Goal: Contribute content: Add original content to the website for others to see

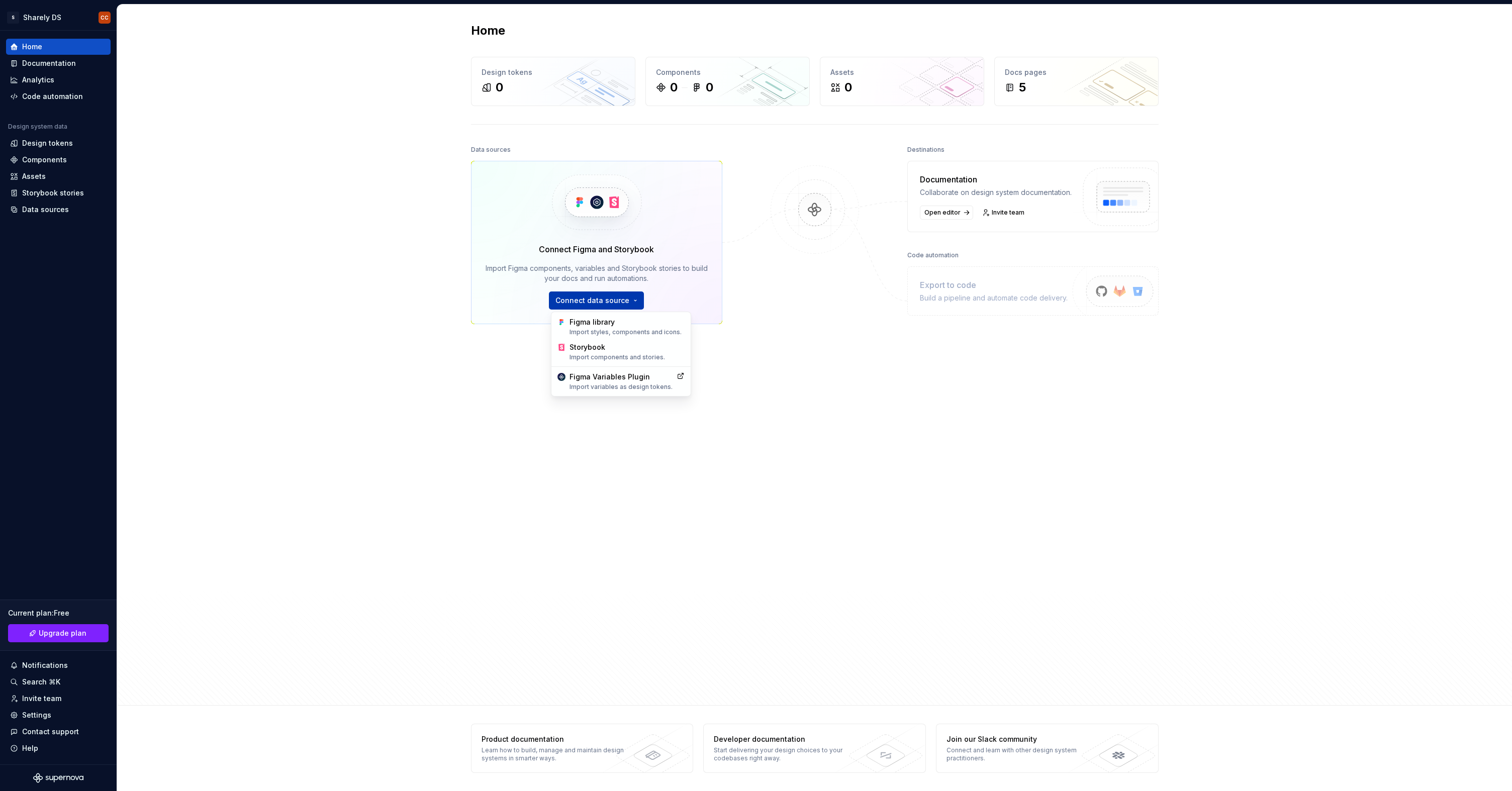
click at [593, 305] on html "S Sharely DS CC Home Documentation Analytics Code automation Design system data…" at bounding box center [756, 395] width 1512 height 791
click at [369, 255] on html "S Sharely DS CC Home Documentation Analytics Code automation Design system data…" at bounding box center [756, 395] width 1512 height 791
click at [639, 308] on html "S Sharely DS CC Home Documentation Analytics Code automation Design system data…" at bounding box center [756, 395] width 1512 height 791
click at [615, 331] on div "Import styles, components and icons." at bounding box center [627, 332] width 115 height 8
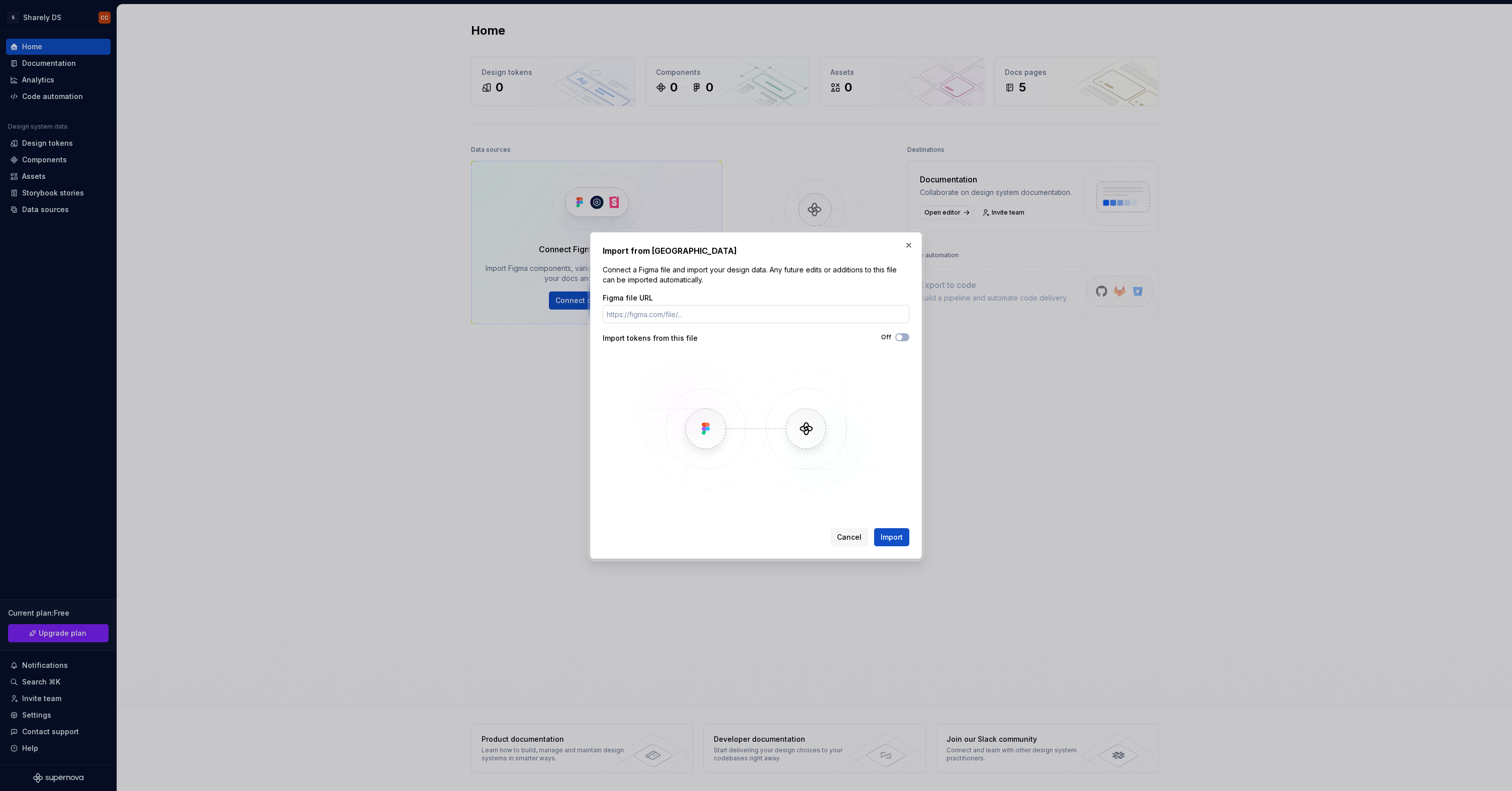
click at [714, 313] on input "Figma file URL" at bounding box center [756, 313] width 306 height 18
paste input "[URL][DOMAIN_NAME]"
type input "[URL][DOMAIN_NAME]"
click at [898, 531] on button "Import" at bounding box center [891, 536] width 35 height 18
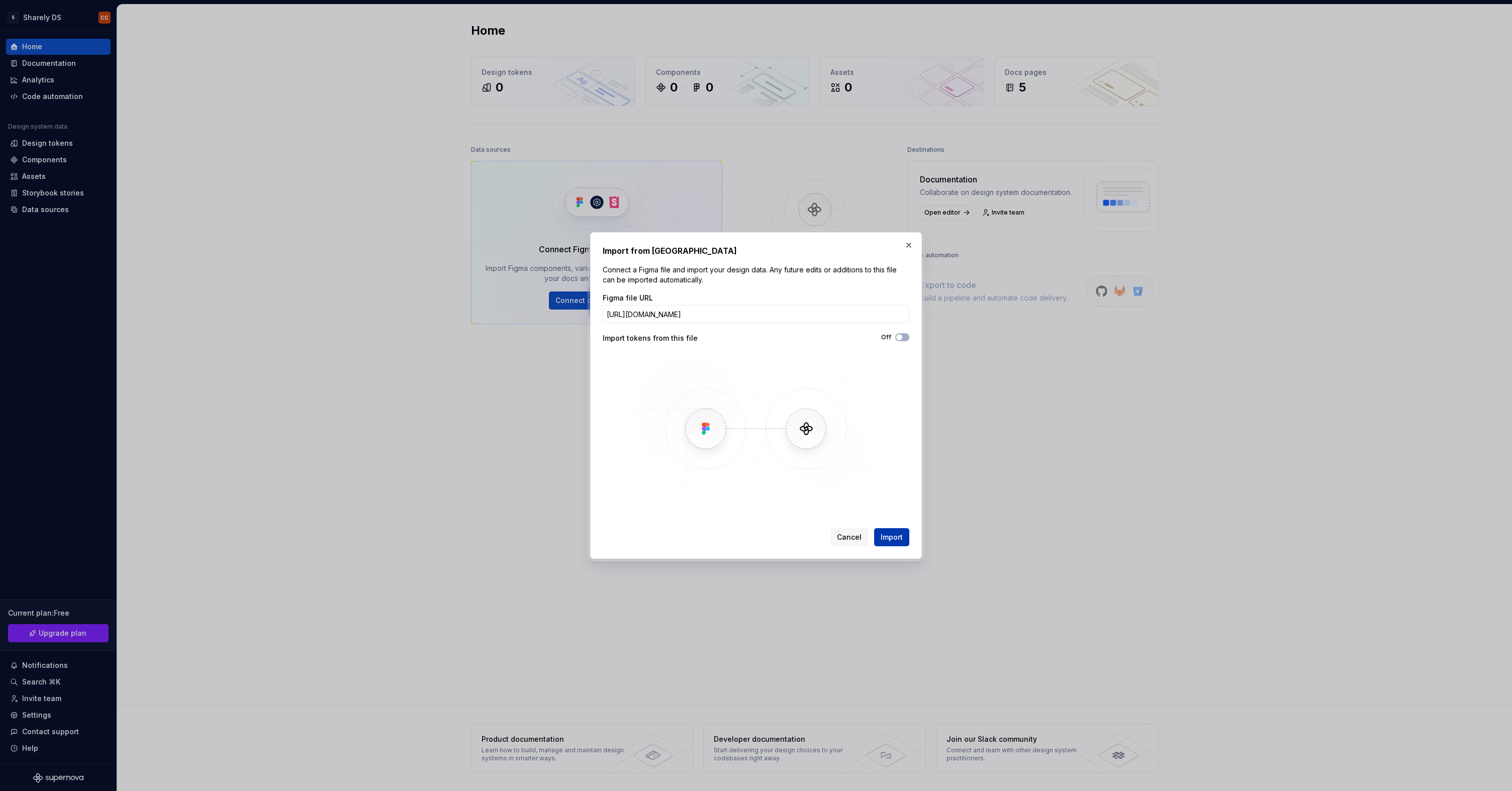
scroll to position [0, 0]
click at [895, 536] on span "Import" at bounding box center [892, 536] width 22 height 10
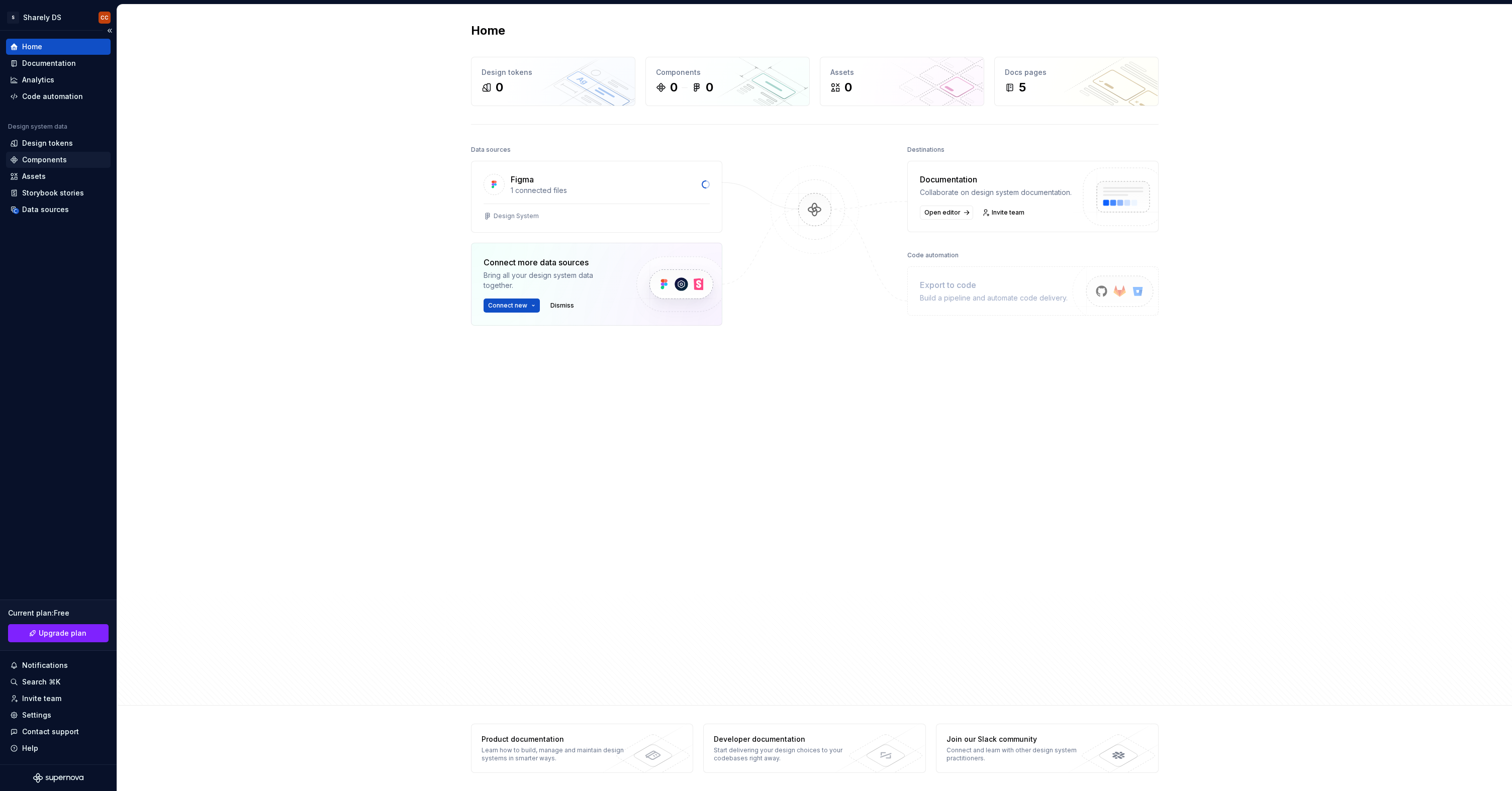
click at [54, 159] on div "Components" at bounding box center [44, 159] width 45 height 10
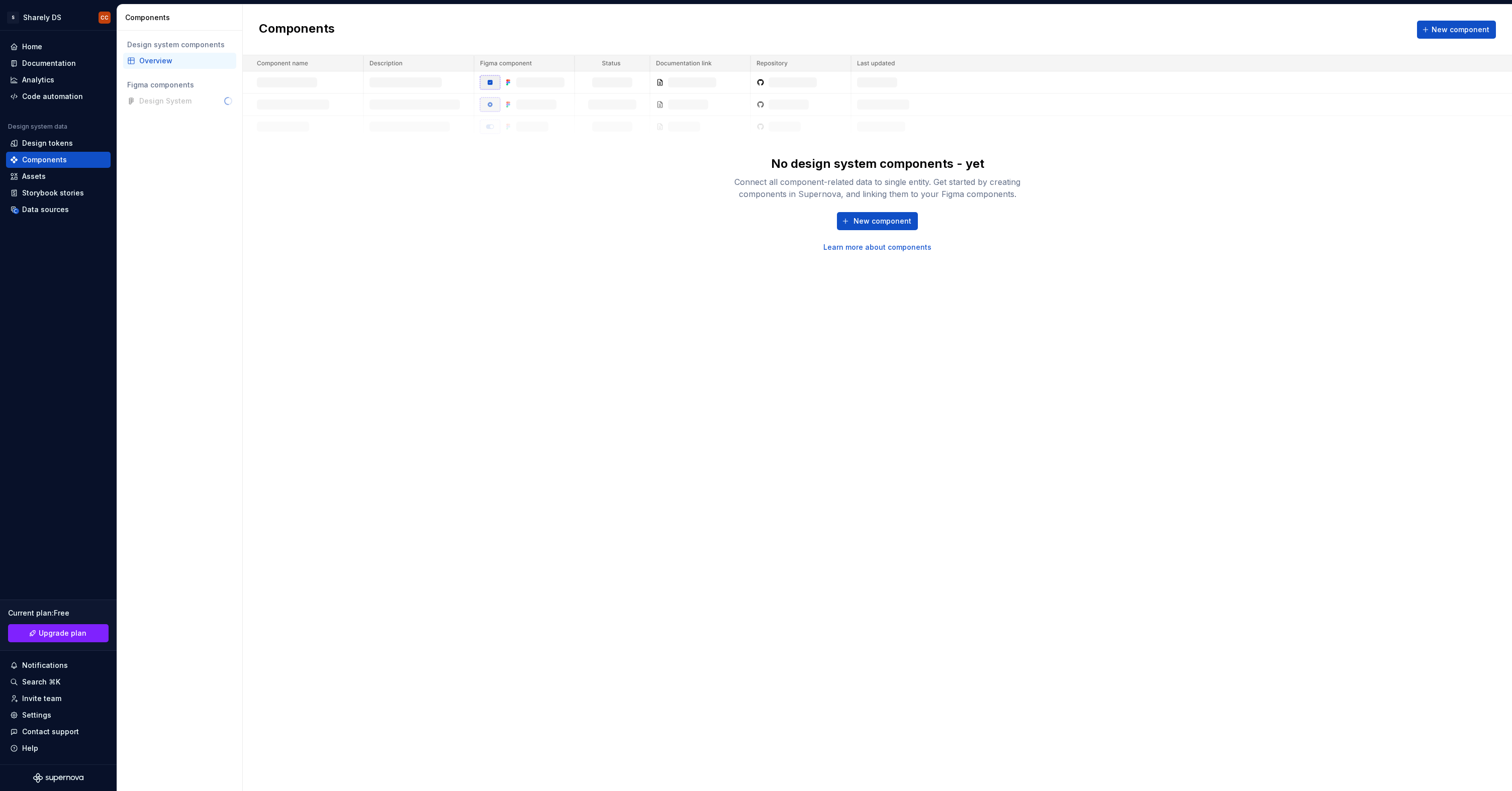
click at [161, 100] on div "Design System" at bounding box center [180, 101] width 113 height 16
click at [43, 215] on div "Data sources" at bounding box center [58, 210] width 105 height 16
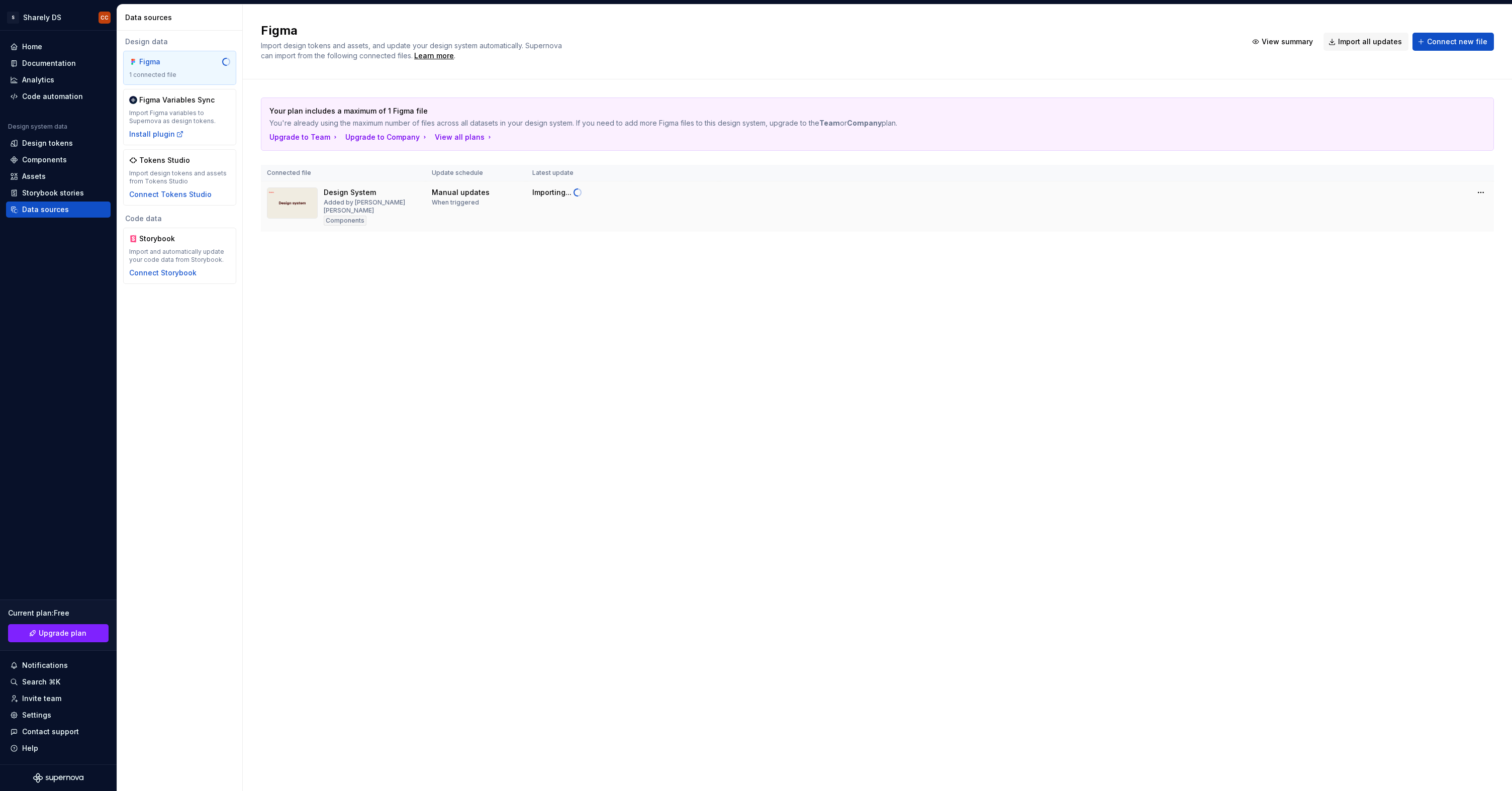
click at [284, 196] on img at bounding box center [292, 203] width 51 height 31
click at [66, 157] on div "Components" at bounding box center [58, 159] width 97 height 10
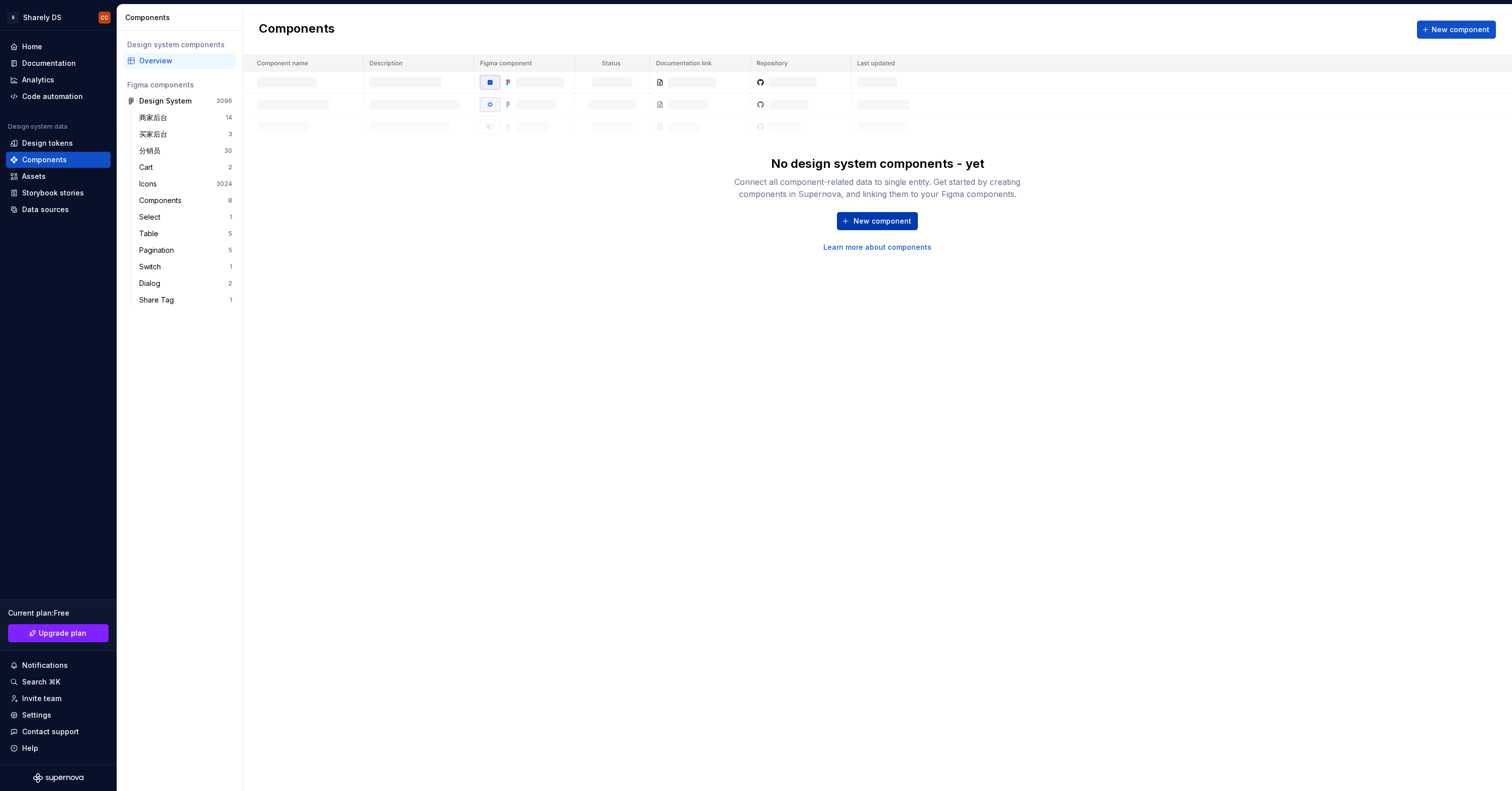
click at [853, 215] on button "New component" at bounding box center [877, 221] width 81 height 18
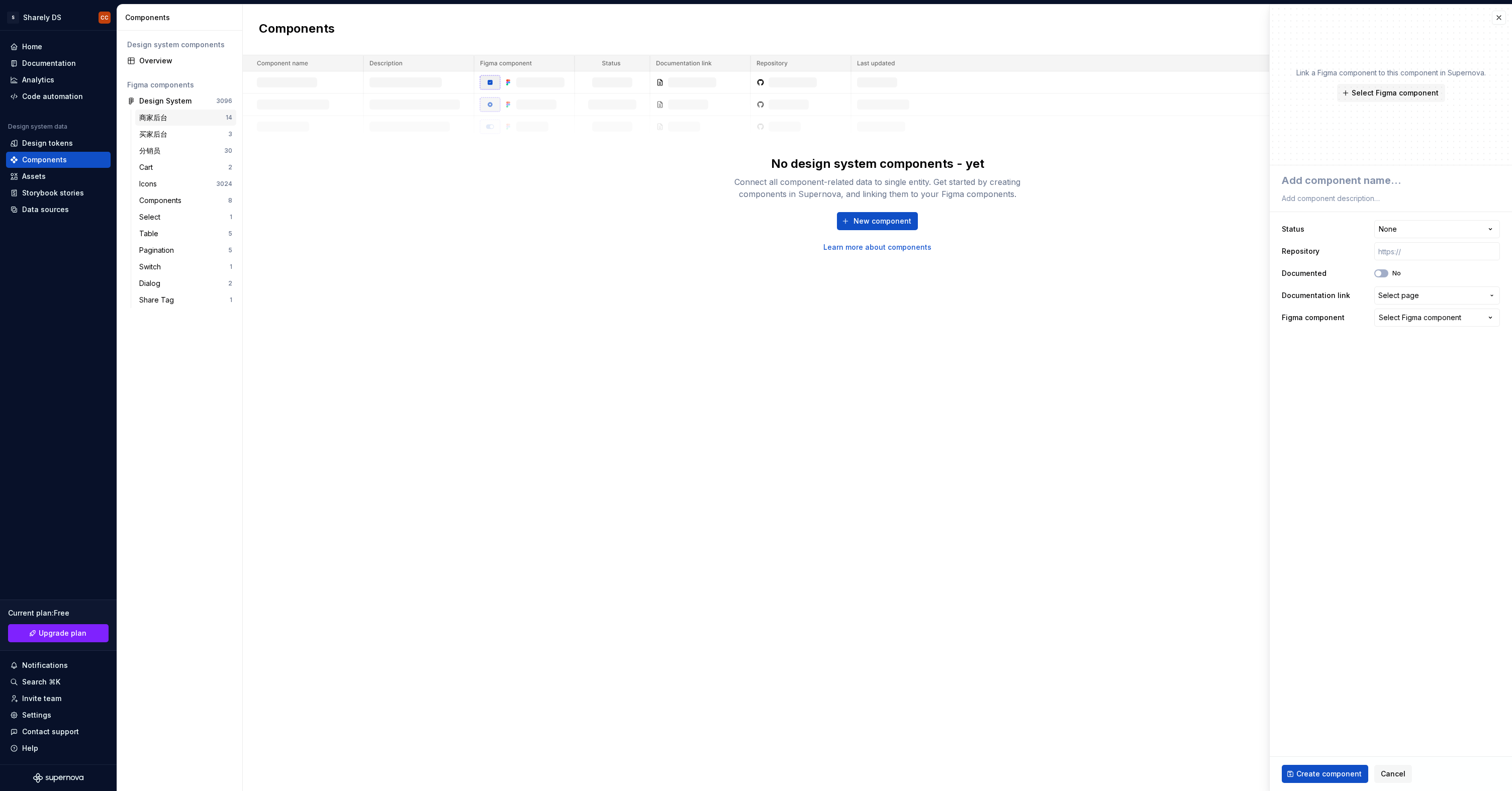
click at [182, 119] on div "商家后台" at bounding box center [182, 117] width 86 height 10
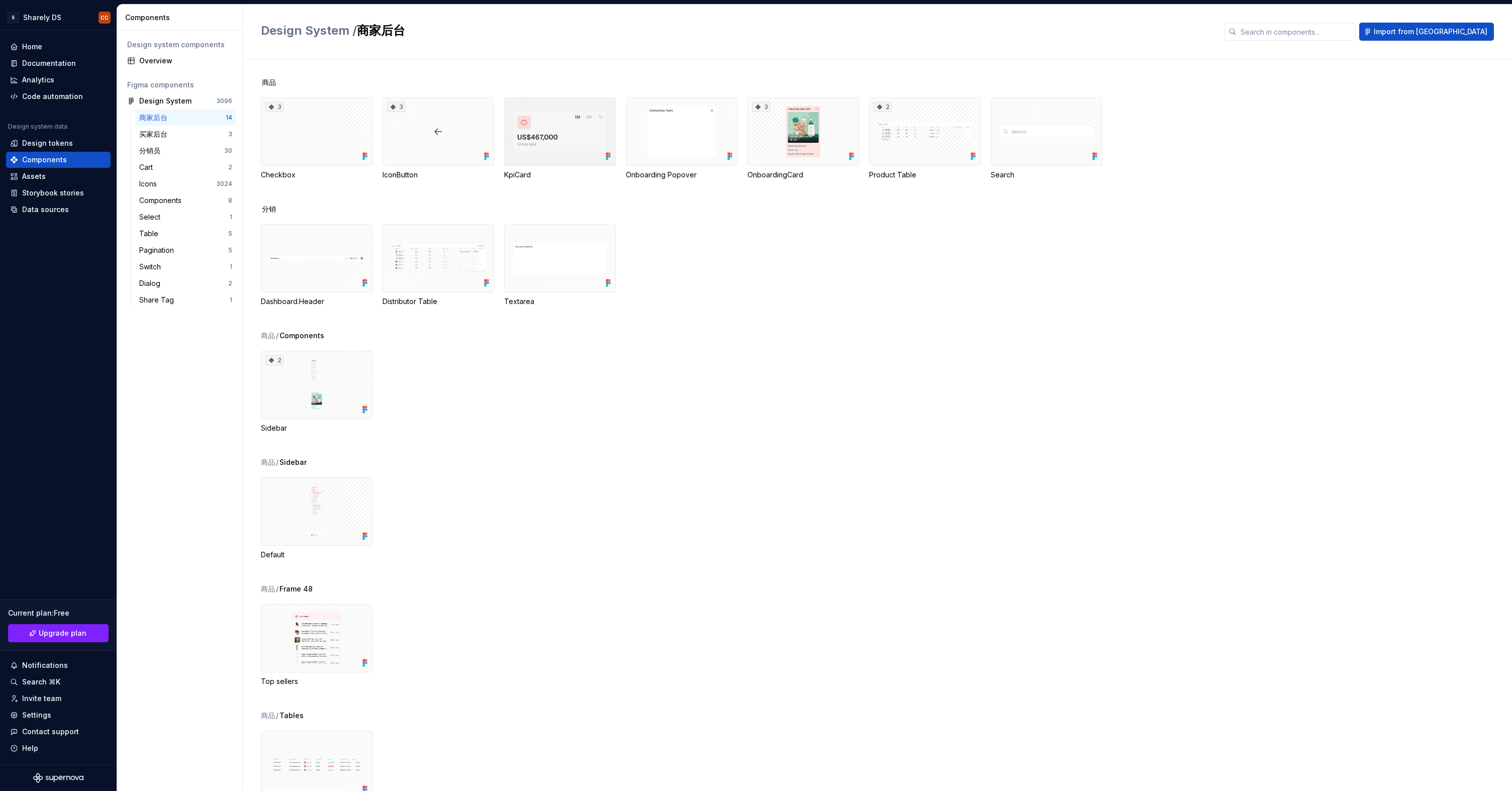
click at [572, 134] on div at bounding box center [560, 131] width 112 height 68
click at [1201, 103] on div at bounding box center [1198, 101] width 112 height 68
click at [1250, 79] on button "button" at bounding box center [1244, 79] width 14 height 14
click at [1198, 69] on div at bounding box center [1198, 101] width 112 height 68
click at [1207, 41] on div "Properties table" at bounding box center [1212, 47] width 57 height 16
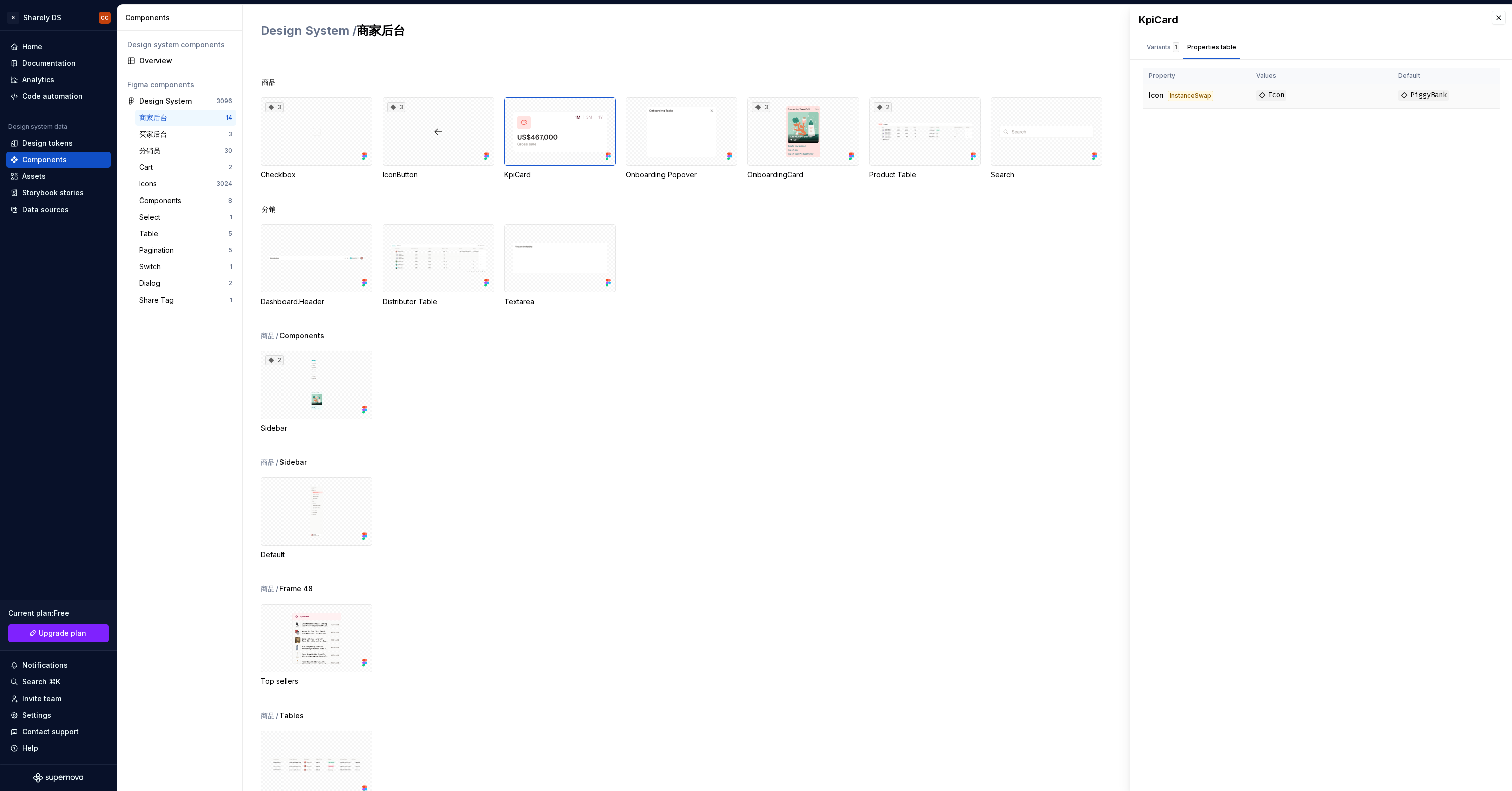
click at [1180, 93] on div "InstanceSwap" at bounding box center [1191, 96] width 46 height 10
click at [33, 56] on div "Documentation" at bounding box center [58, 63] width 105 height 16
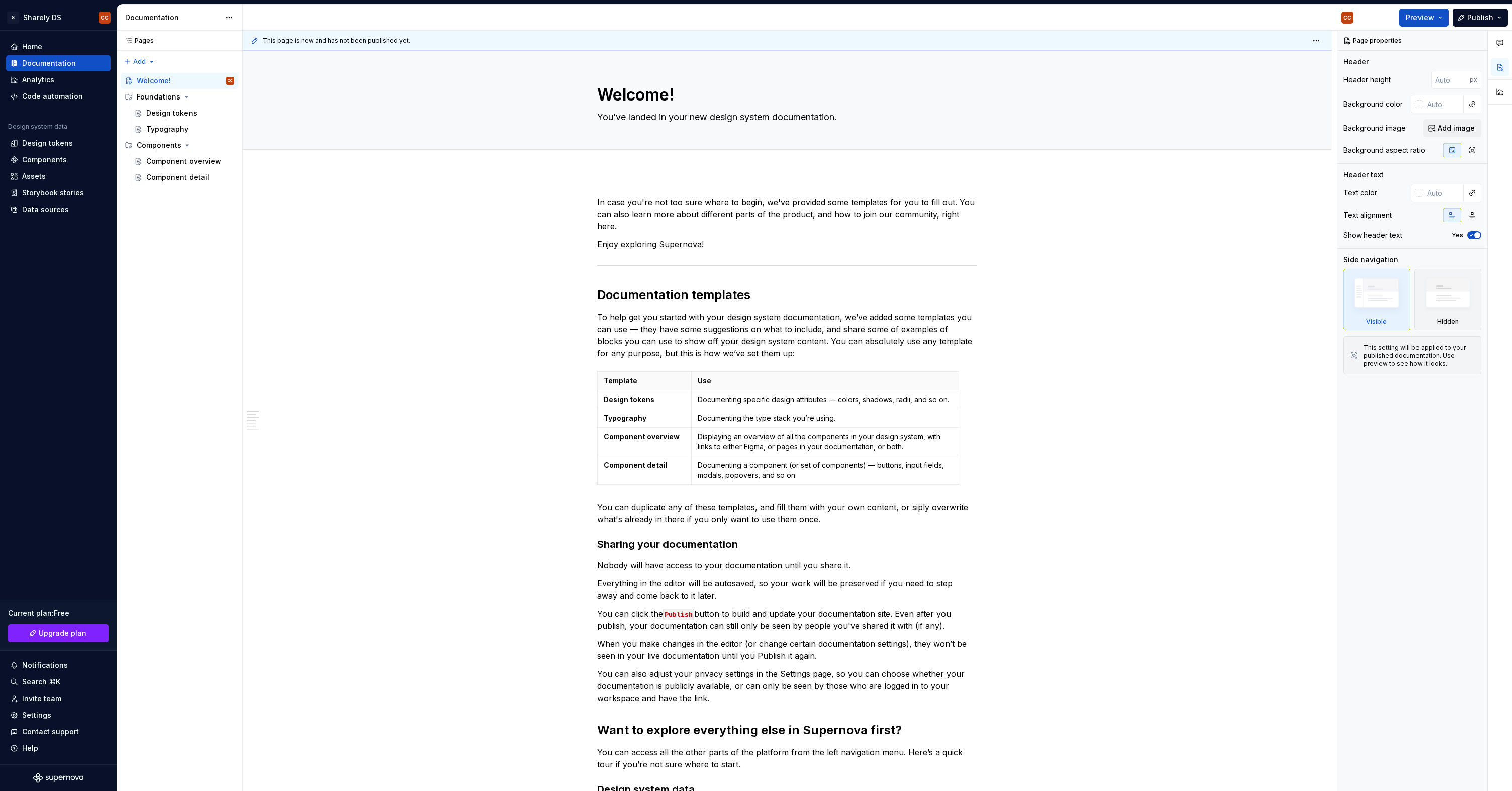
type textarea "*"
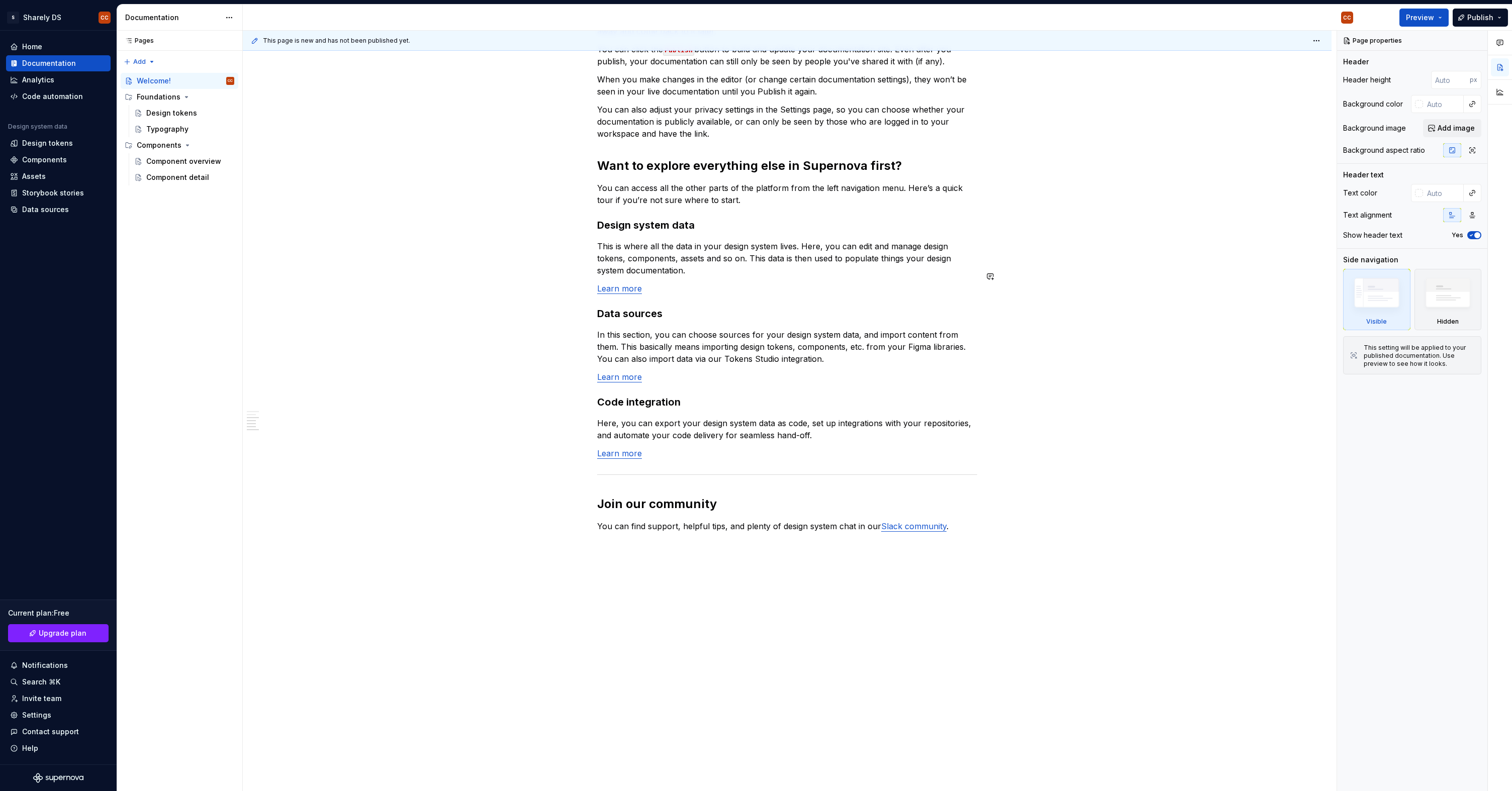
scroll to position [578, 0]
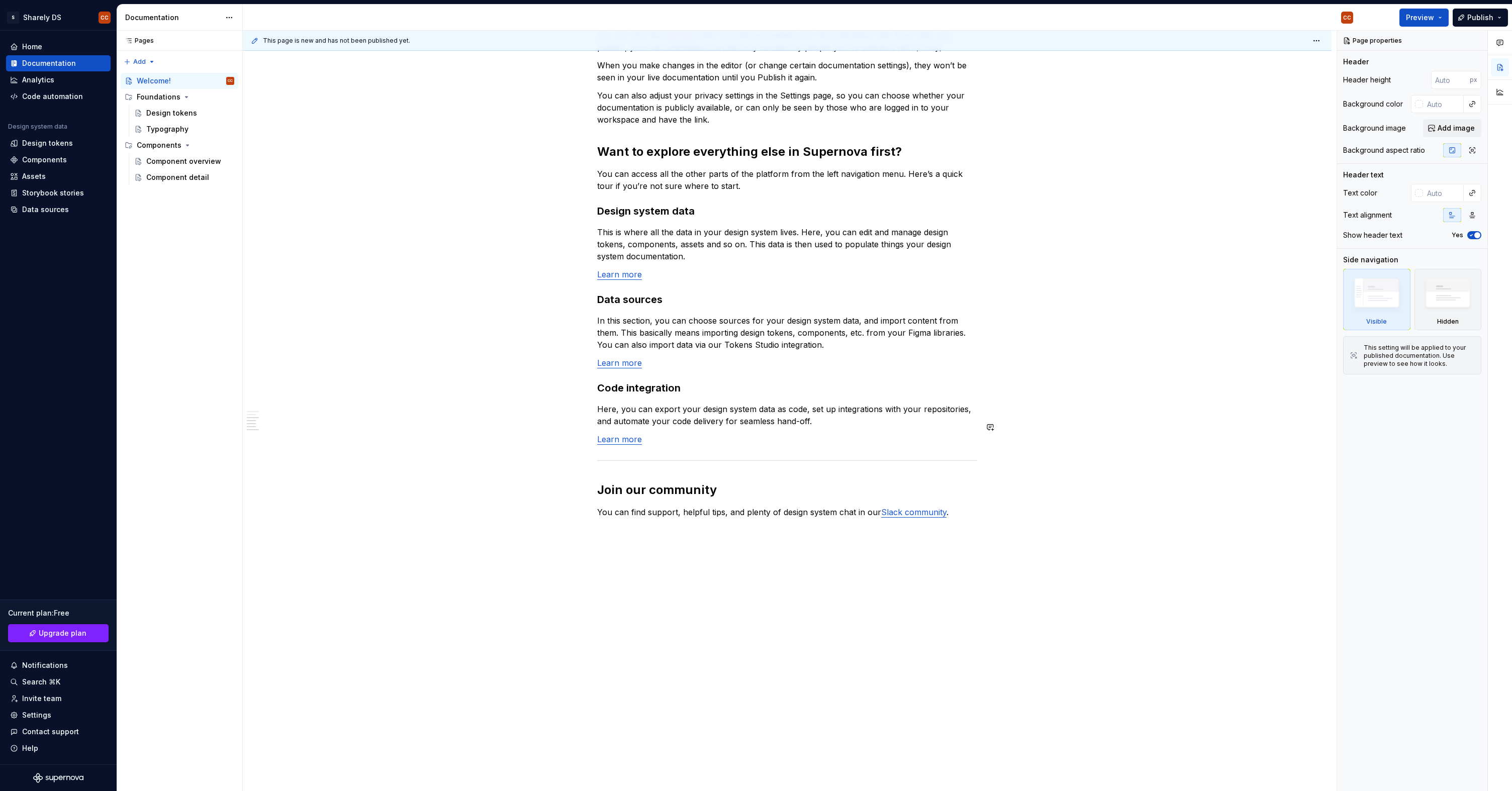
click at [711, 483] on h2 "Join our community" at bounding box center [787, 489] width 380 height 16
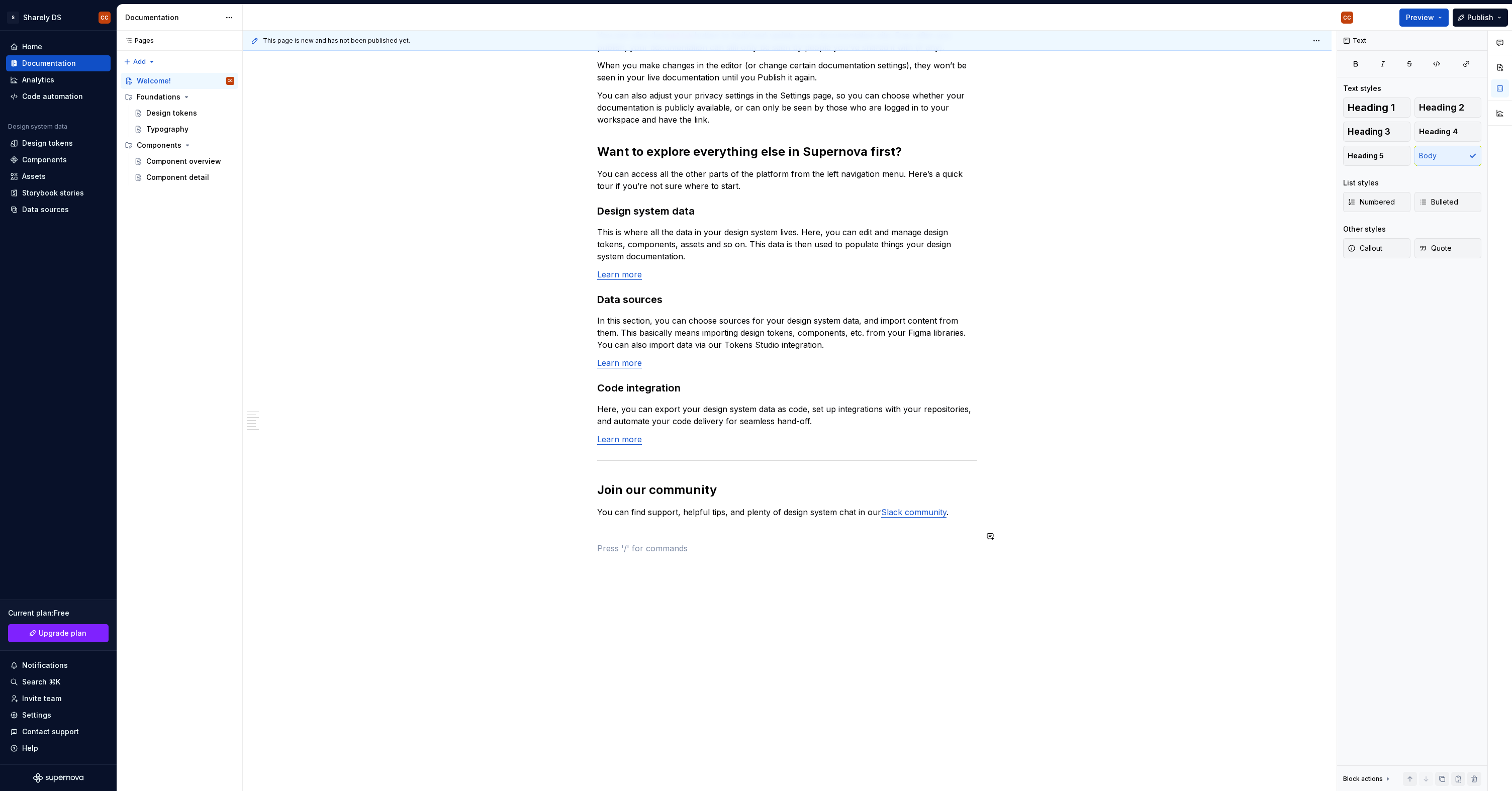
click at [725, 547] on div "In case you're not too sure where to begin, we've provided some templates for y…" at bounding box center [787, 92] width 380 height 949
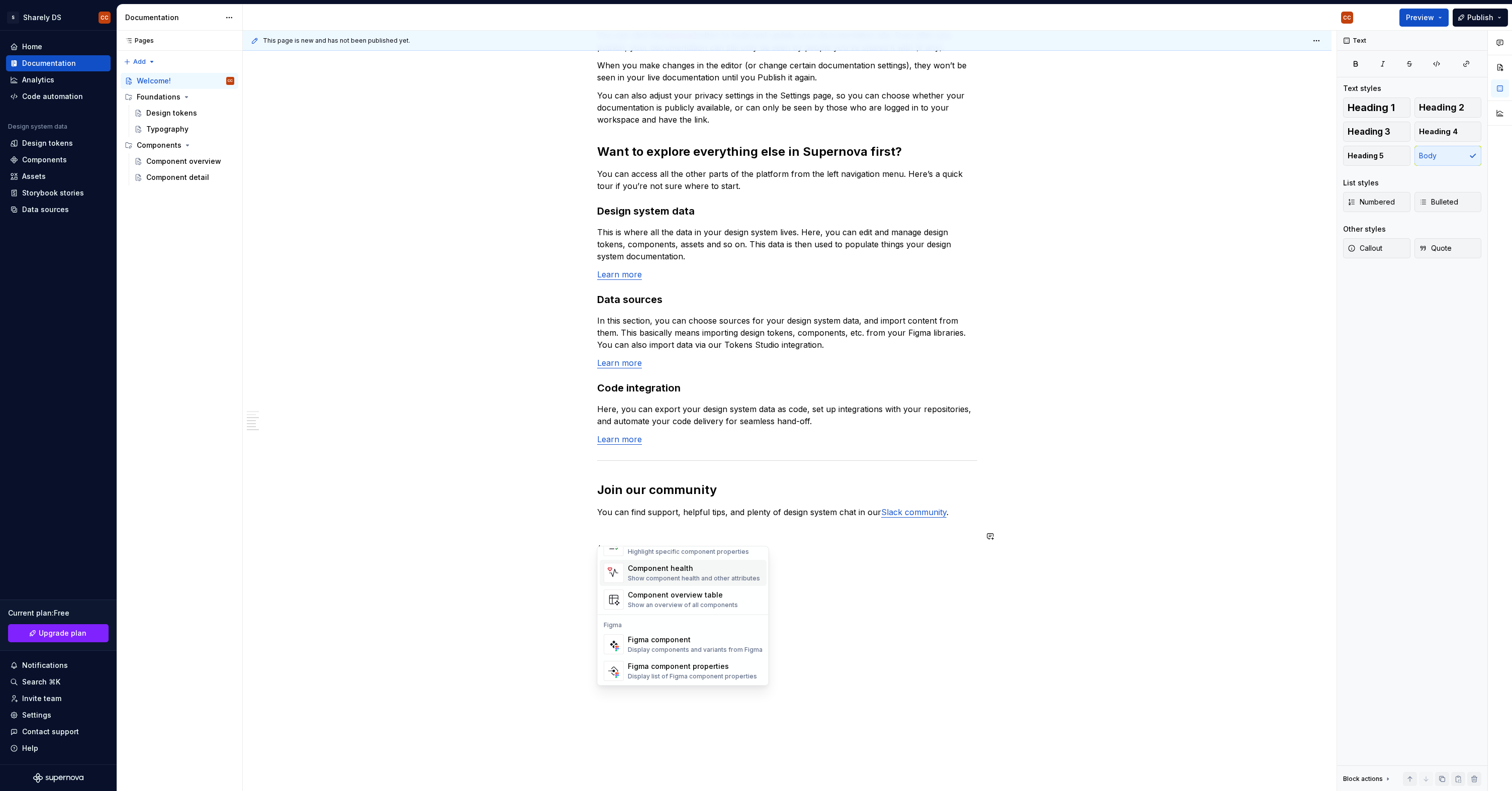
scroll to position [30, 0]
click at [675, 646] on div "Display components and variants from Figma" at bounding box center [695, 649] width 134 height 8
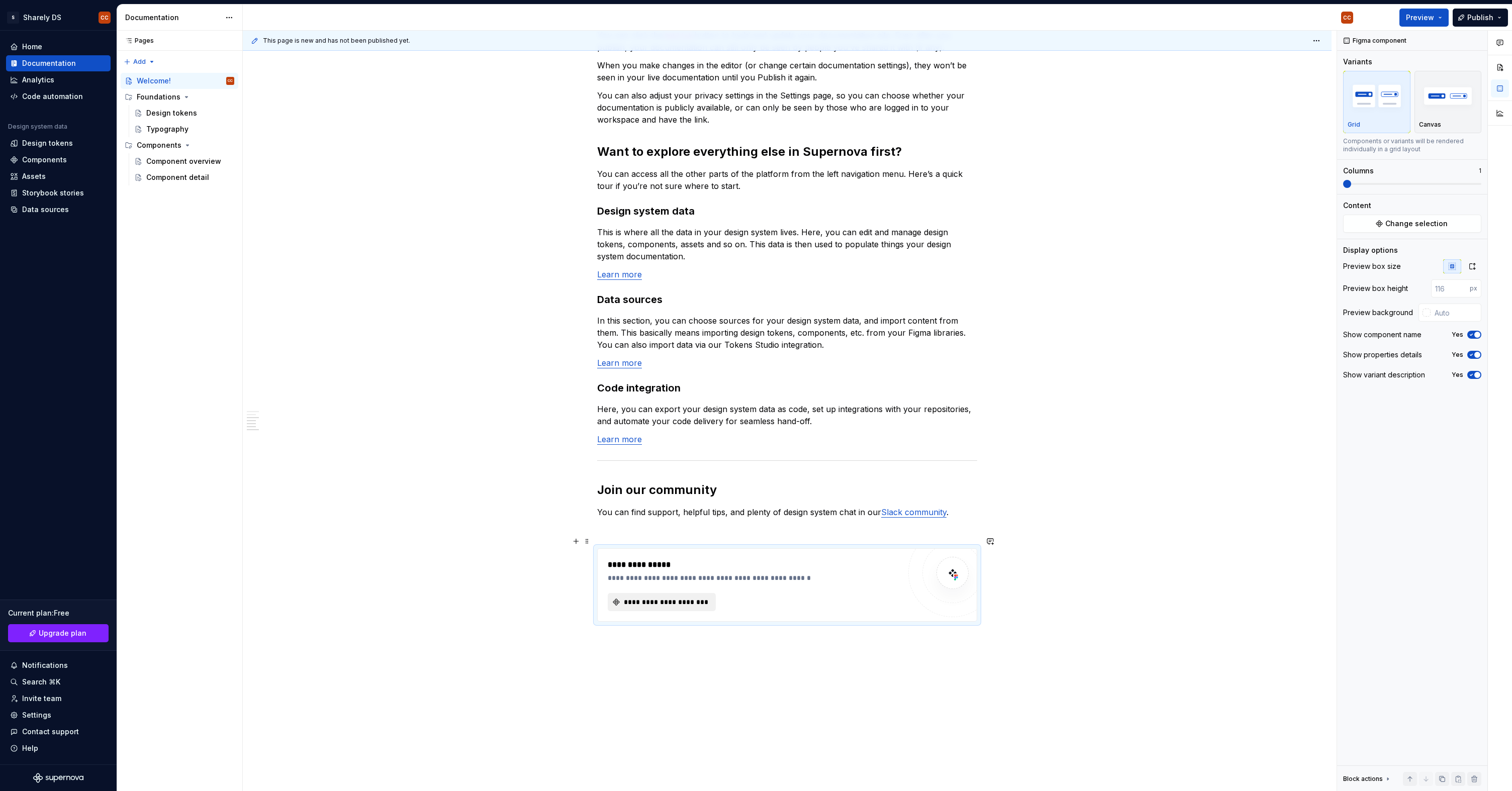
click at [688, 597] on span "**********" at bounding box center [666, 602] width 87 height 10
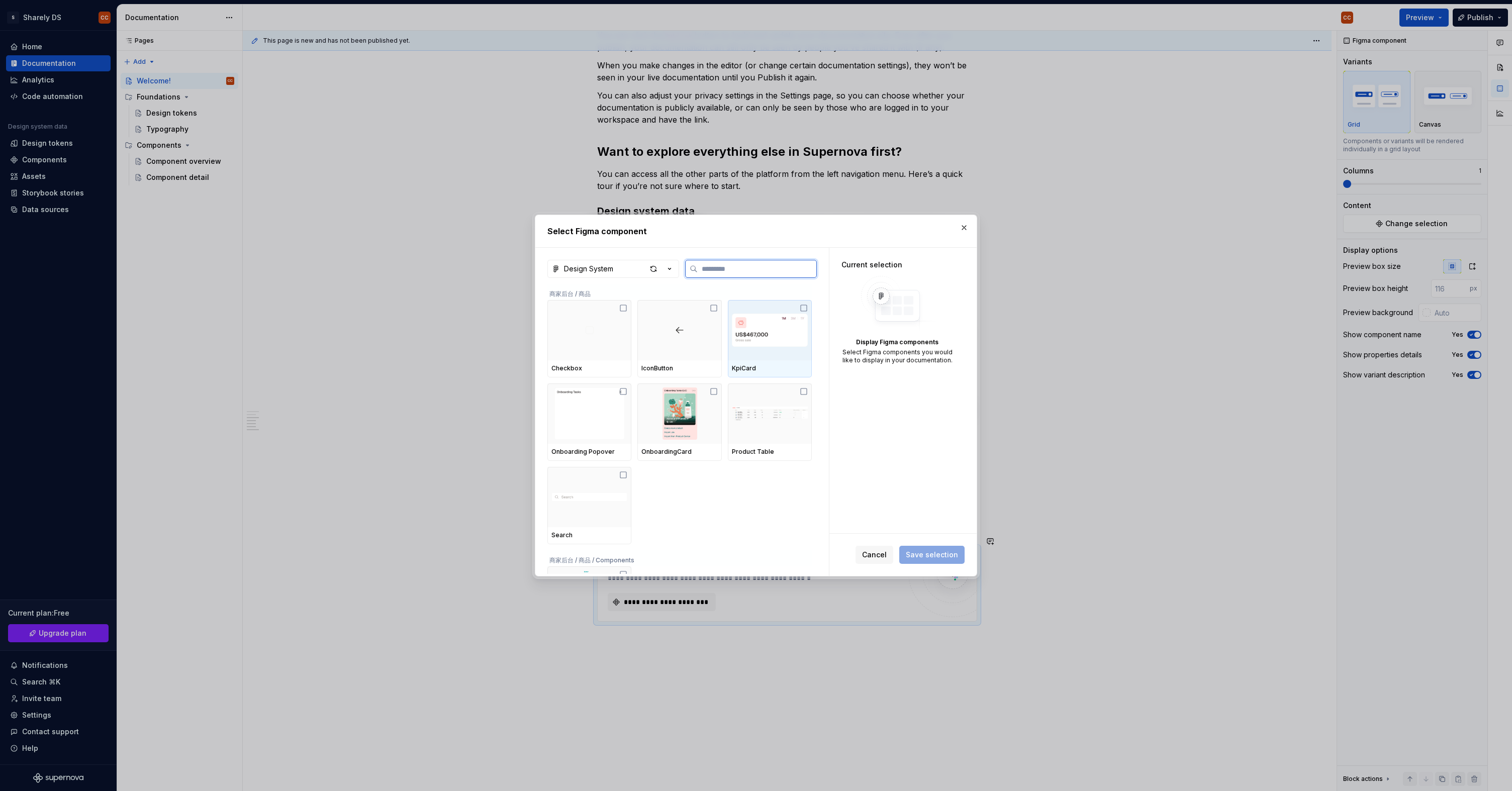
click at [753, 353] on img at bounding box center [769, 330] width 76 height 53
click at [930, 551] on span "Save selection" at bounding box center [932, 555] width 53 height 10
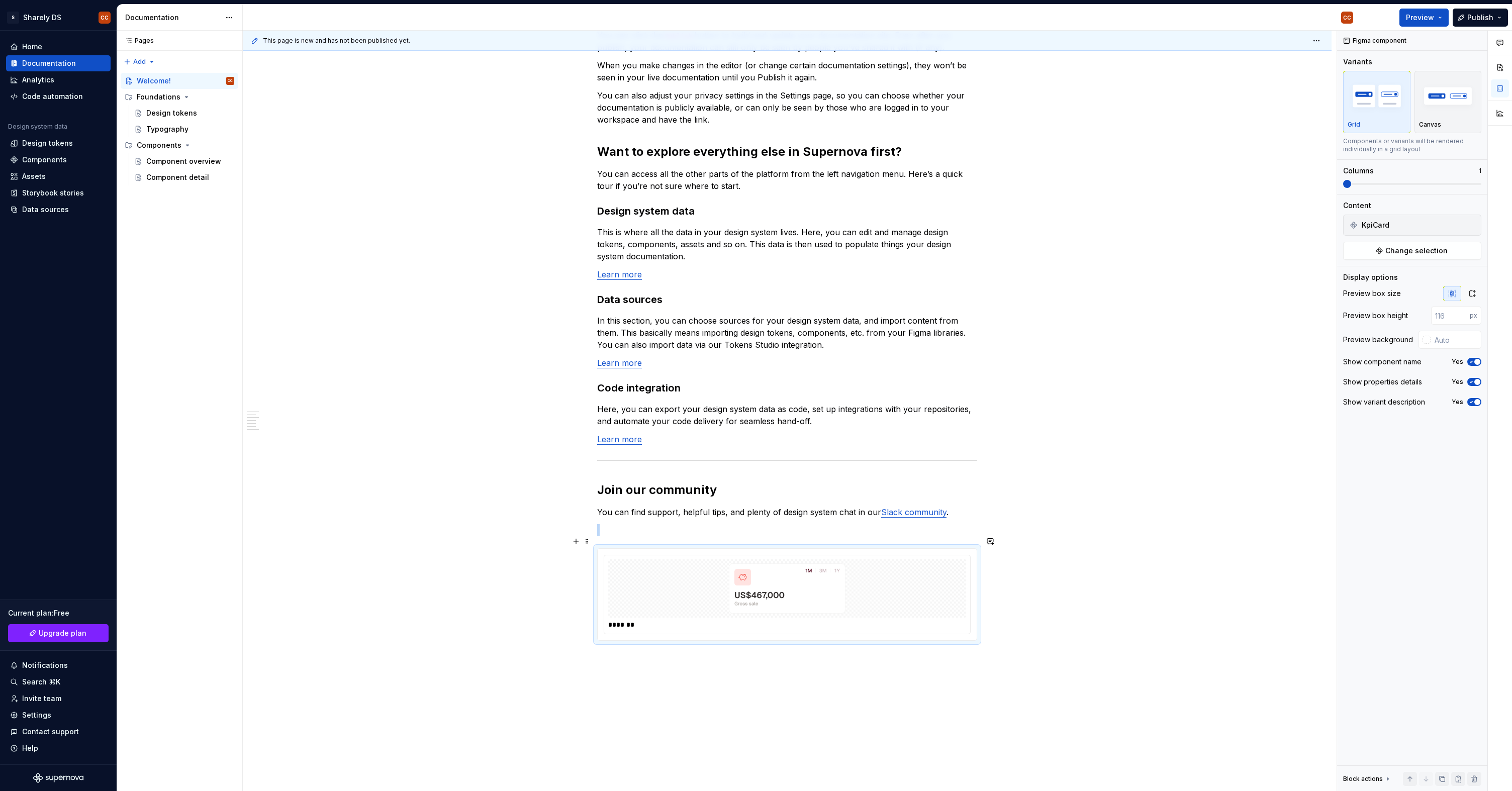
click at [919, 559] on div at bounding box center [787, 588] width 358 height 58
click at [1343, 186] on span at bounding box center [1412, 184] width 138 height 8
click at [1429, 111] on img "button" at bounding box center [1448, 96] width 58 height 37
click at [809, 574] on img at bounding box center [787, 578] width 169 height 50
click at [812, 540] on div "KpiCard" at bounding box center [787, 535] width 90 height 23
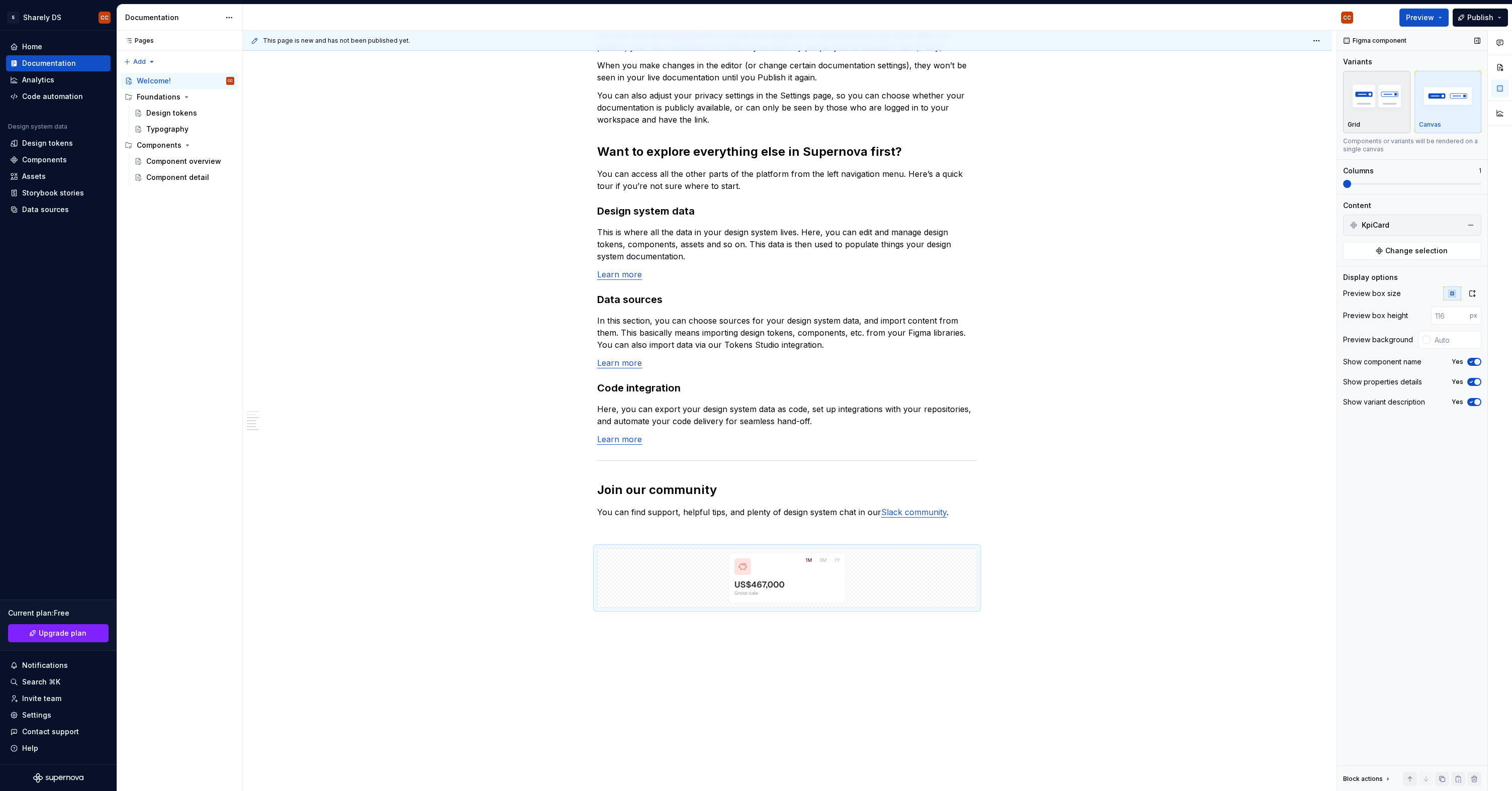
click at [1358, 91] on img "button" at bounding box center [1377, 96] width 58 height 37
click at [850, 568] on img at bounding box center [787, 588] width 169 height 50
click at [803, 661] on div "In case you're not too sure where to begin, we've provided some templates for y…" at bounding box center [787, 241] width 1089 height 1296
click at [796, 646] on div "In case you're not too sure where to begin, we've provided some templates for y…" at bounding box center [787, 241] width 1089 height 1296
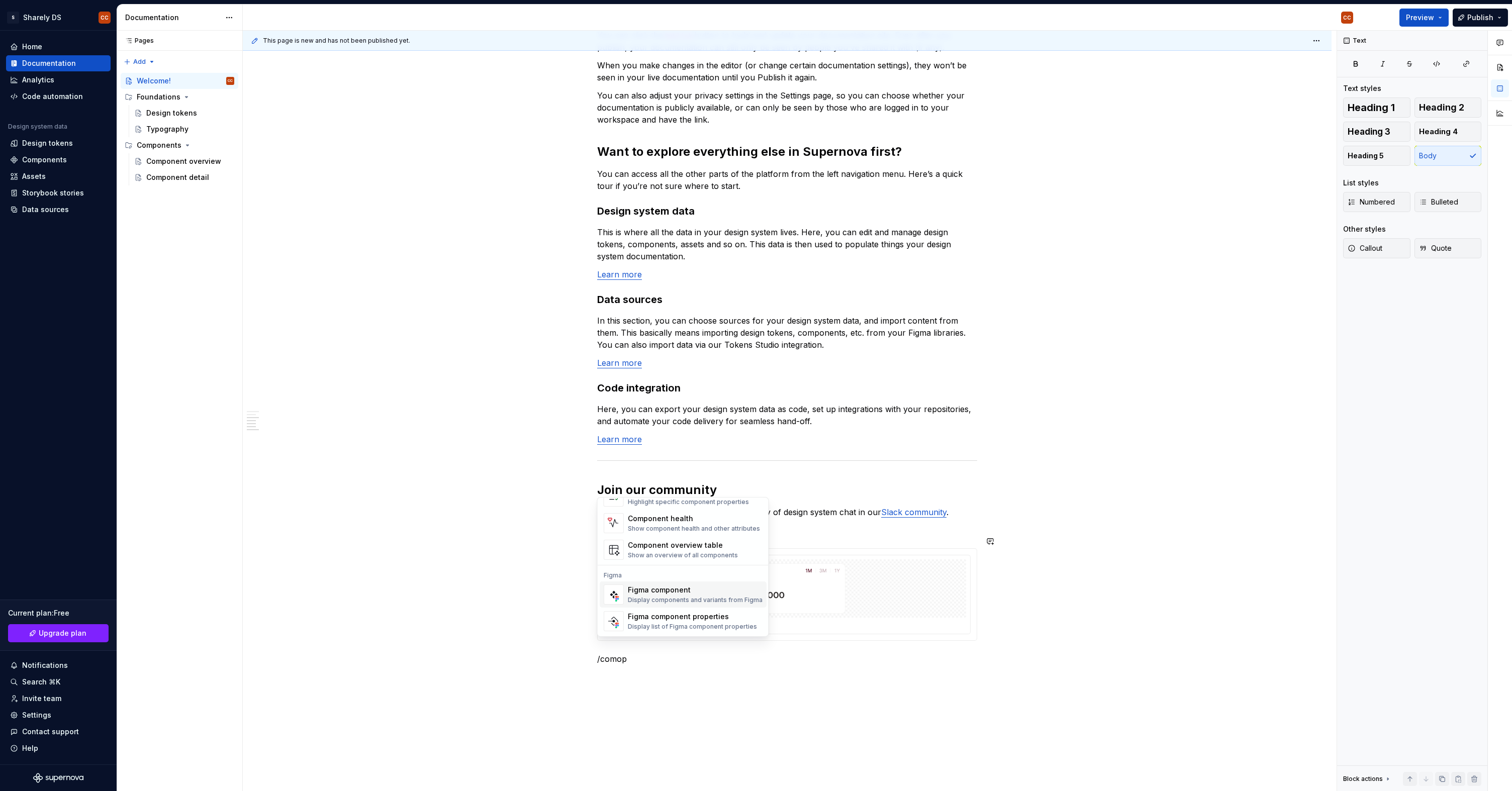
scroll to position [28, 0]
click at [722, 616] on div "Figma component properties" at bounding box center [692, 618] width 129 height 10
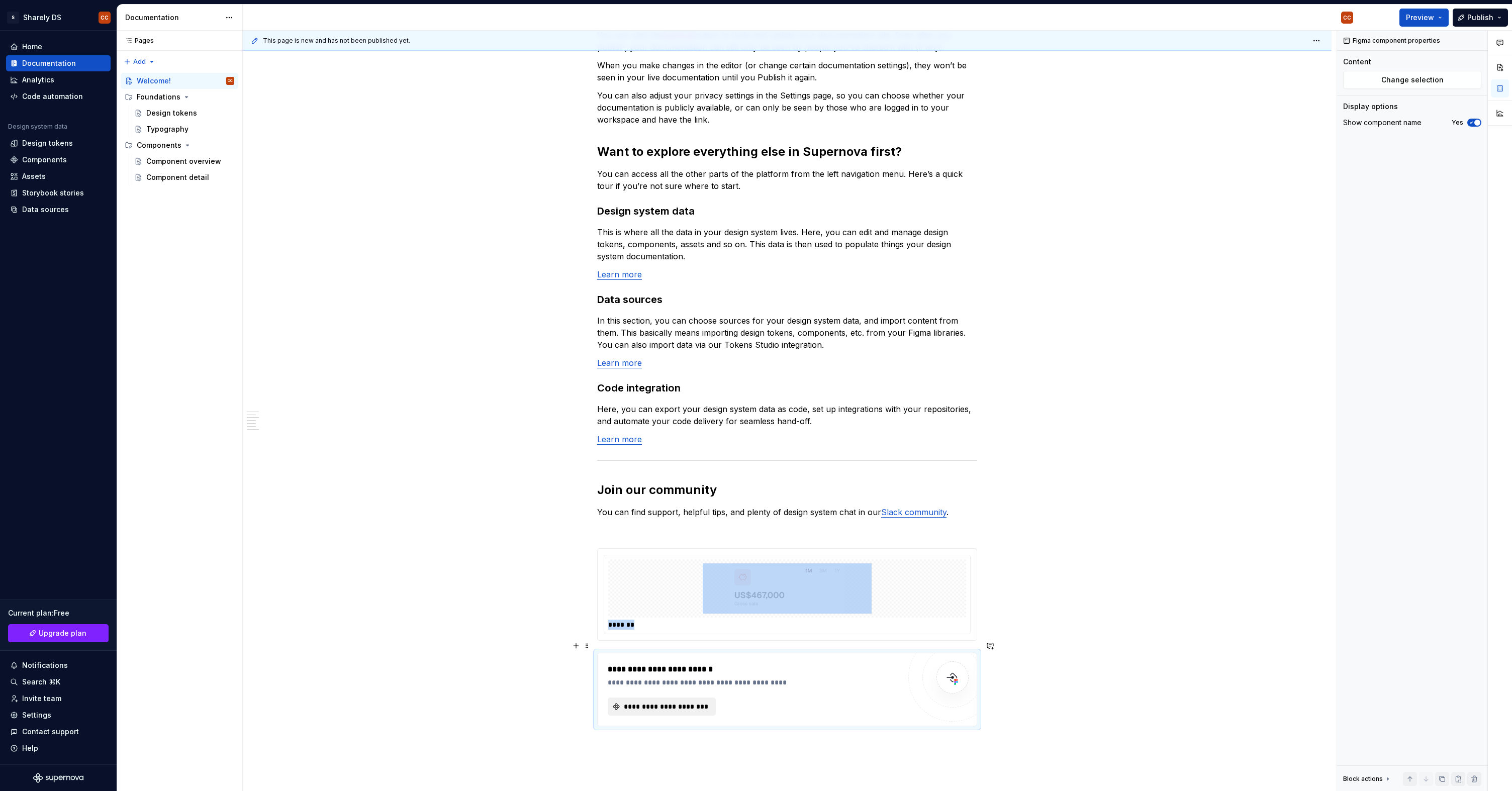
click at [675, 701] on button "**********" at bounding box center [662, 706] width 108 height 18
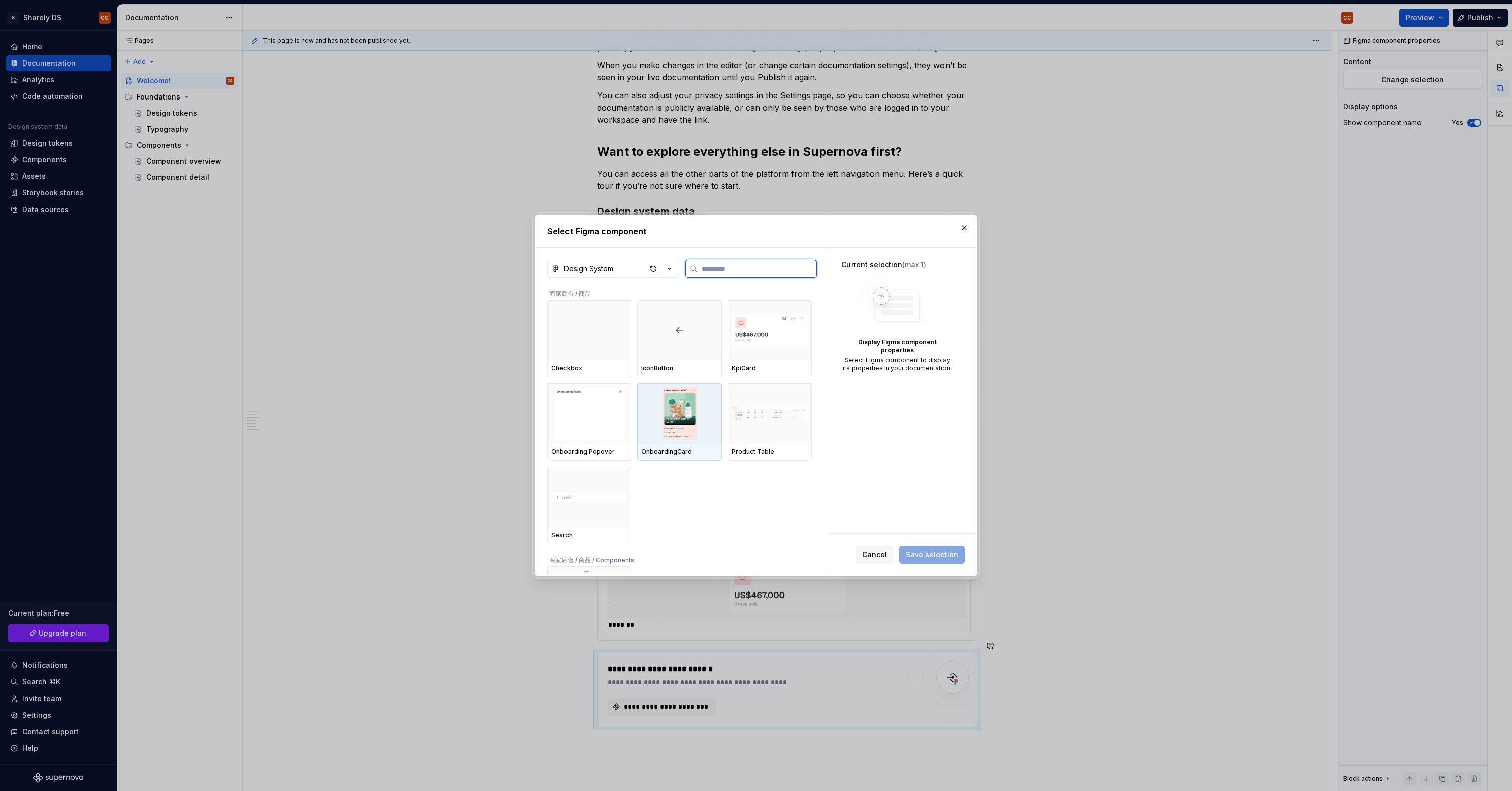
click at [707, 410] on img at bounding box center [679, 413] width 76 height 53
click at [754, 361] on div "KpiCard" at bounding box center [769, 369] width 84 height 17
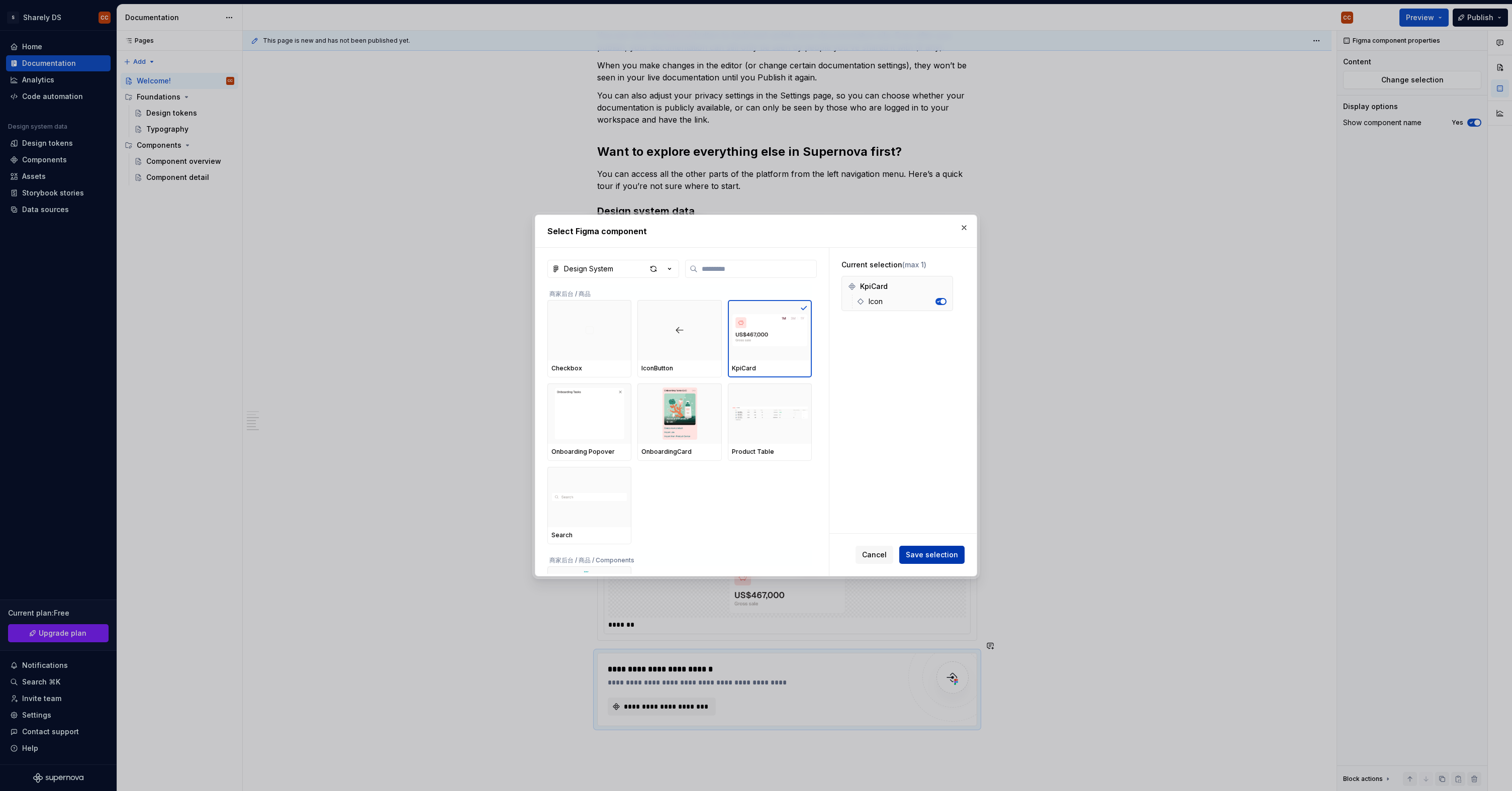
click at [937, 558] on span "Save selection" at bounding box center [932, 555] width 53 height 10
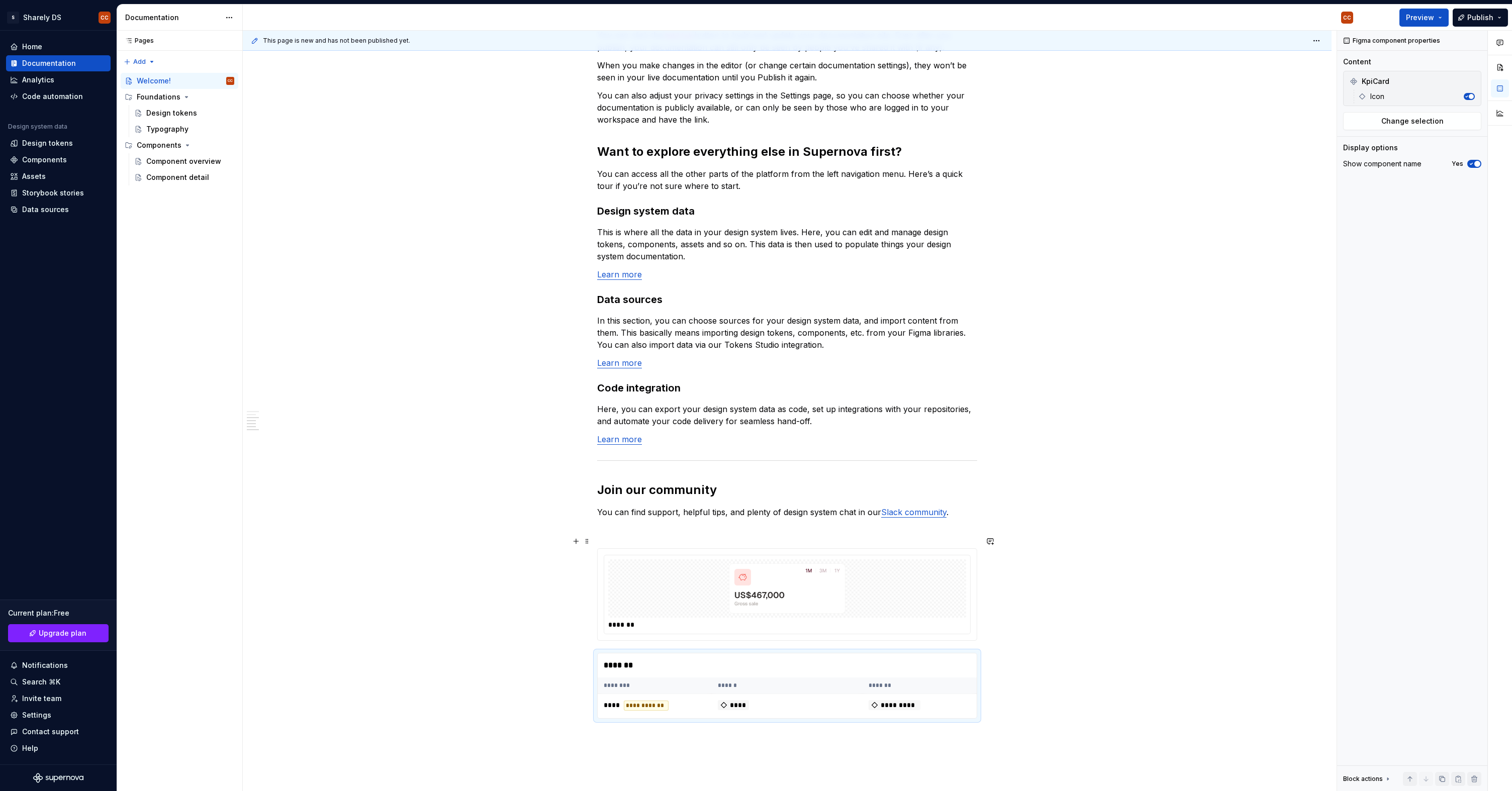
scroll to position [742, 0]
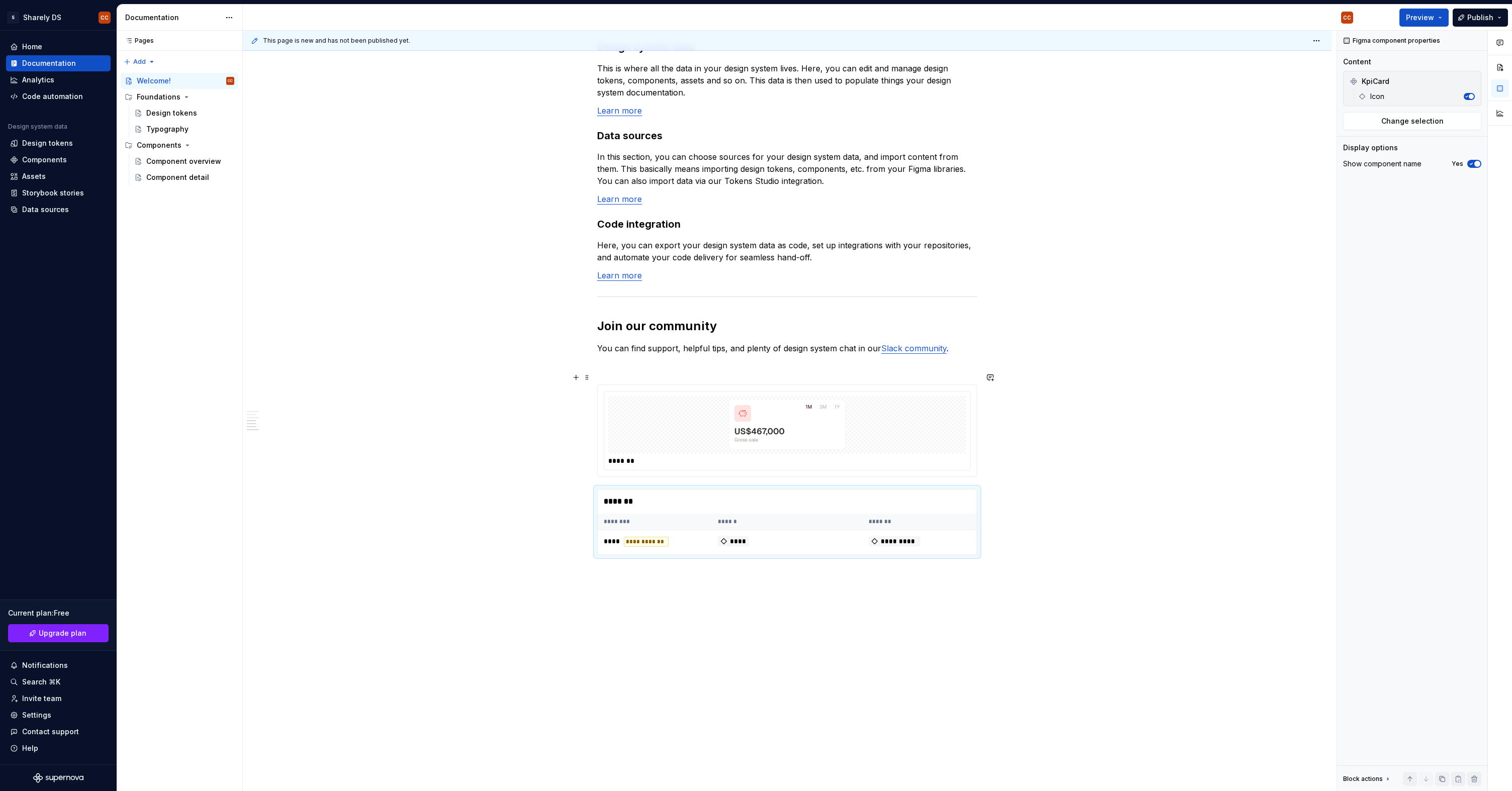
click at [783, 429] on img at bounding box center [787, 425] width 169 height 50
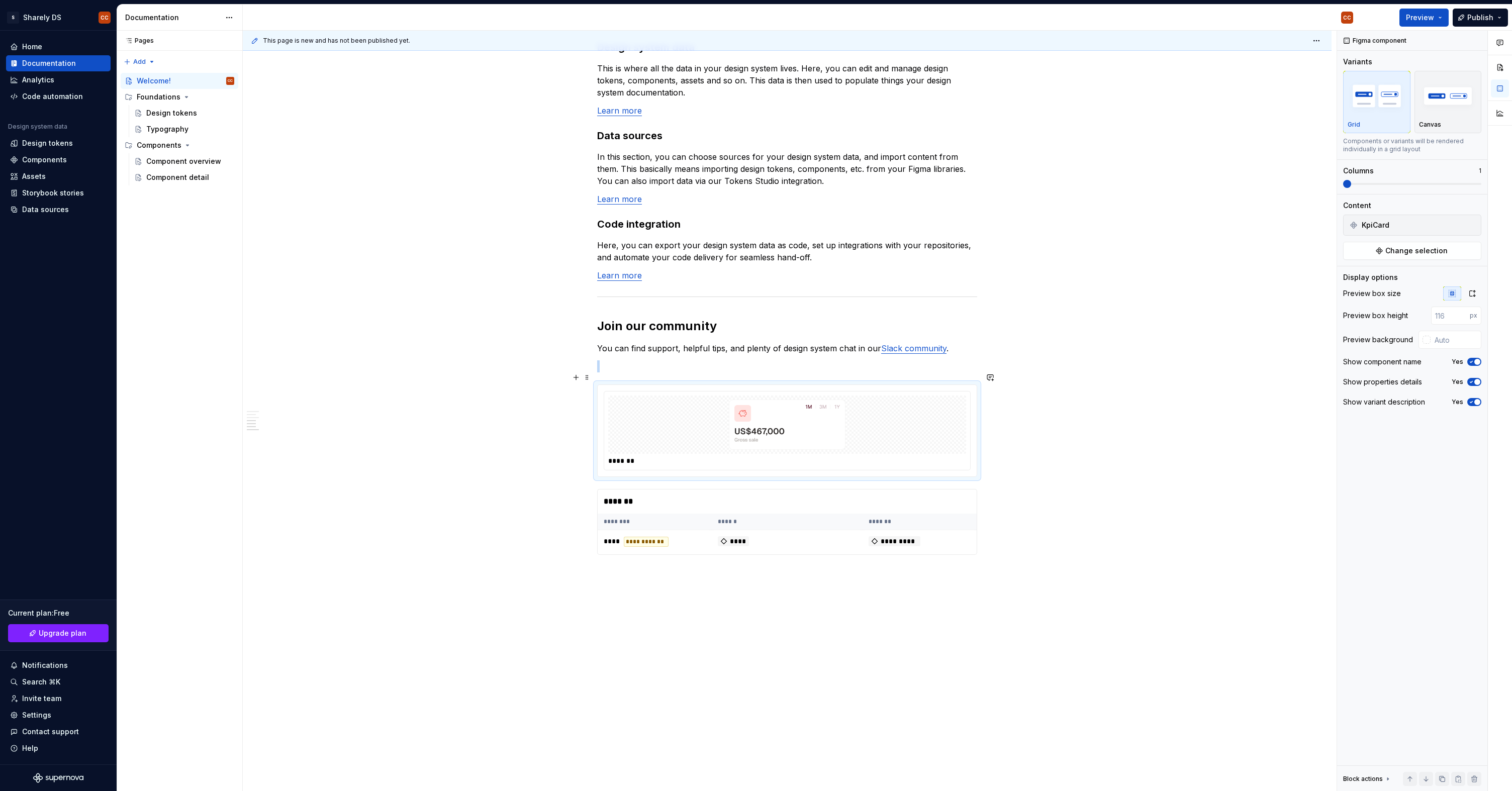
click at [817, 422] on img at bounding box center [787, 425] width 169 height 50
click at [664, 493] on div "*******" at bounding box center [787, 501] width 379 height 24
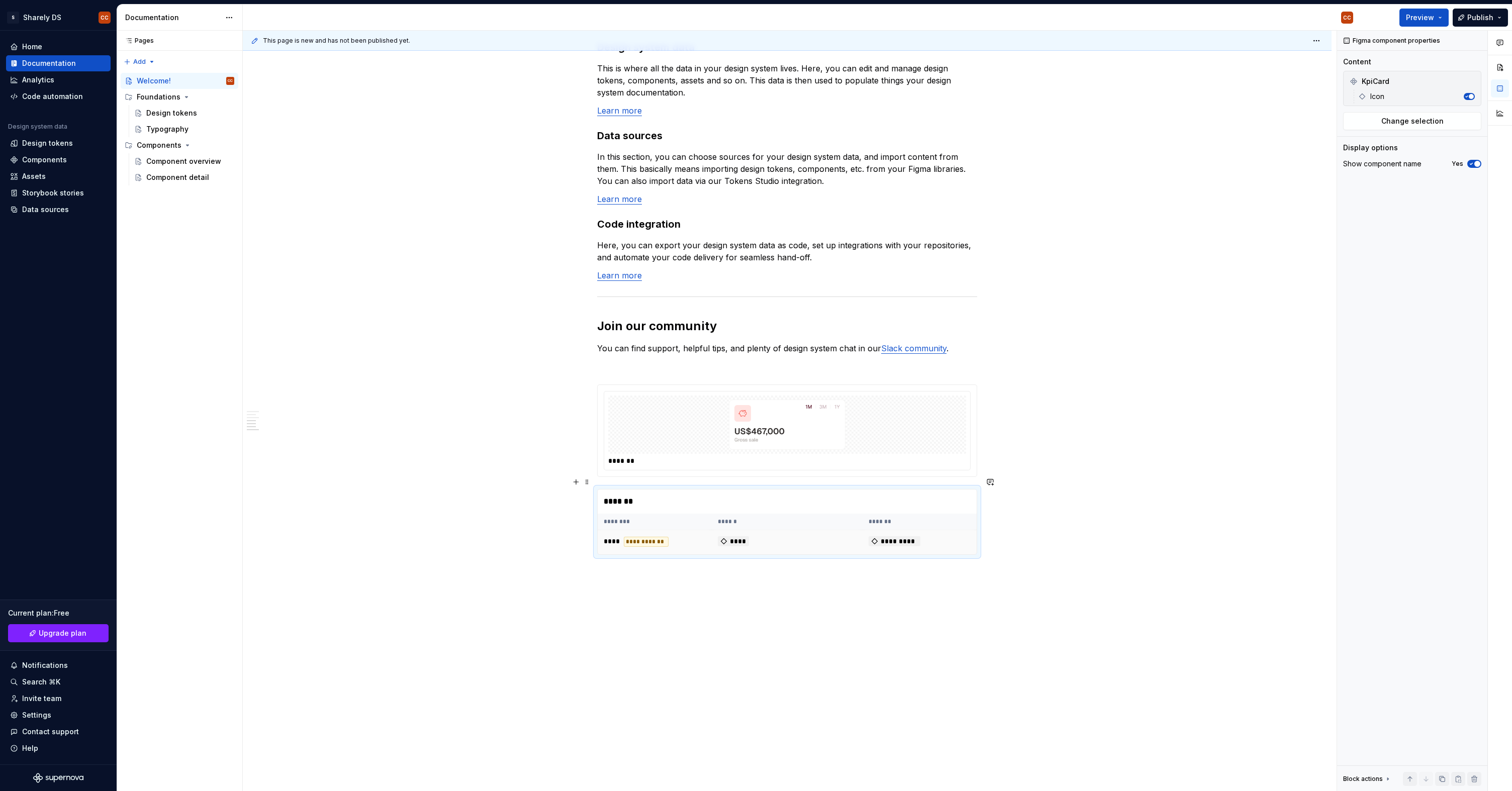
click at [659, 536] on div "**********" at bounding box center [646, 541] width 45 height 10
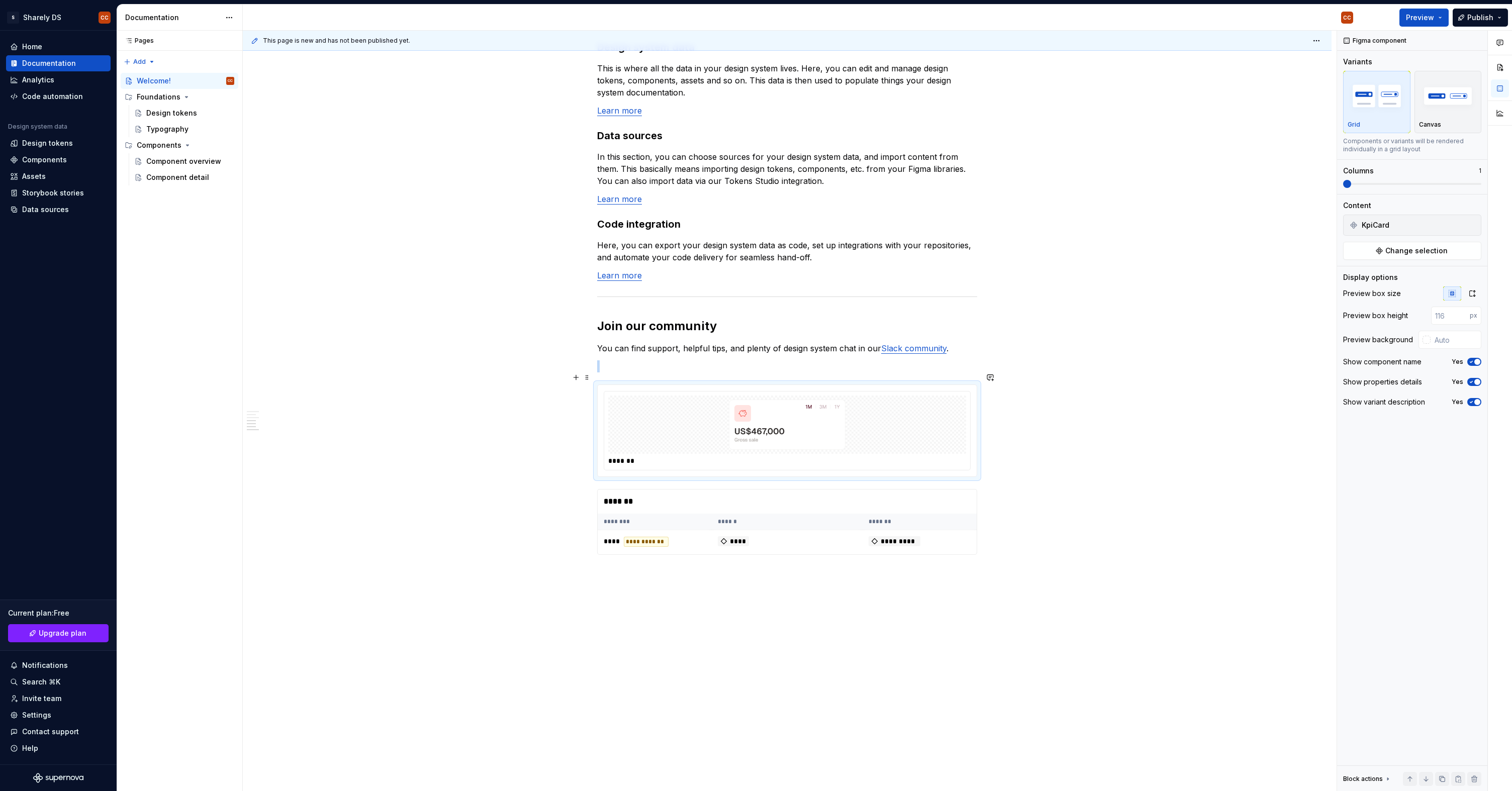
click at [853, 427] on img at bounding box center [787, 425] width 169 height 50
click at [699, 571] on div "In case you're not too sure where to begin, we've provided some templates for y…" at bounding box center [787, 117] width 1089 height 1375
click at [699, 552] on div "In case you're not too sure where to begin, we've provided some templates for y…" at bounding box center [787, 10] width 380 height 1113
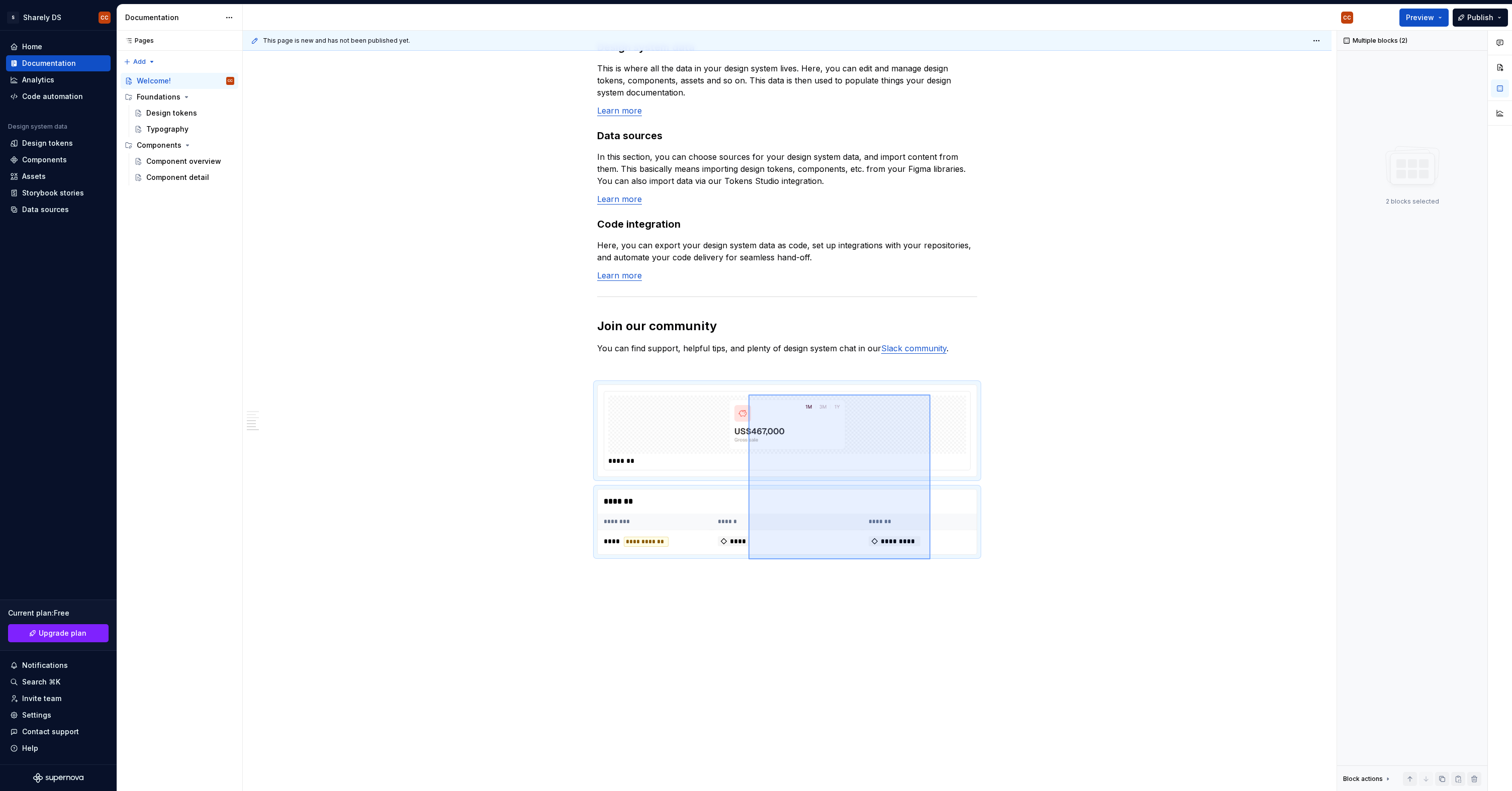
drag, startPoint x: 919, startPoint y: 550, endPoint x: 749, endPoint y: 394, distance: 230.7
click at [749, 394] on div "This page is new and has not been published yet. Welcome! You’ve landed in your…" at bounding box center [790, 411] width 1094 height 761
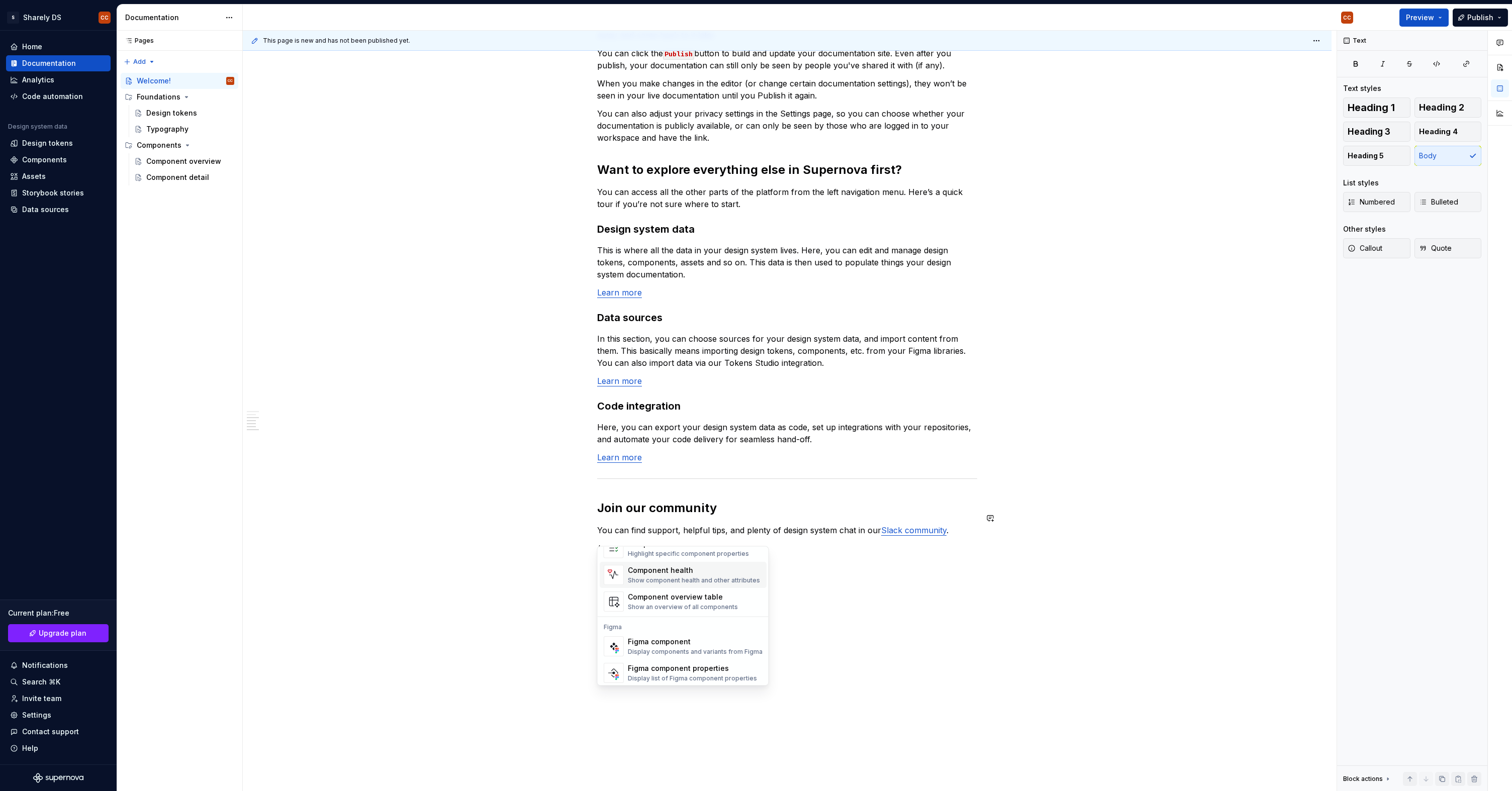
scroll to position [30, 0]
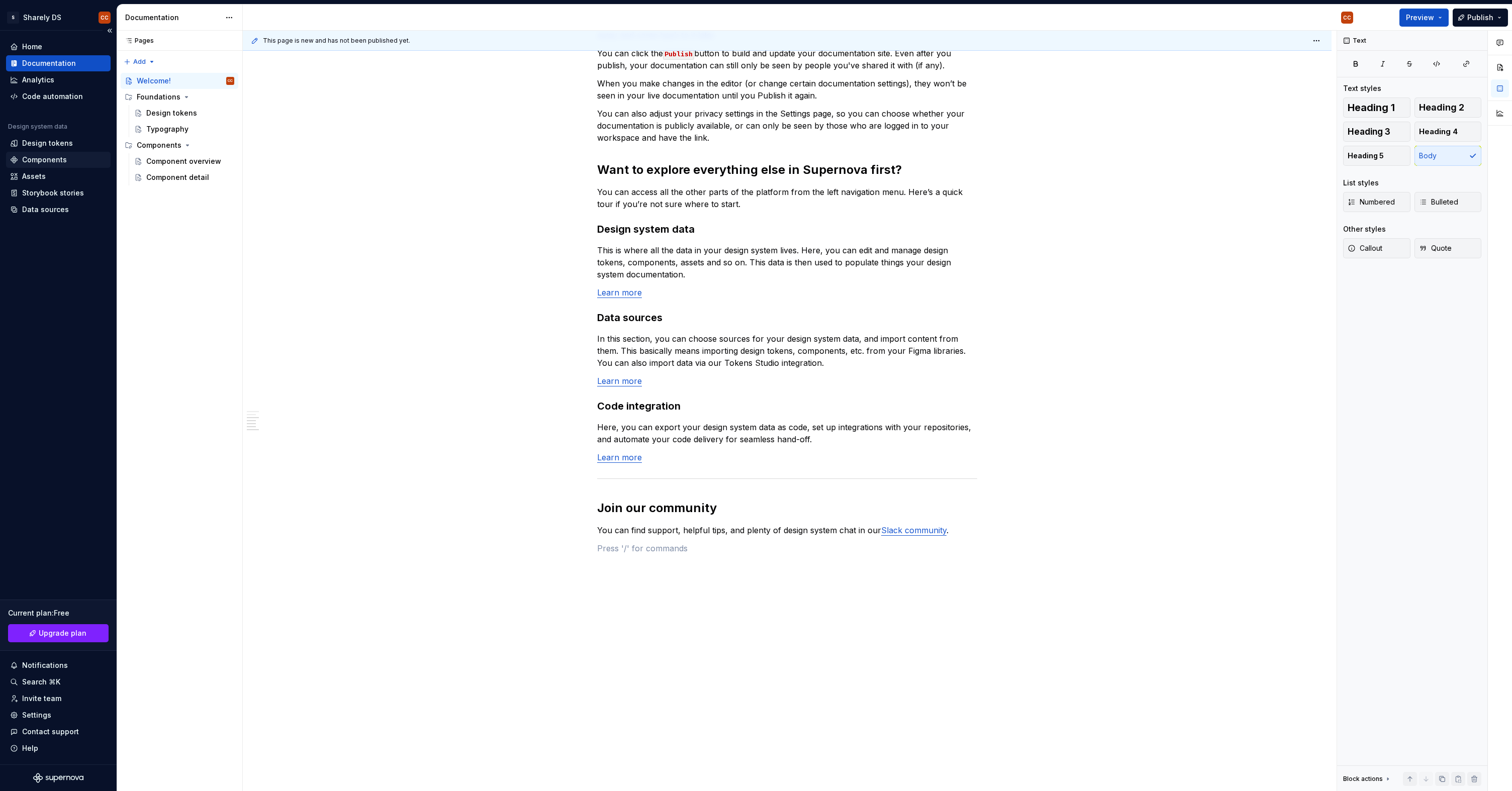
click at [64, 157] on div "Components" at bounding box center [44, 159] width 45 height 10
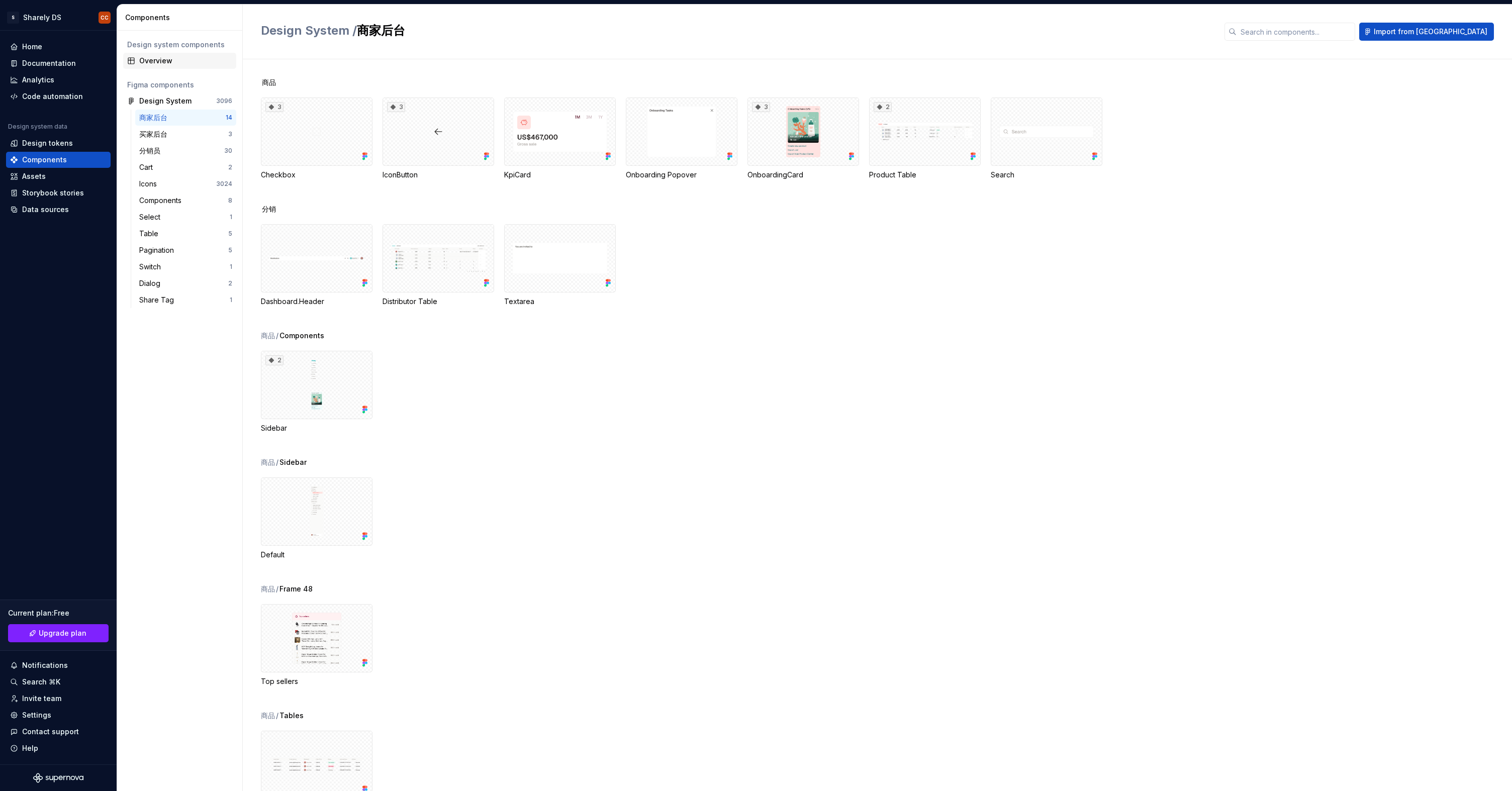
click at [174, 64] on div "Overview" at bounding box center [185, 60] width 93 height 10
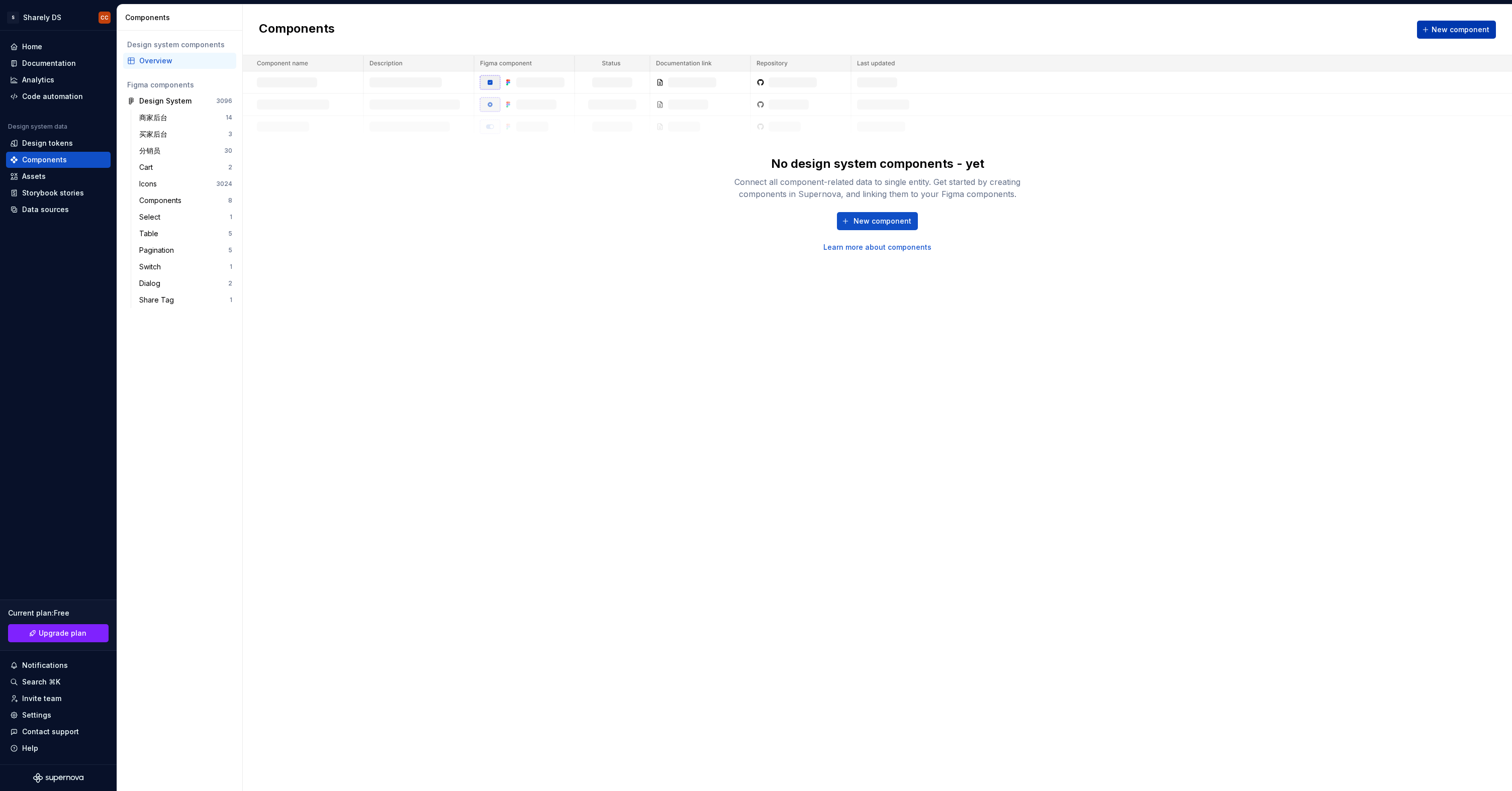
click at [1477, 25] on span "New component" at bounding box center [1461, 29] width 58 height 10
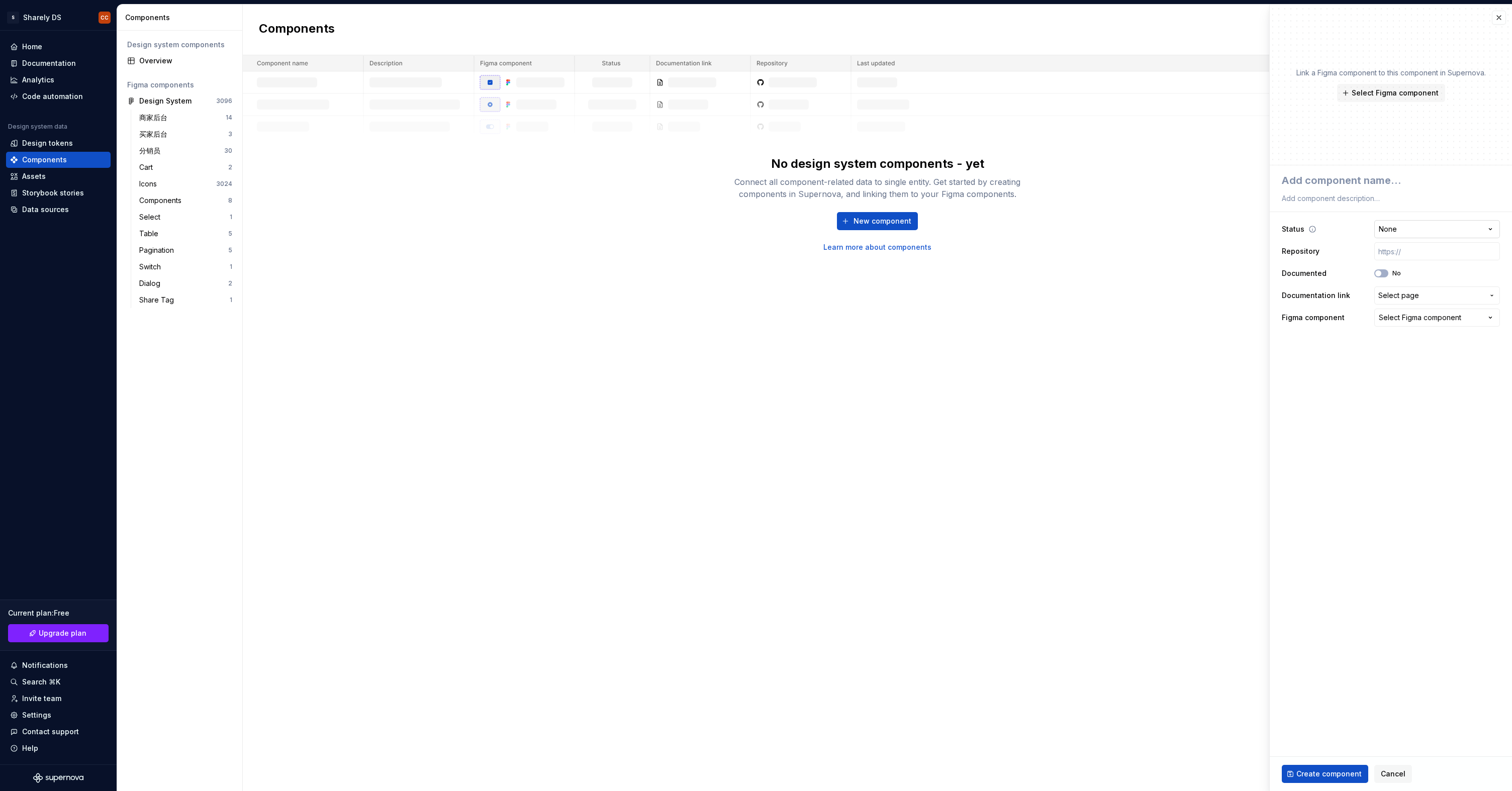
click at [1407, 226] on html "**********" at bounding box center [756, 395] width 1512 height 791
click at [1410, 306] on div "**********" at bounding box center [1391, 273] width 218 height 111
click at [1413, 298] on span "Select page" at bounding box center [1399, 295] width 41 height 10
click at [1411, 298] on html "**********" at bounding box center [756, 395] width 1512 height 791
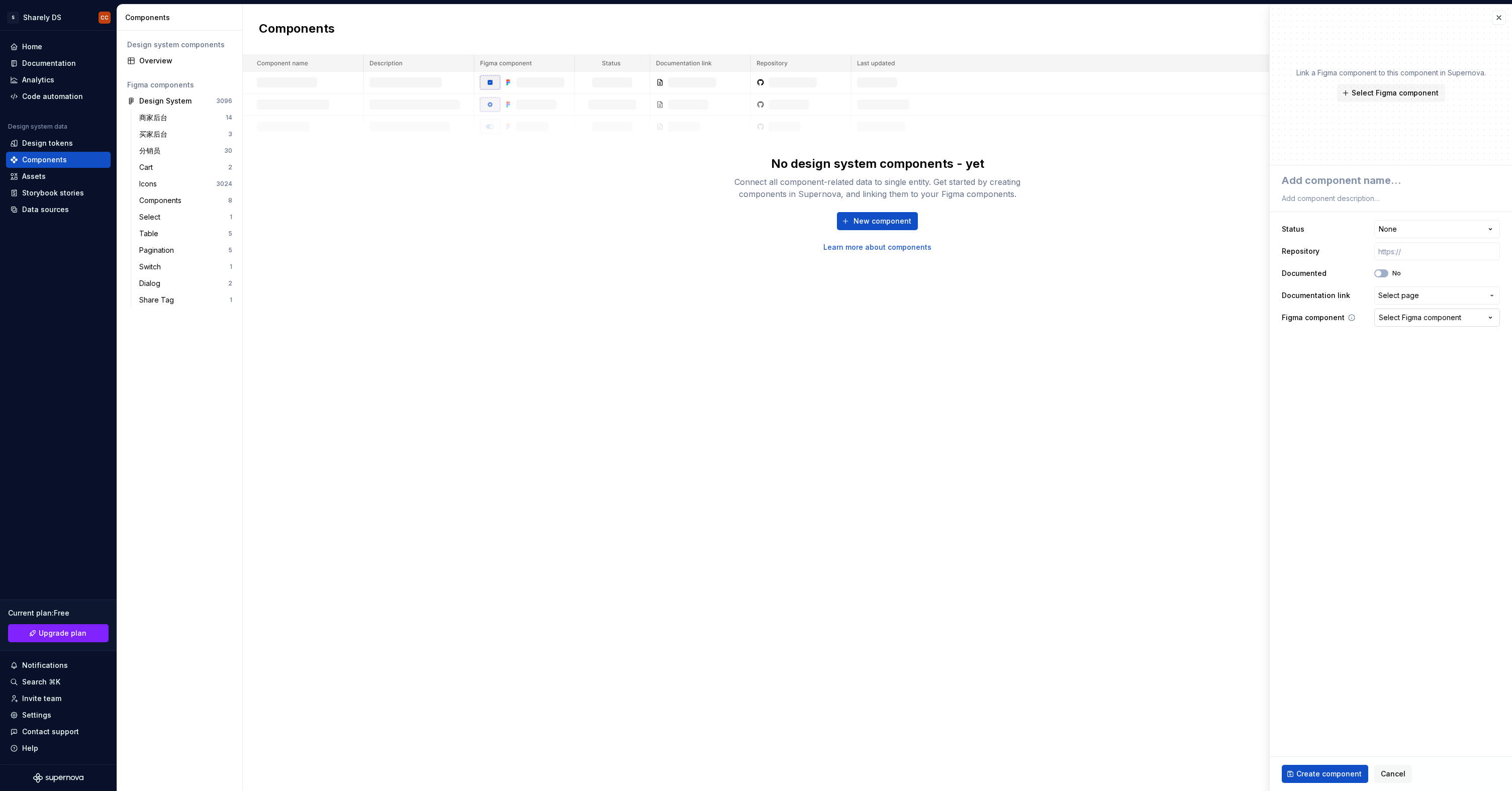
click at [1415, 313] on div "Select Figma component" at bounding box center [1420, 317] width 83 height 10
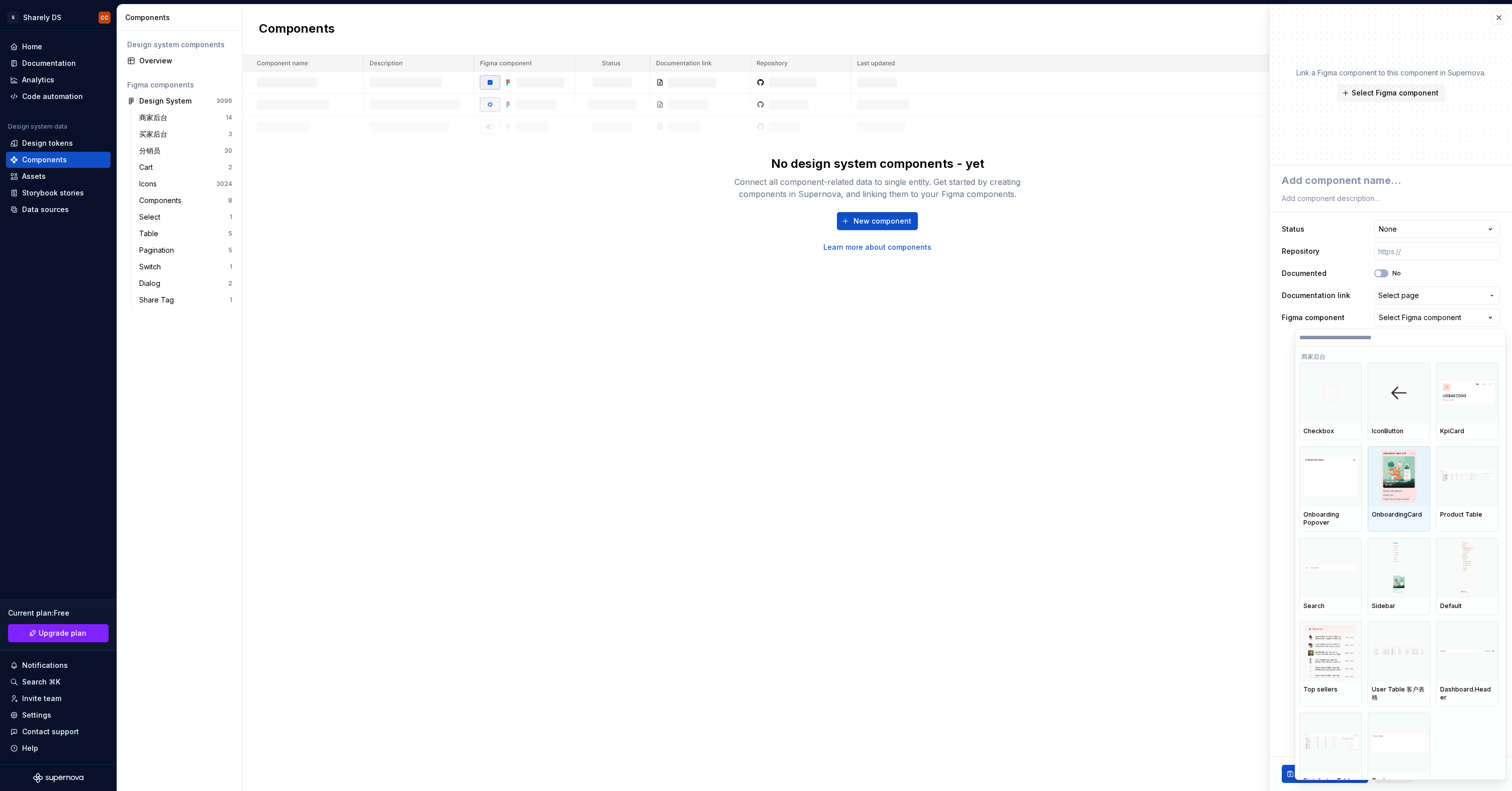
click at [1415, 480] on img at bounding box center [1399, 476] width 35 height 53
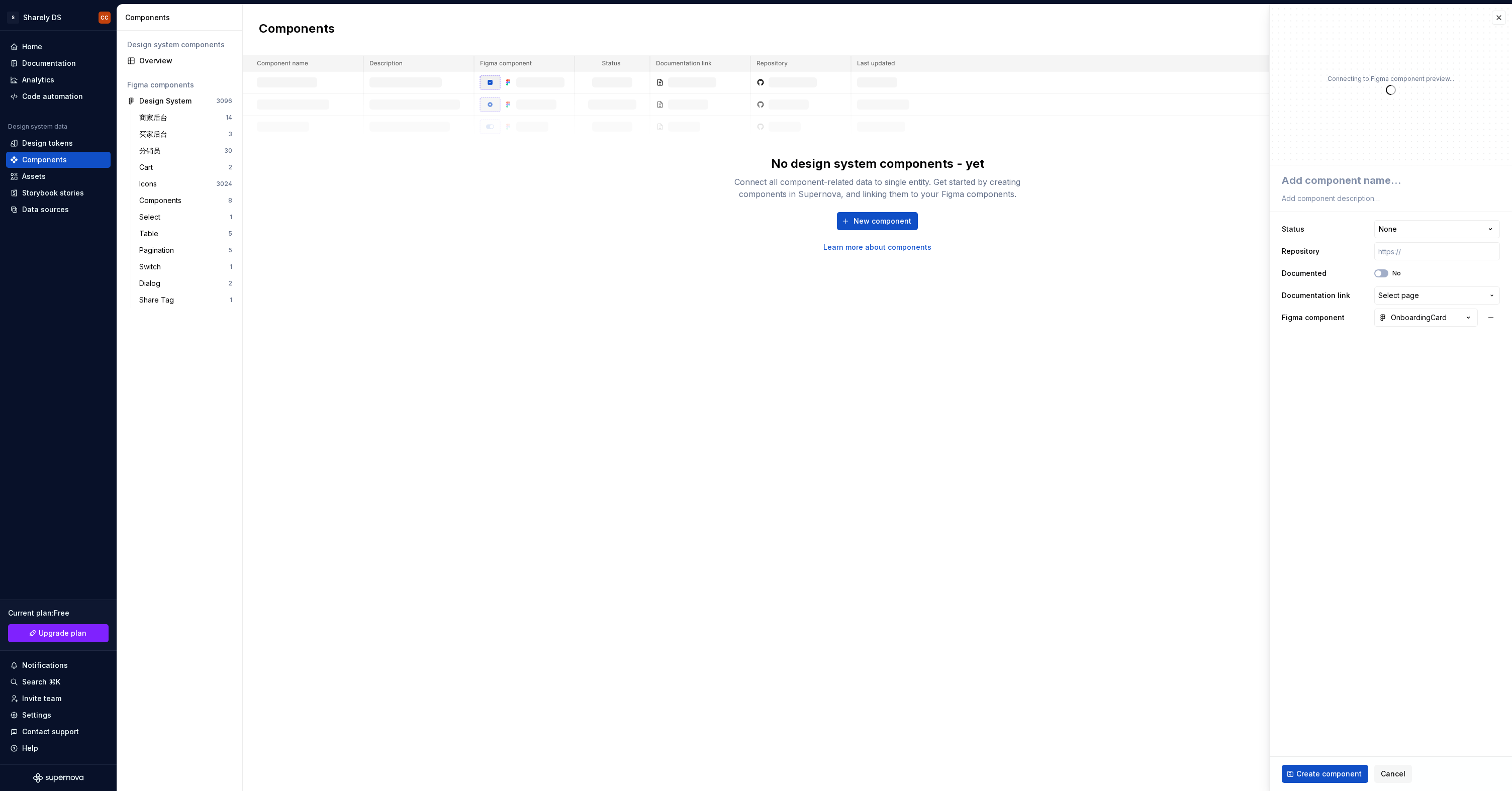
click at [1417, 214] on div "**********" at bounding box center [1391, 250] width 242 height 170
click at [1343, 770] on span "Create component" at bounding box center [1329, 774] width 65 height 10
type textarea "*"
type textarea "O"
type textarea "*"
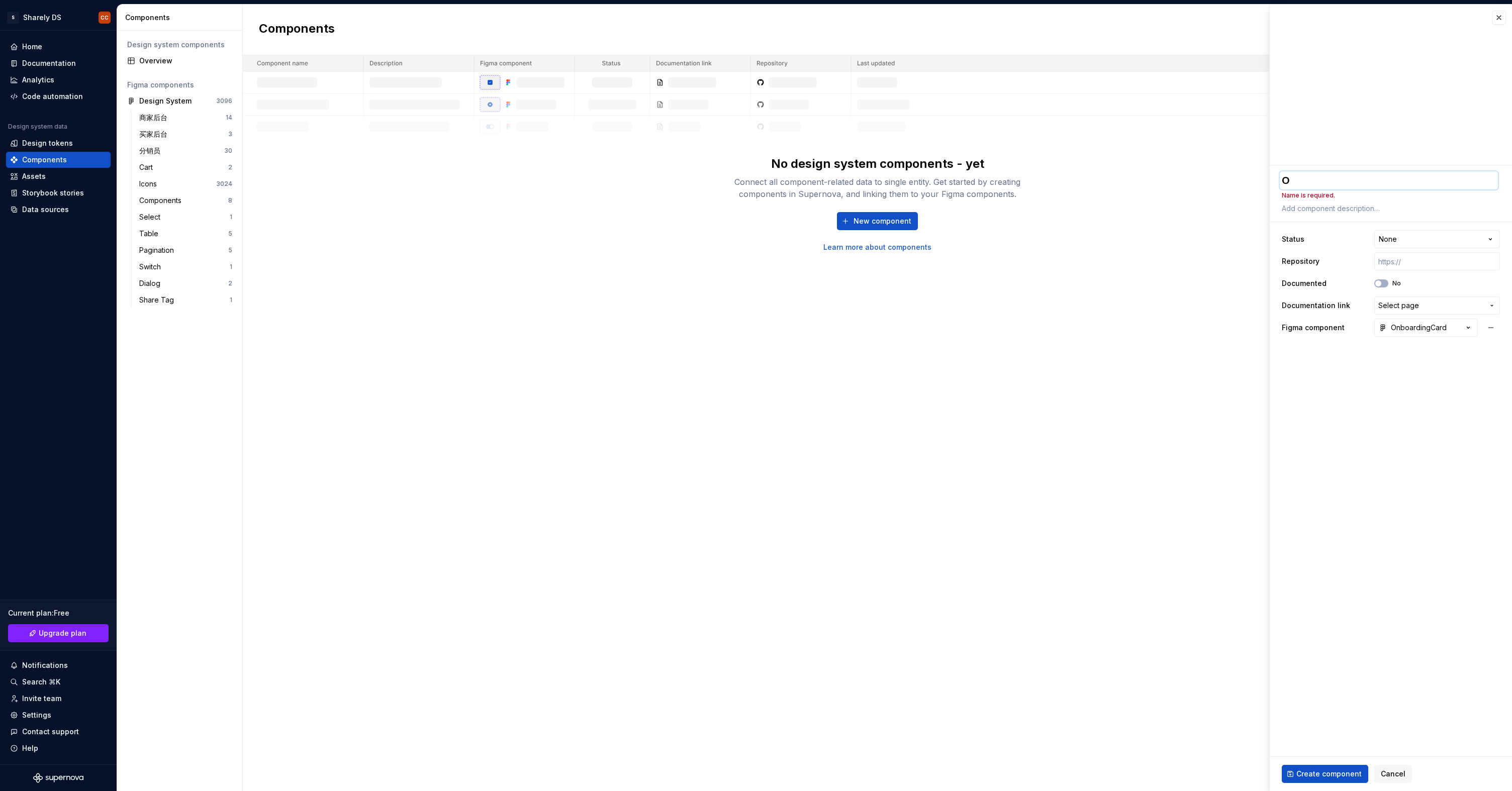
type textarea "On"
type textarea "*"
type textarea "Onb"
type textarea "*"
type textarea "Onbo"
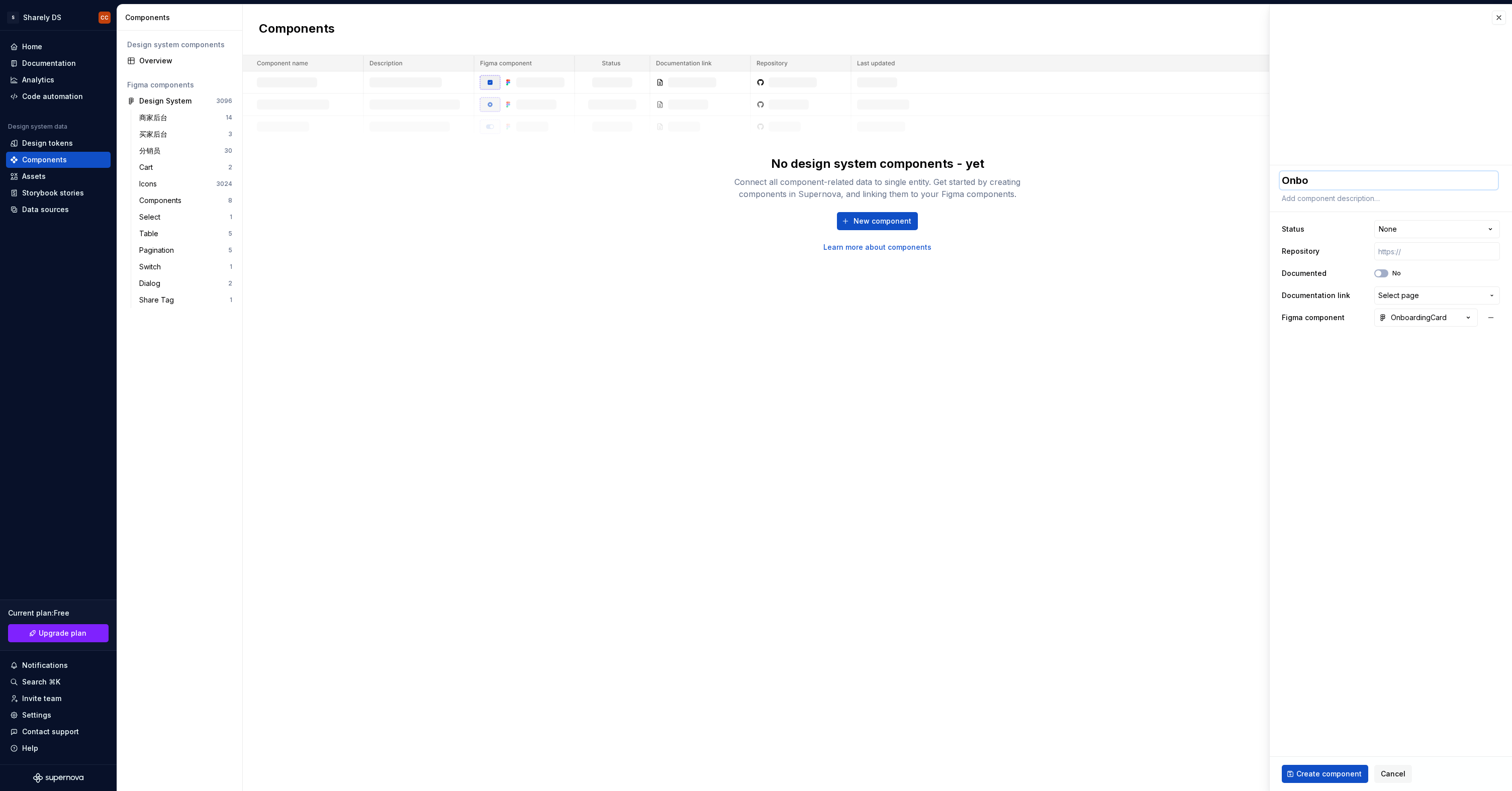
type textarea "*"
type textarea "Onboa"
type textarea "*"
type textarea "Onboar"
type textarea "*"
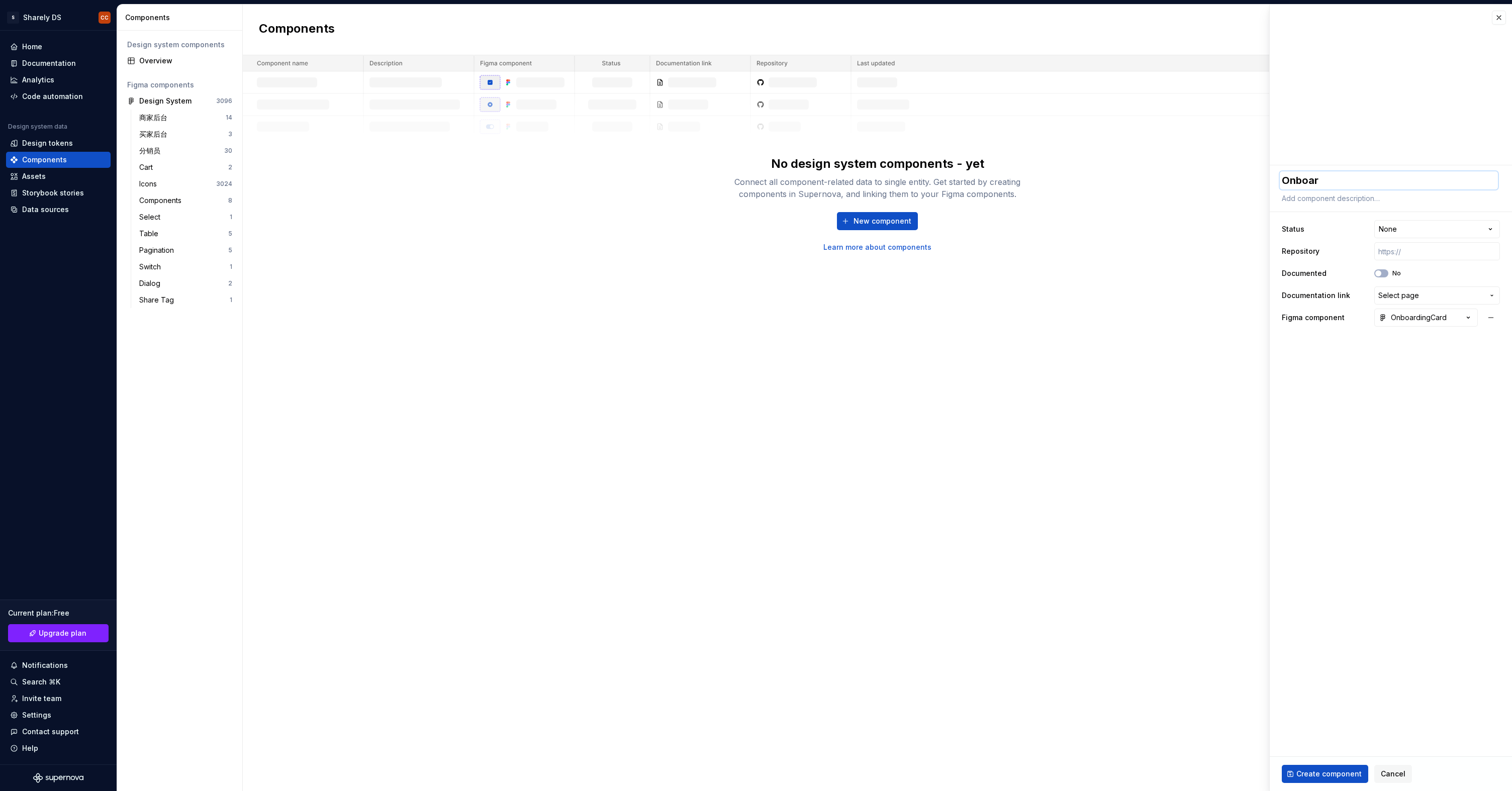
type textarea "Onboard"
type textarea "*"
type textarea "Onboardi"
type textarea "*"
type textarea "Onboarding"
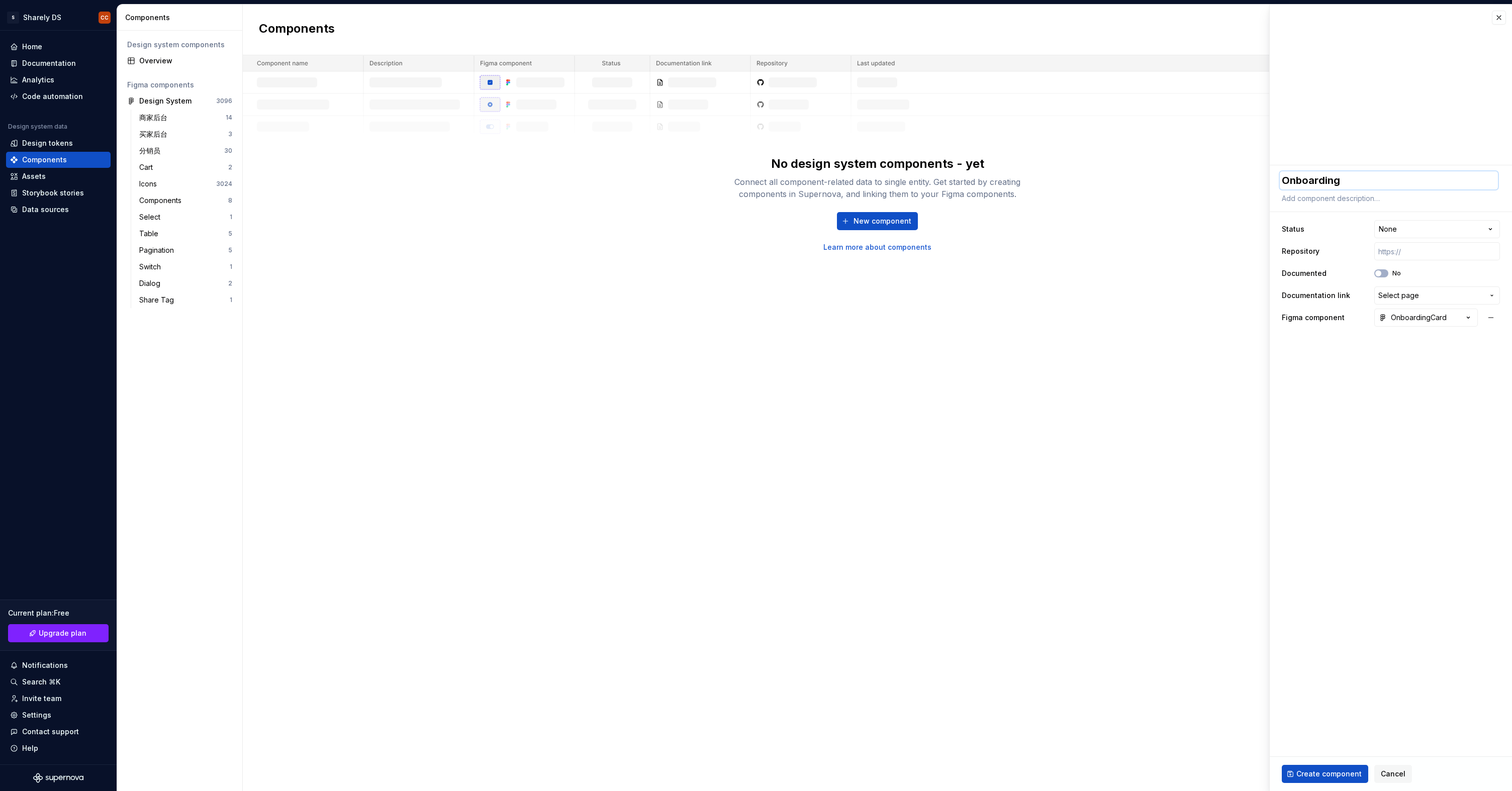
type textarea "*"
type textarea "OnboardingC"
type textarea "*"
type textarea "OnboardingCa"
type textarea "*"
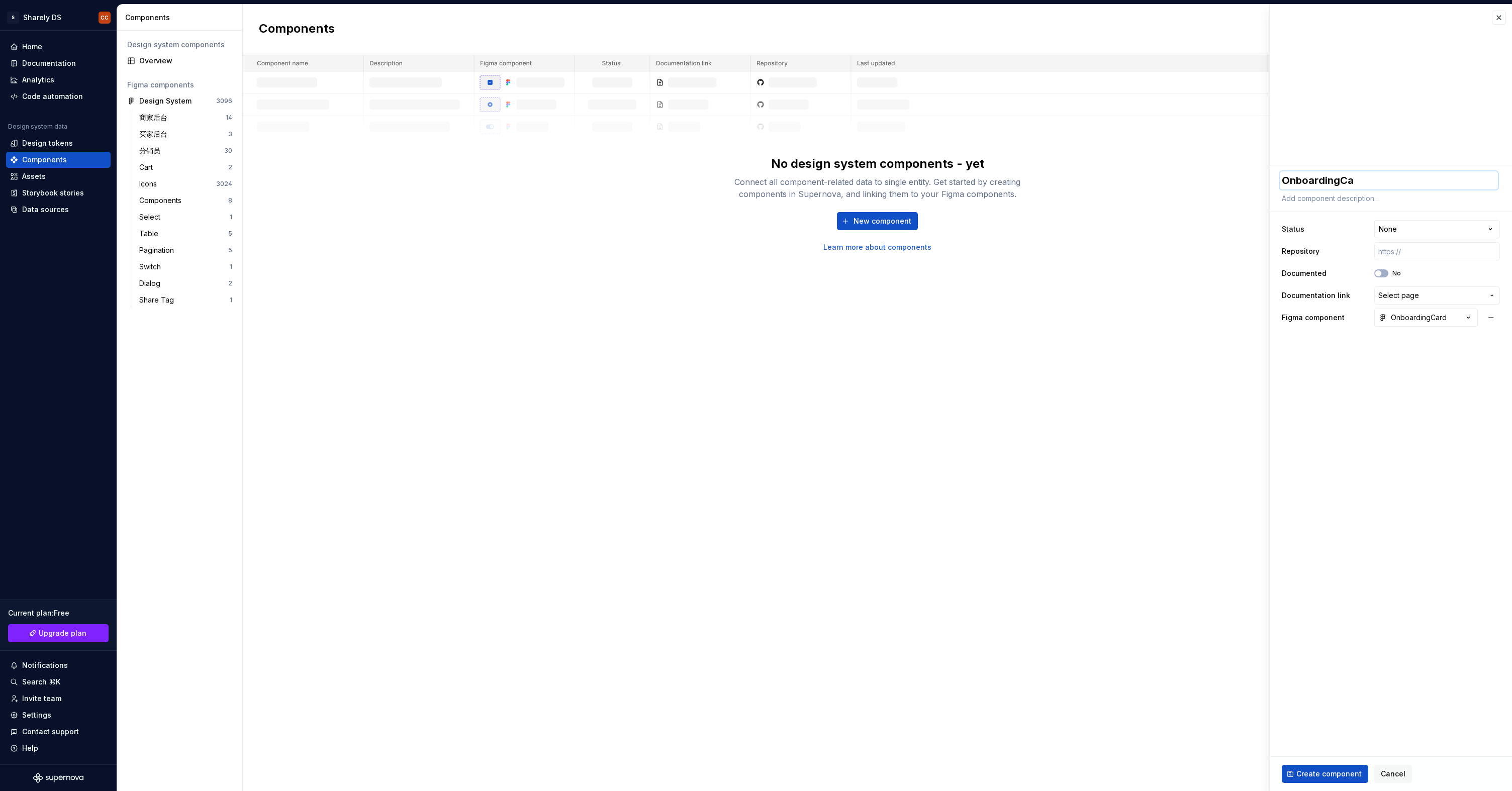
type textarea "OnboardingCar"
type textarea "*"
type textarea "OnboardingCard"
click at [1340, 778] on span "Create component" at bounding box center [1329, 774] width 65 height 10
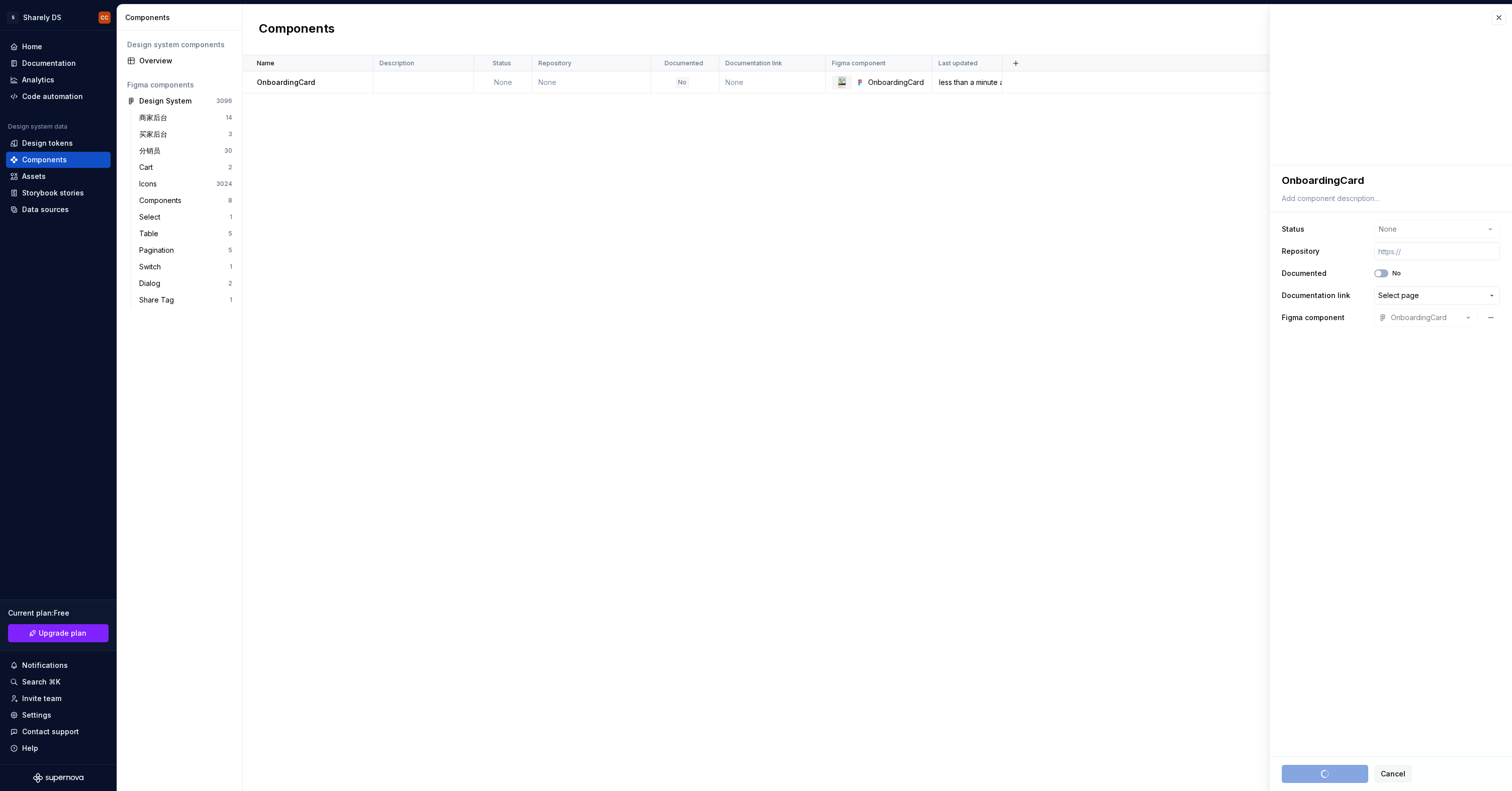
type textarea "*"
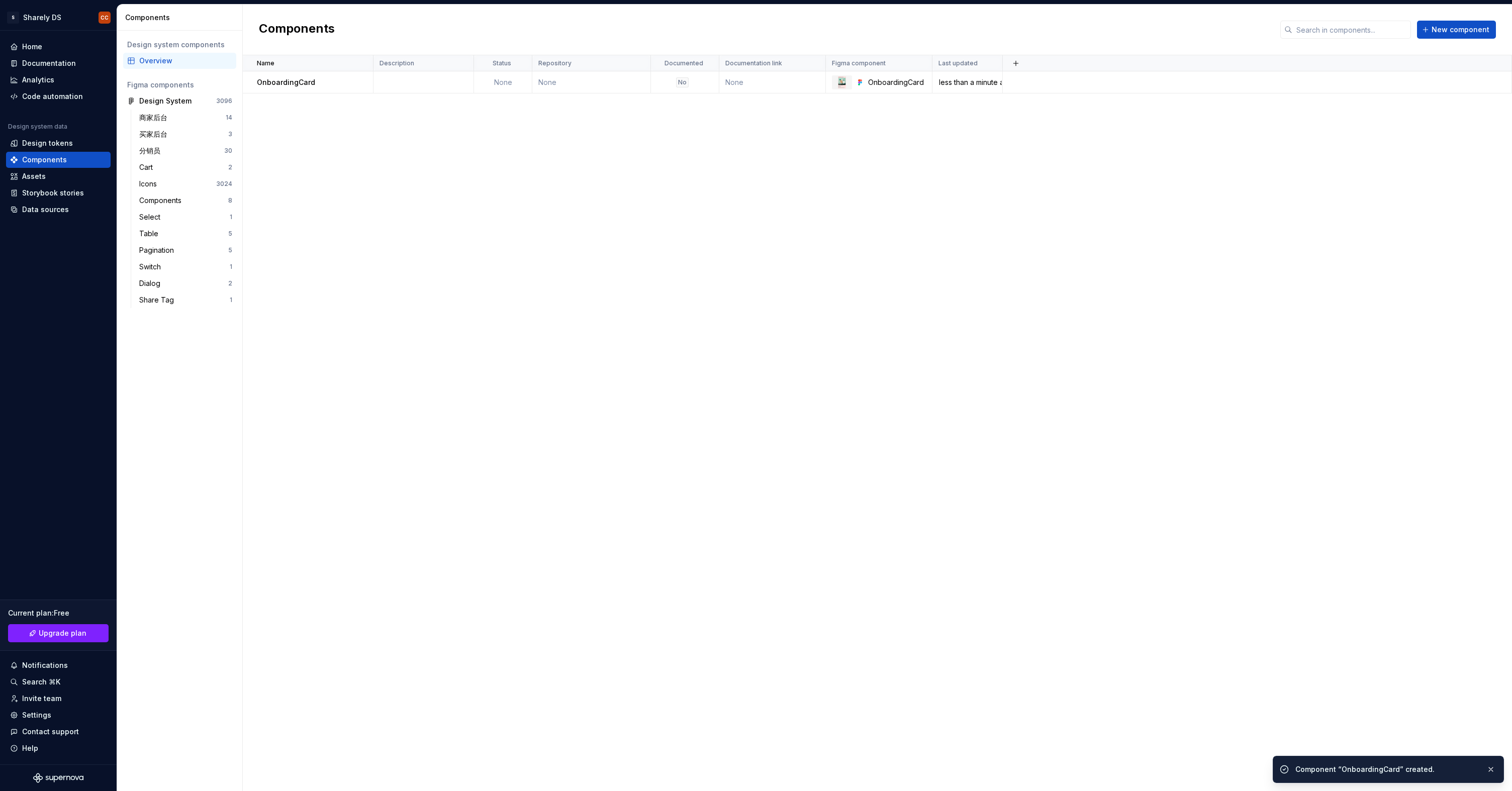
click at [989, 483] on div "Name Description Status Repository Documented Documentation link Figma componen…" at bounding box center [877, 423] width 1269 height 736
click at [35, 46] on div "Home" at bounding box center [32, 46] width 20 height 10
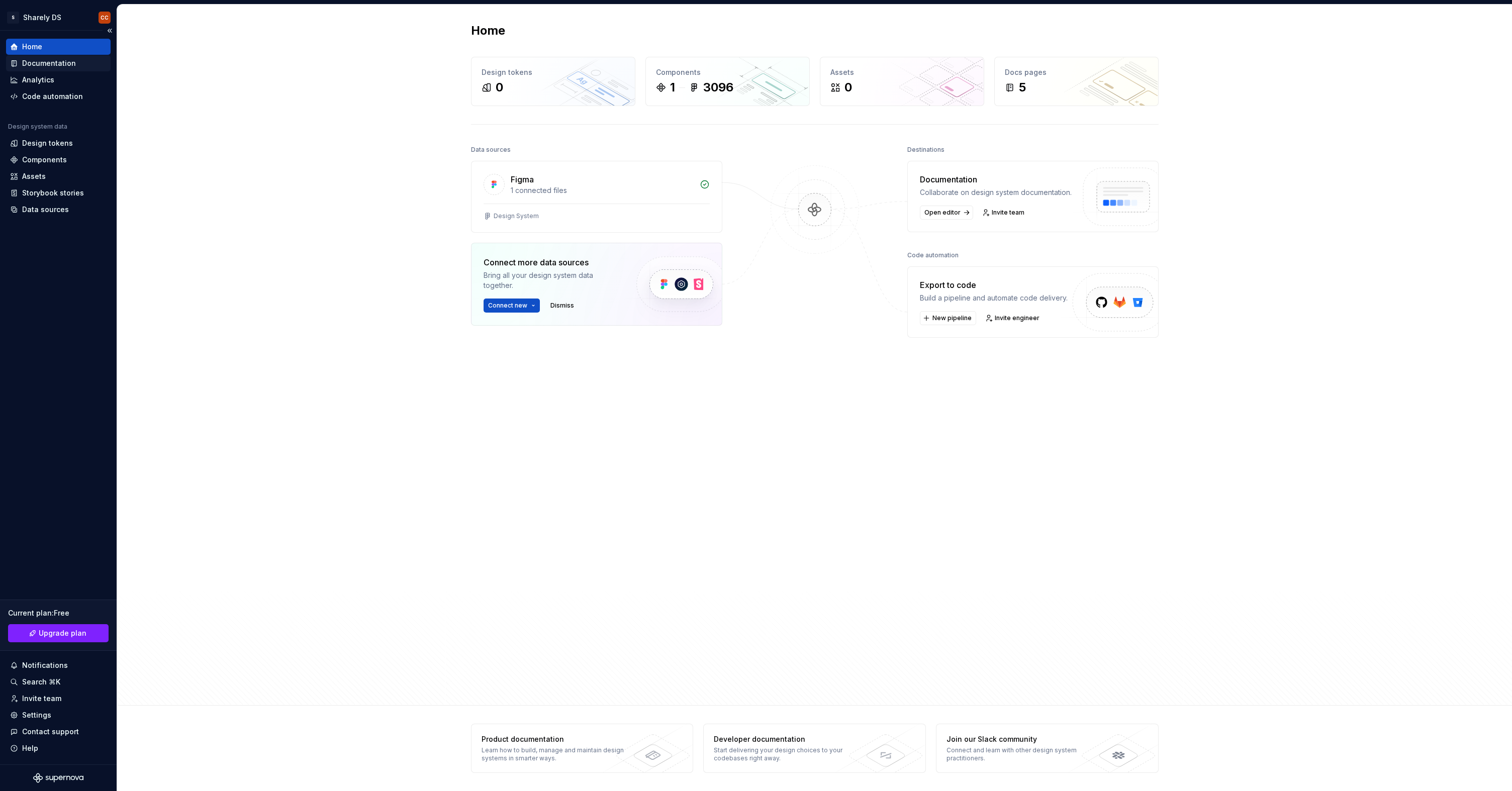
click at [35, 64] on div "Documentation" at bounding box center [49, 63] width 53 height 10
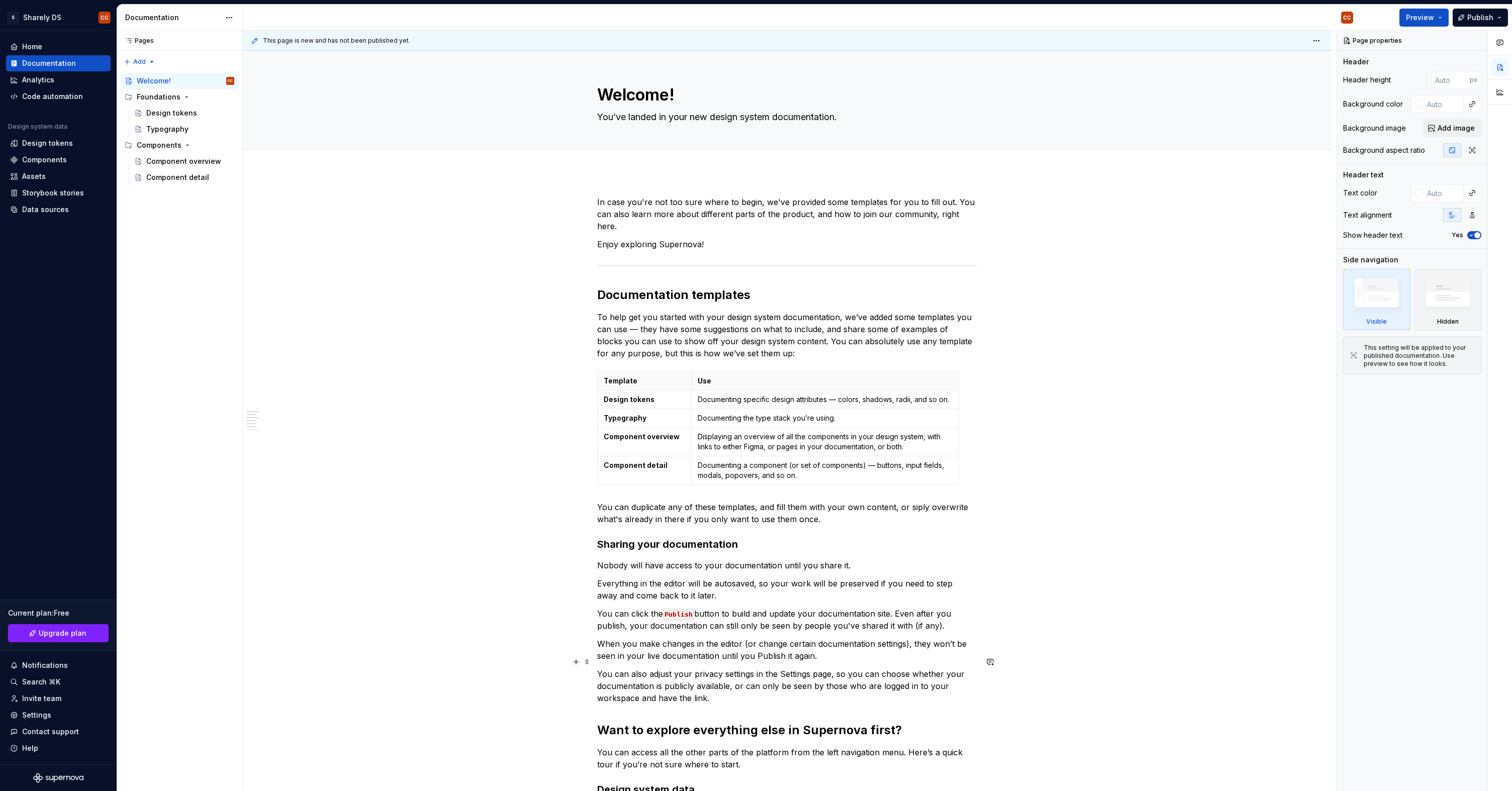
scroll to position [560, 0]
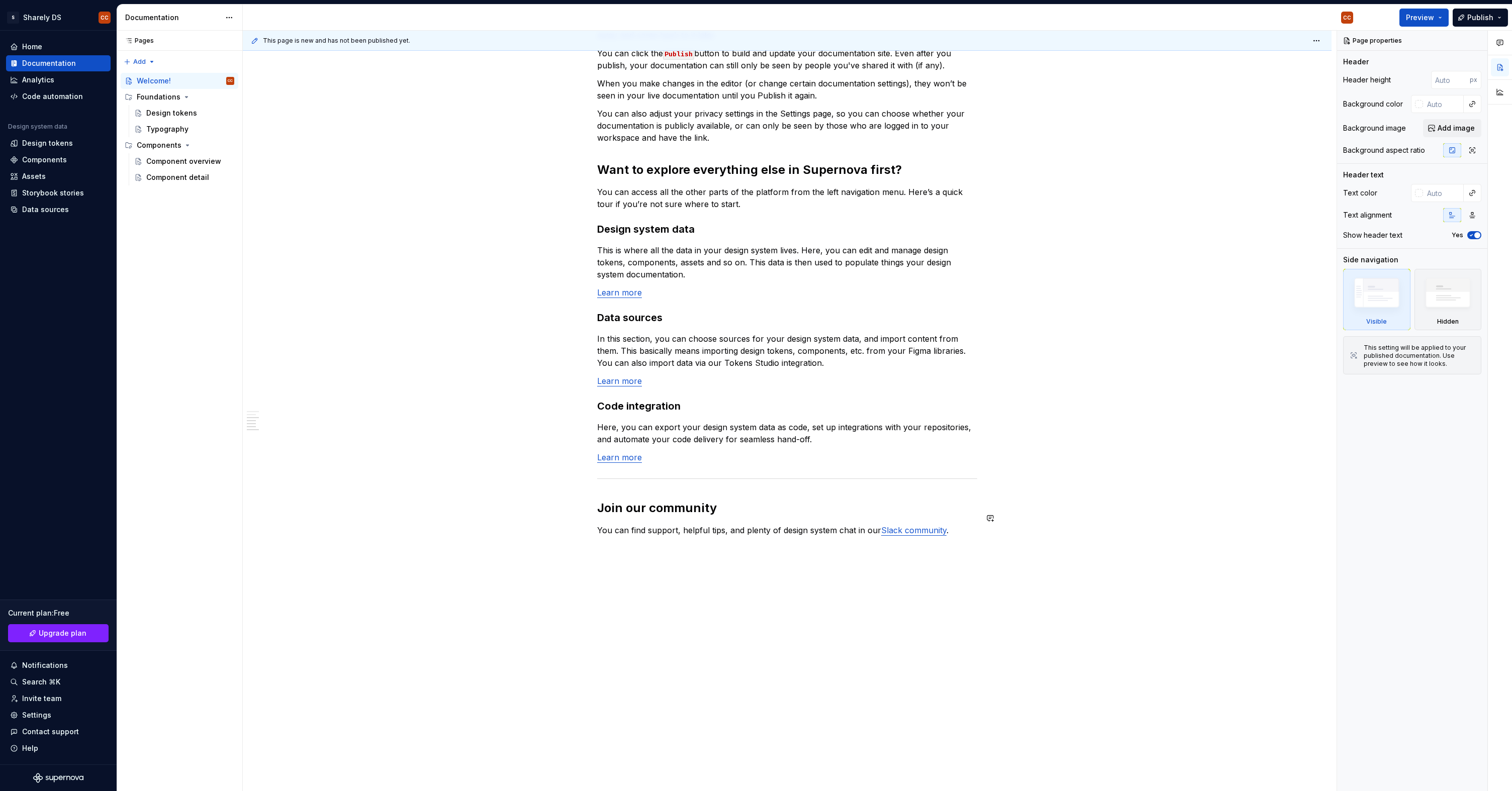
click at [732, 573] on div "In case you're not too sure where to begin, we've provided some templates for y…" at bounding box center [787, 207] width 1089 height 1192
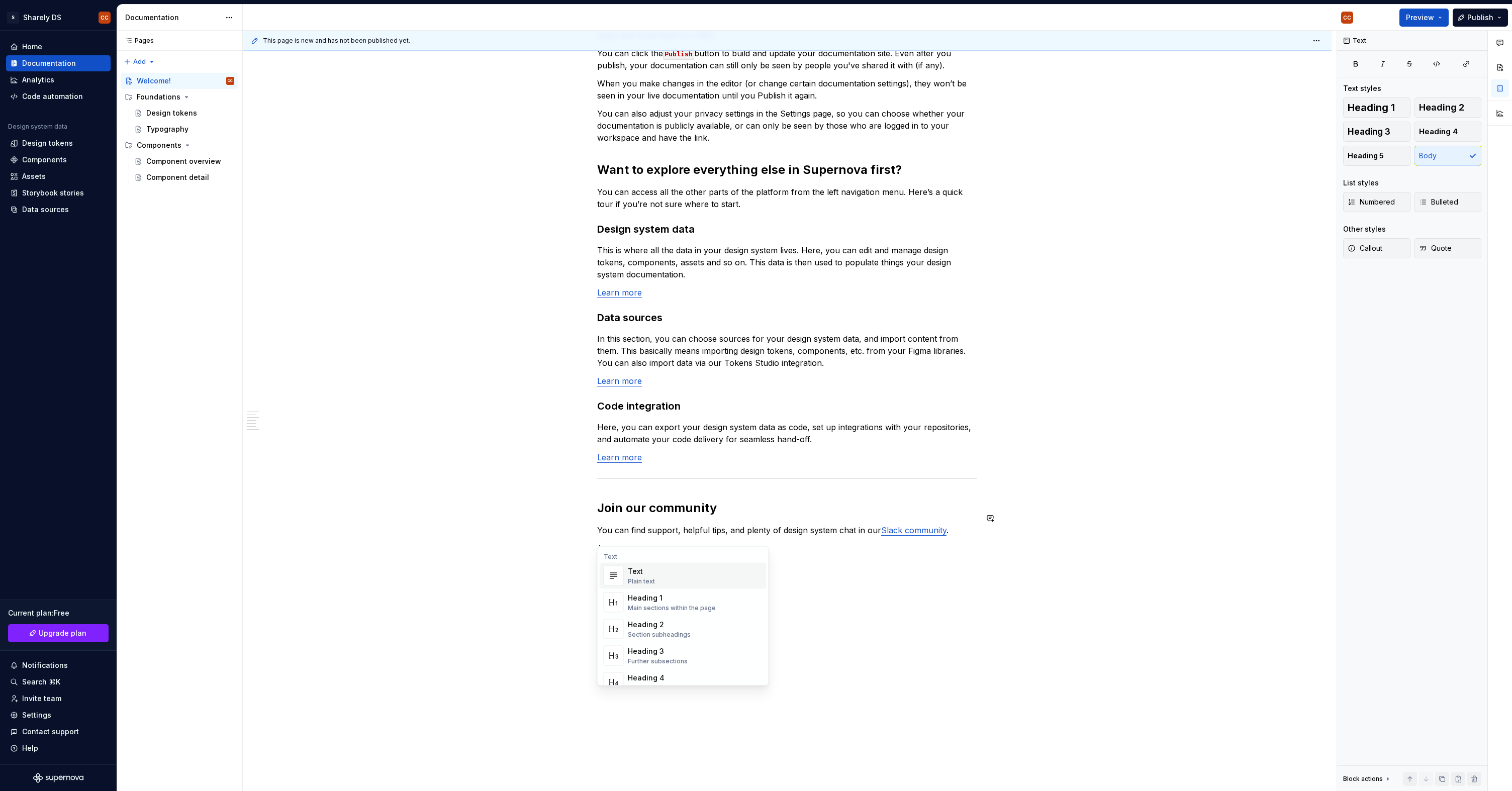
type textarea "*"
drag, startPoint x: 695, startPoint y: 641, endPoint x: 779, endPoint y: 594, distance: 96.3
click at [779, 592] on body "S Sharely DS CC Home Documentation Analytics Code automation Design system data…" at bounding box center [756, 395] width 1512 height 791
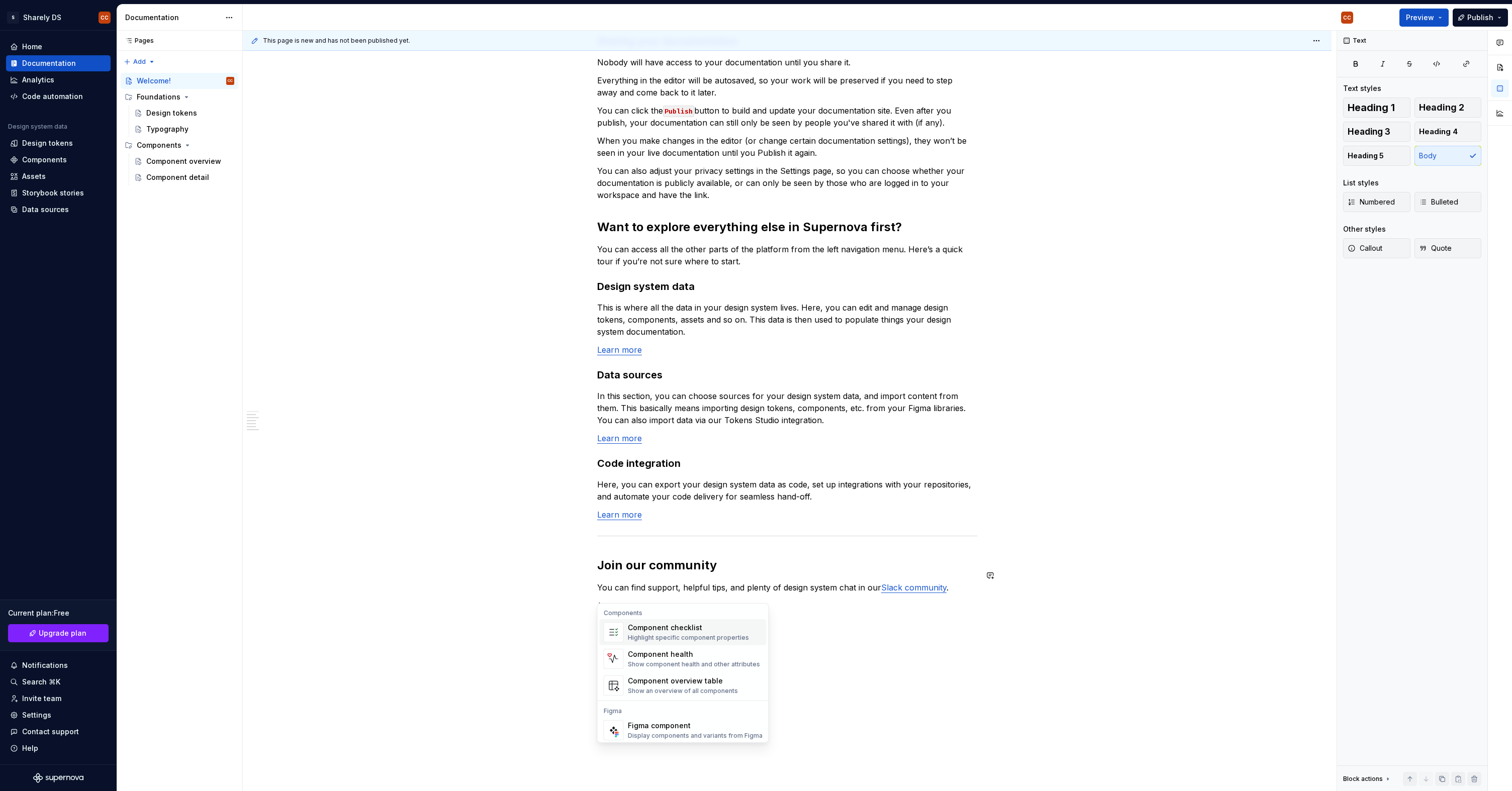
scroll to position [0, 0]
click at [726, 636] on div "Highlight specific component properties" at bounding box center [688, 638] width 121 height 8
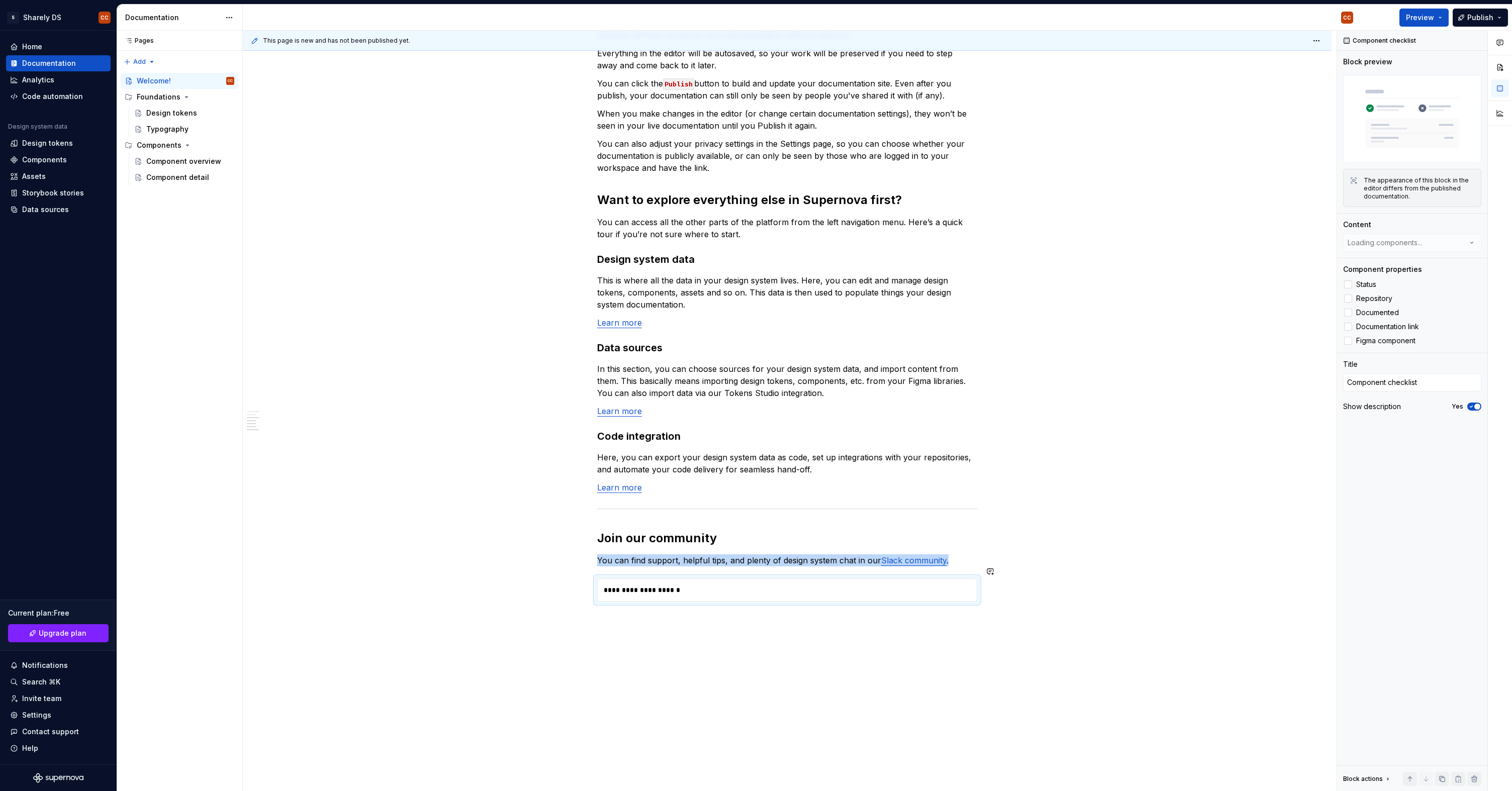
scroll to position [577, 0]
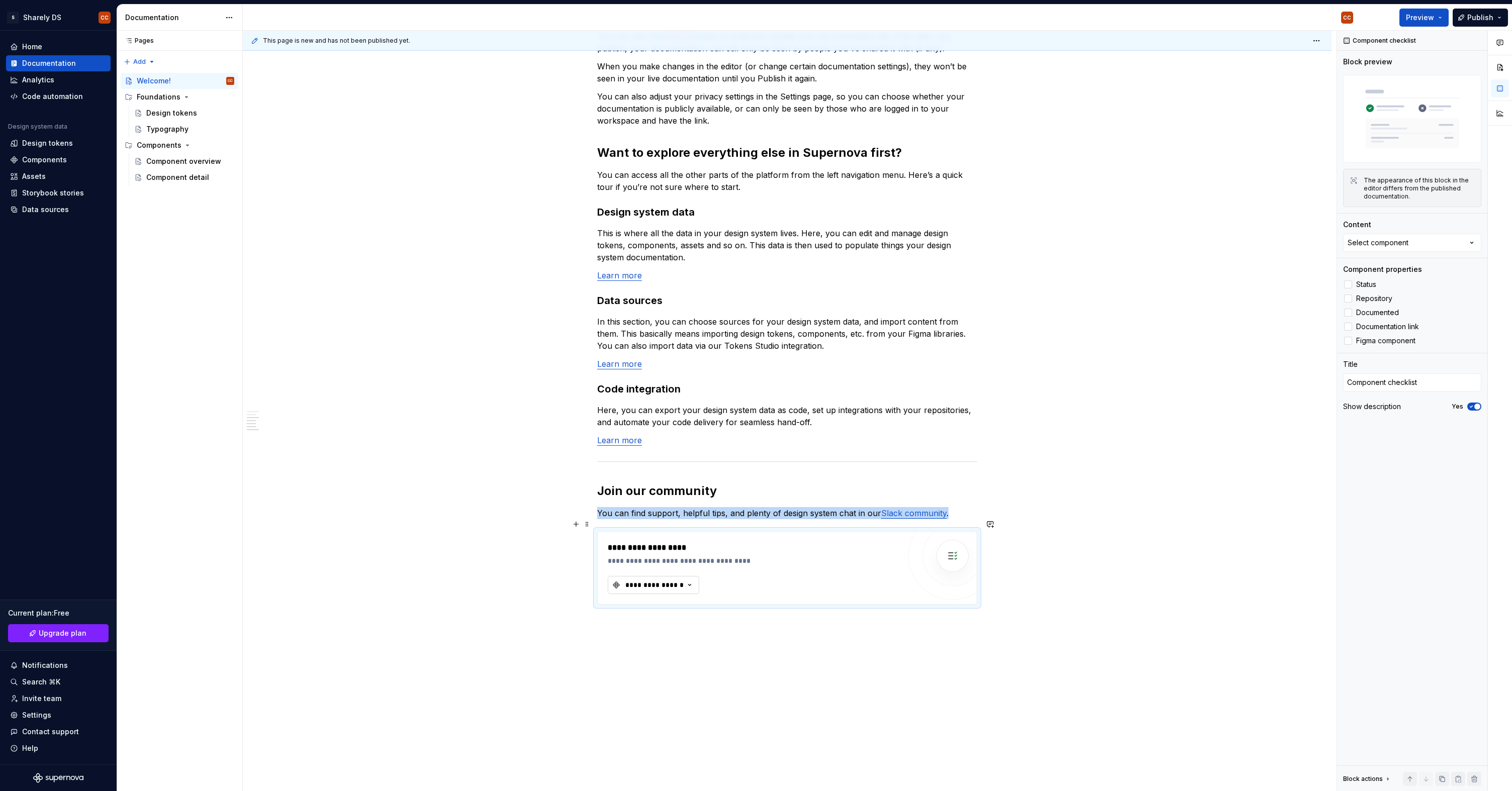
click at [675, 580] on button "**********" at bounding box center [653, 584] width 91 height 18
click at [666, 612] on div "OnboardingCard" at bounding box center [666, 613] width 58 height 10
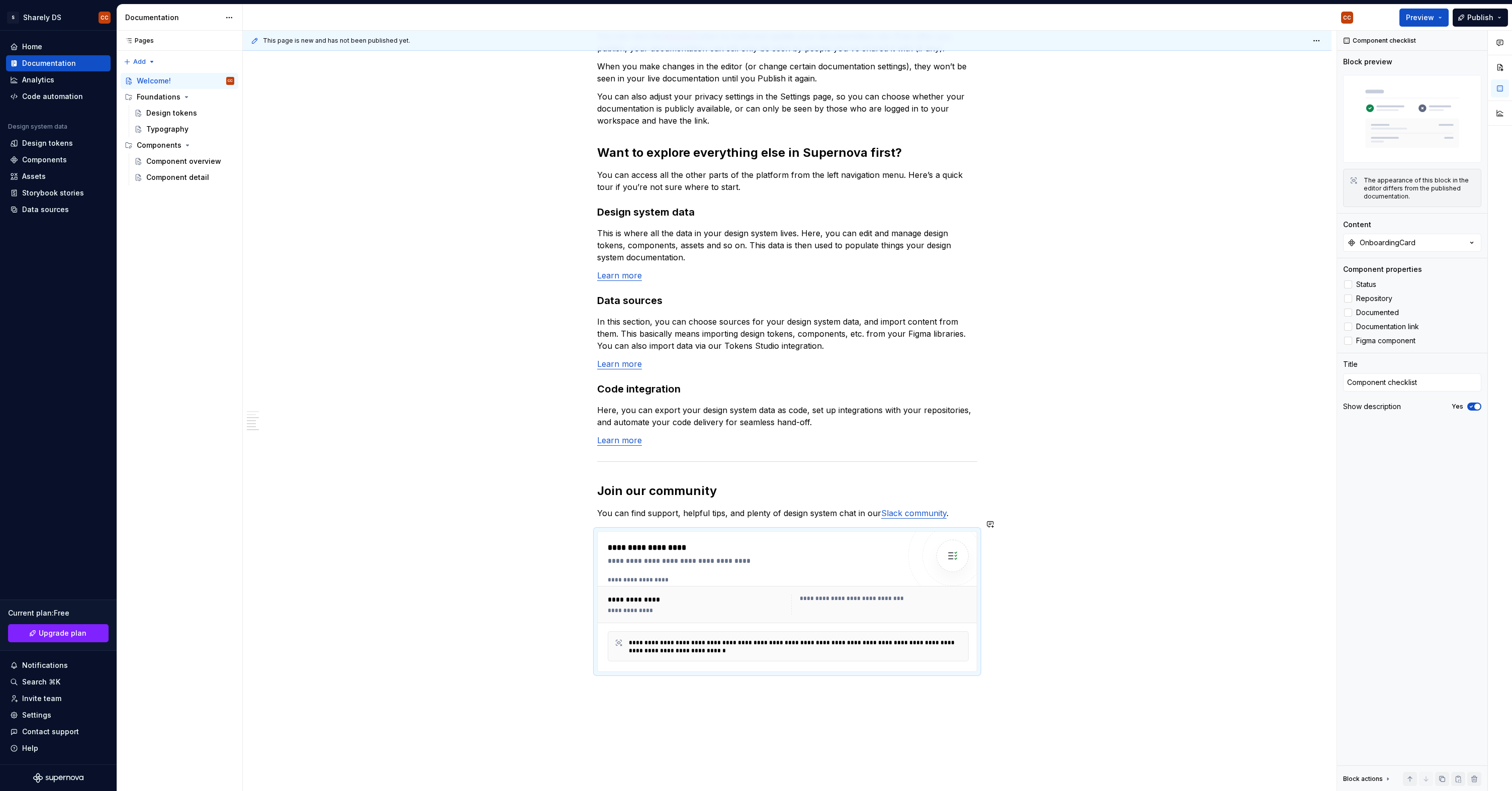
click at [729, 697] on div "In case you're not too sure where to begin, we've provided some templates for y…" at bounding box center [787, 258] width 1089 height 1327
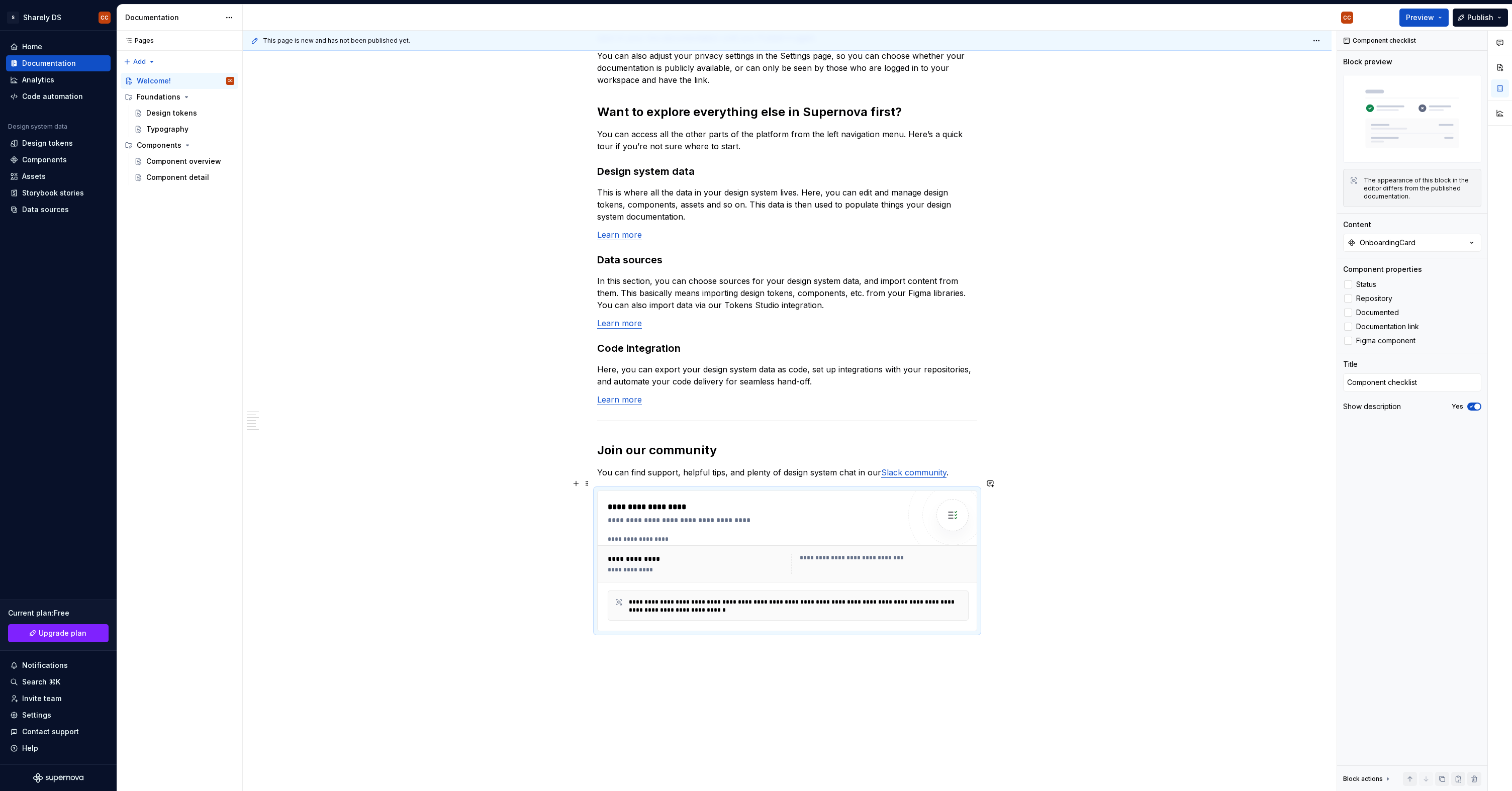
scroll to position [695, 0]
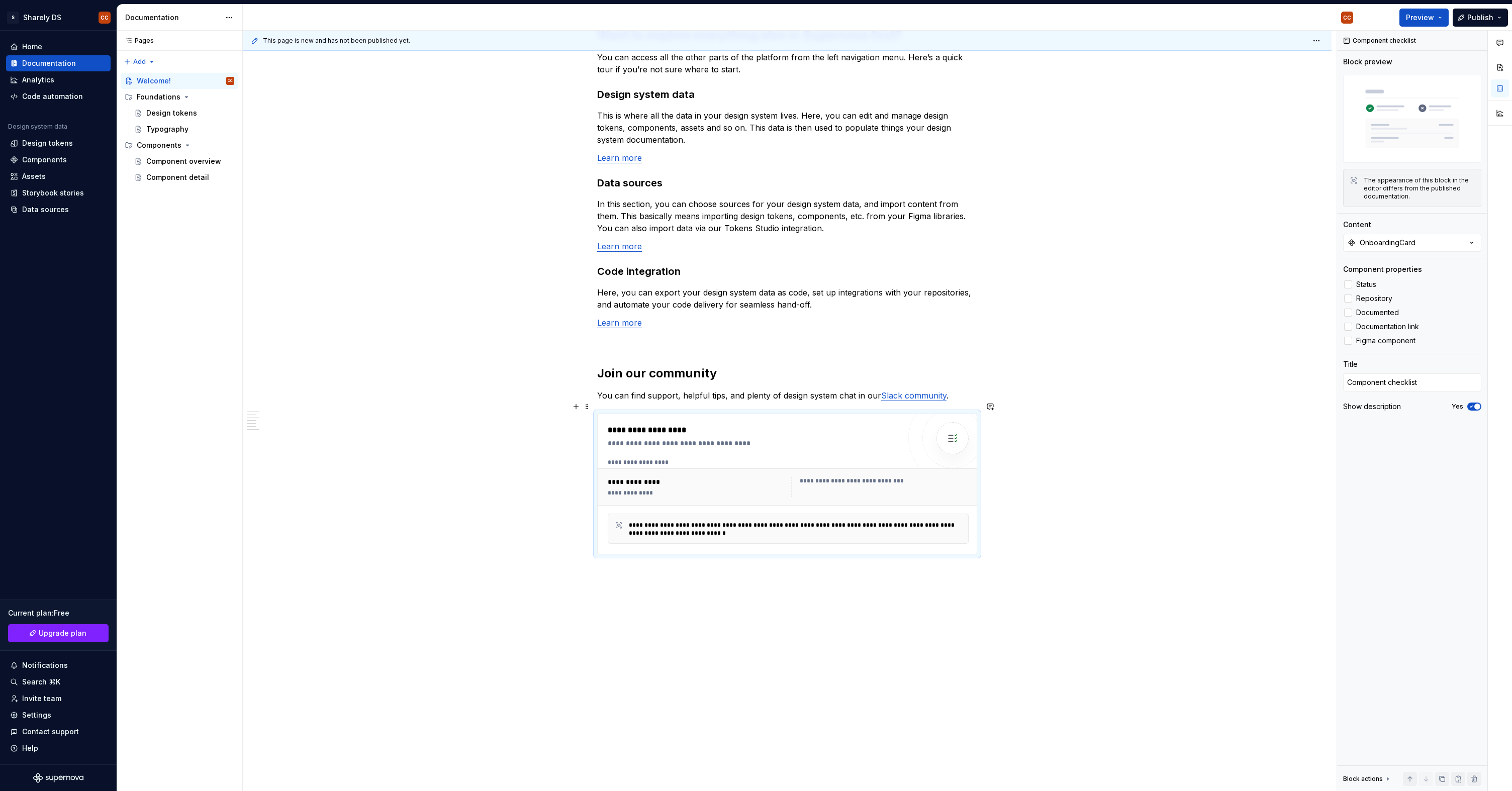
click at [657, 521] on div "**********" at bounding box center [795, 529] width 333 height 16
click at [673, 563] on div "In case you're not too sure where to begin, we've provided some templates for y…" at bounding box center [787, 140] width 1089 height 1327
drag, startPoint x: 1093, startPoint y: 489, endPoint x: 863, endPoint y: 471, distance: 230.7
click at [863, 471] on div "This page is new and has not been published yet. Welcome! You’ve landed in your…" at bounding box center [790, 411] width 1094 height 761
click at [1034, 432] on div "In case you're not too sure where to begin, we've provided some templates for y…" at bounding box center [787, 140] width 1089 height 1327
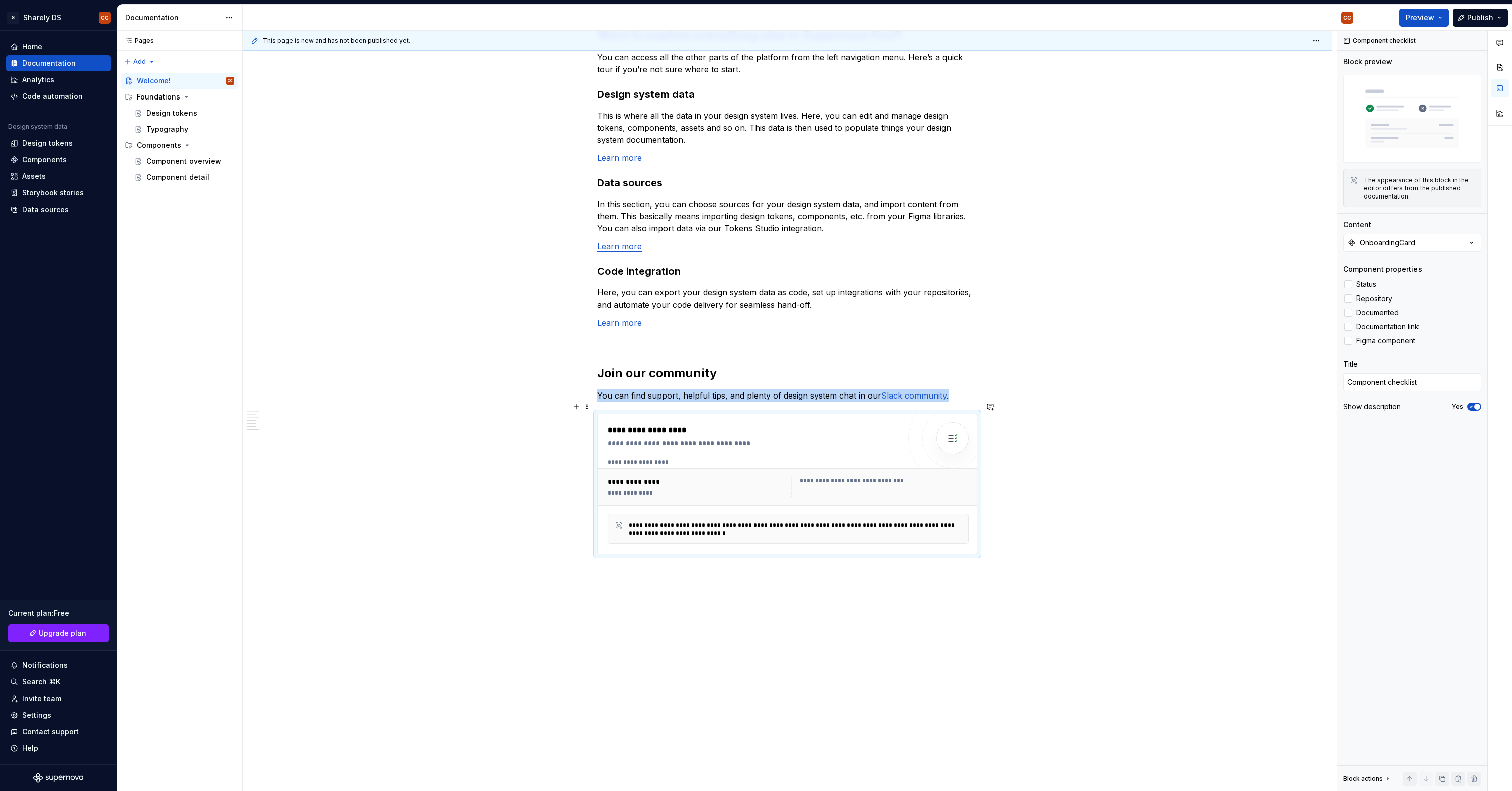
drag, startPoint x: 1004, startPoint y: 438, endPoint x: 874, endPoint y: 447, distance: 130.3
click at [874, 447] on div "This page is new and has not been published yet. Welcome! You’ve landed in your…" at bounding box center [790, 411] width 1094 height 761
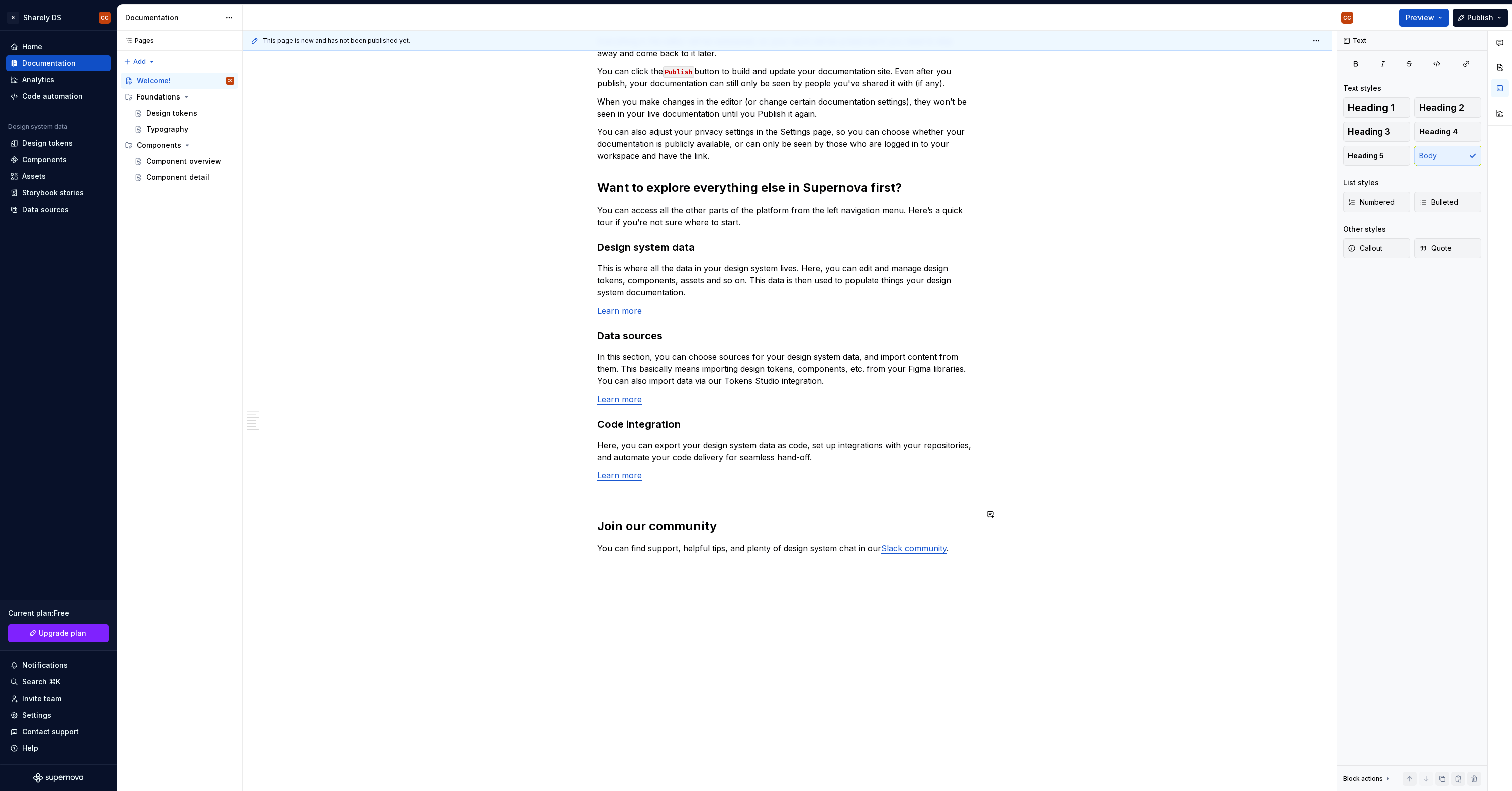
click at [826, 575] on div "This page is new and has not been published yet. Welcome! You’ve landed in your…" at bounding box center [790, 411] width 1094 height 761
click at [818, 554] on div "In case you're not too sure where to begin, we've provided some templates for y…" at bounding box center [787, 110] width 380 height 913
click at [908, 562] on div "In case you're not too sure where to begin, we've provided some templates for y…" at bounding box center [787, 217] width 1089 height 1174
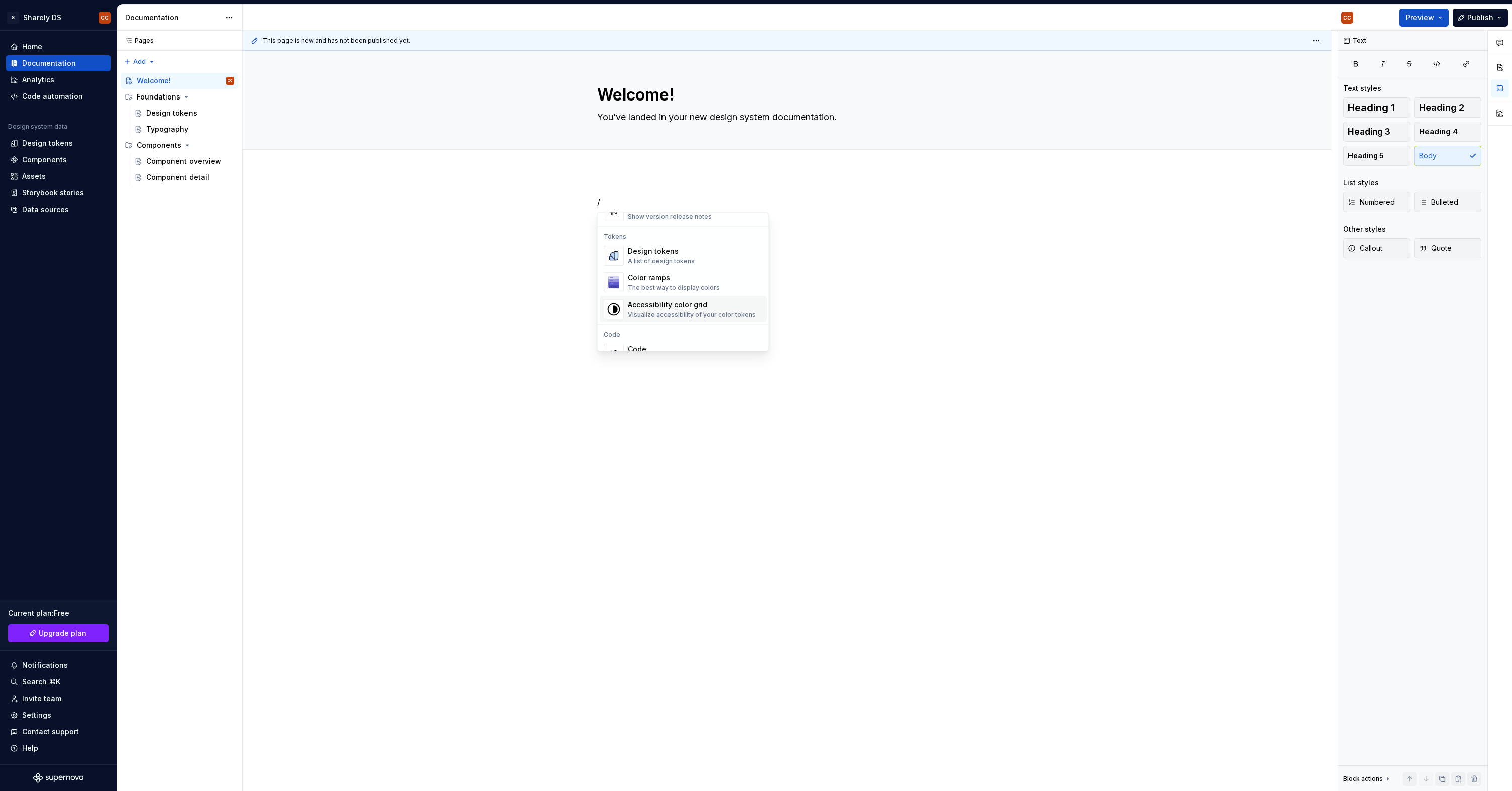
scroll to position [724, 0]
click at [705, 278] on div "The best way to display colors" at bounding box center [673, 279] width 92 height 8
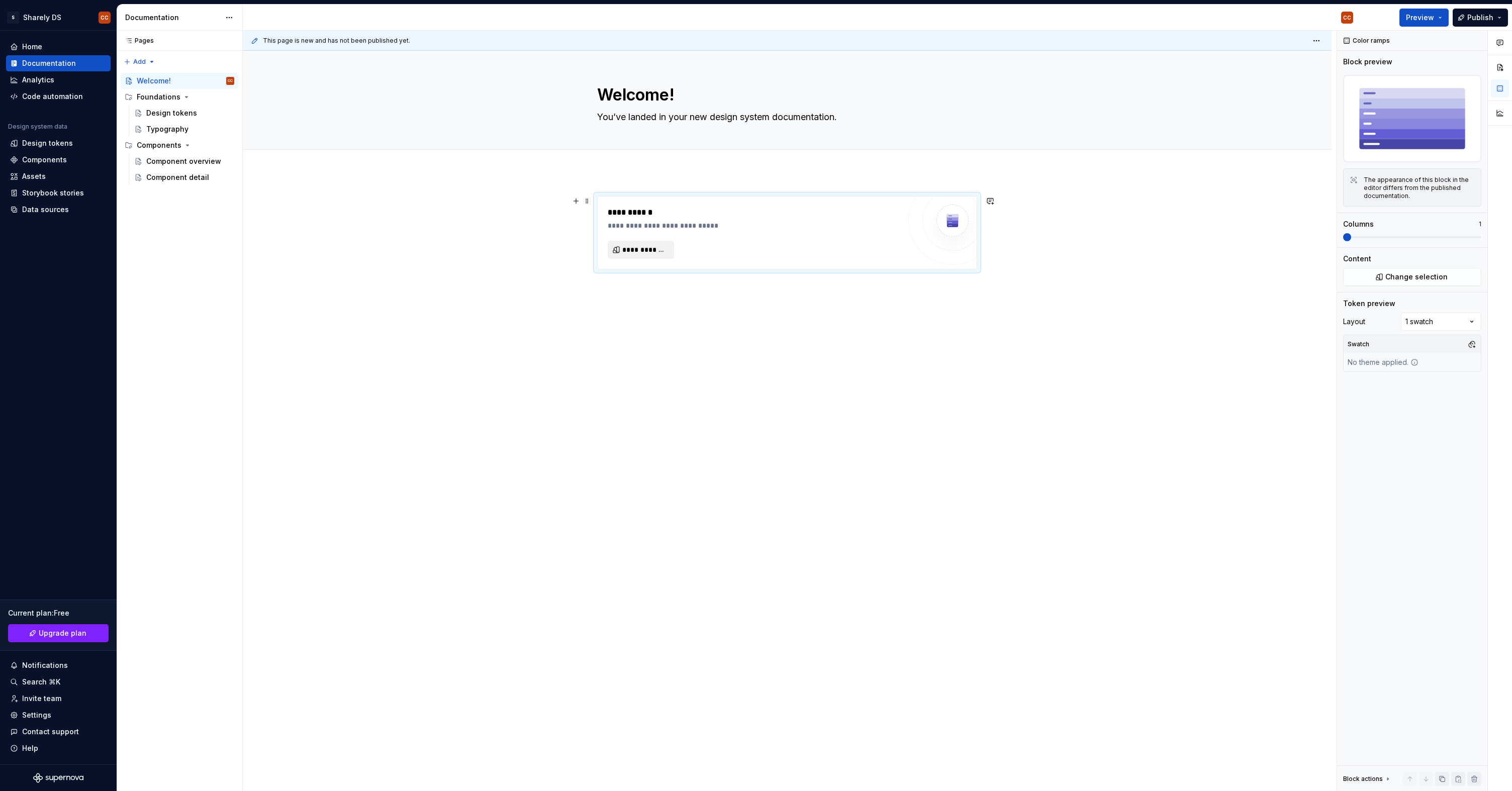
click at [667, 245] on button "**********" at bounding box center [640, 249] width 66 height 18
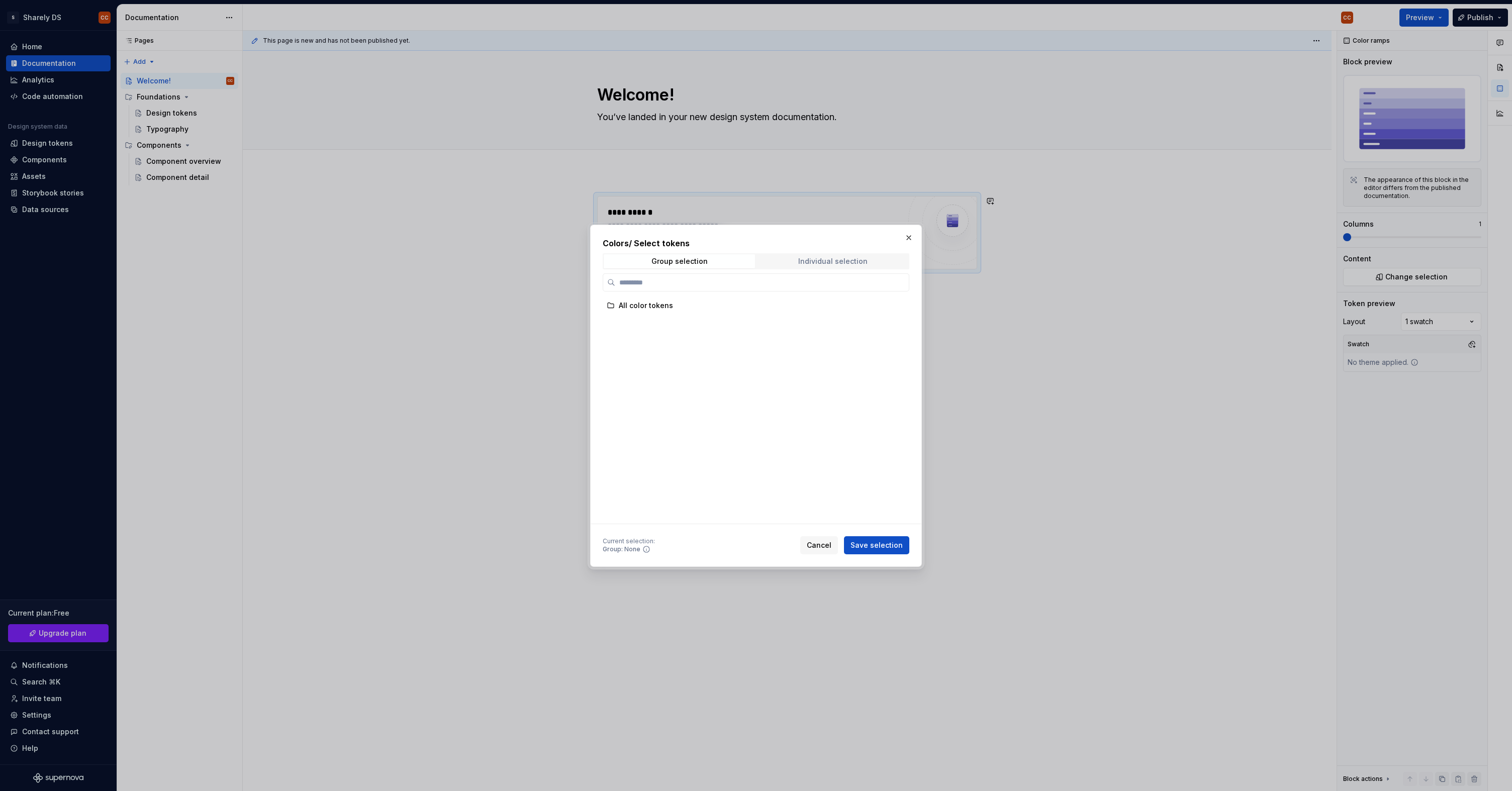
click at [804, 256] on span "Individual selection" at bounding box center [832, 262] width 152 height 14
click at [719, 261] on span "Group selection" at bounding box center [679, 262] width 152 height 14
click at [645, 298] on div "All color tokens" at bounding box center [752, 306] width 299 height 16
click at [644, 306] on div "All color tokens" at bounding box center [646, 306] width 54 height 10
click at [884, 554] on button "Save selection" at bounding box center [876, 545] width 65 height 18
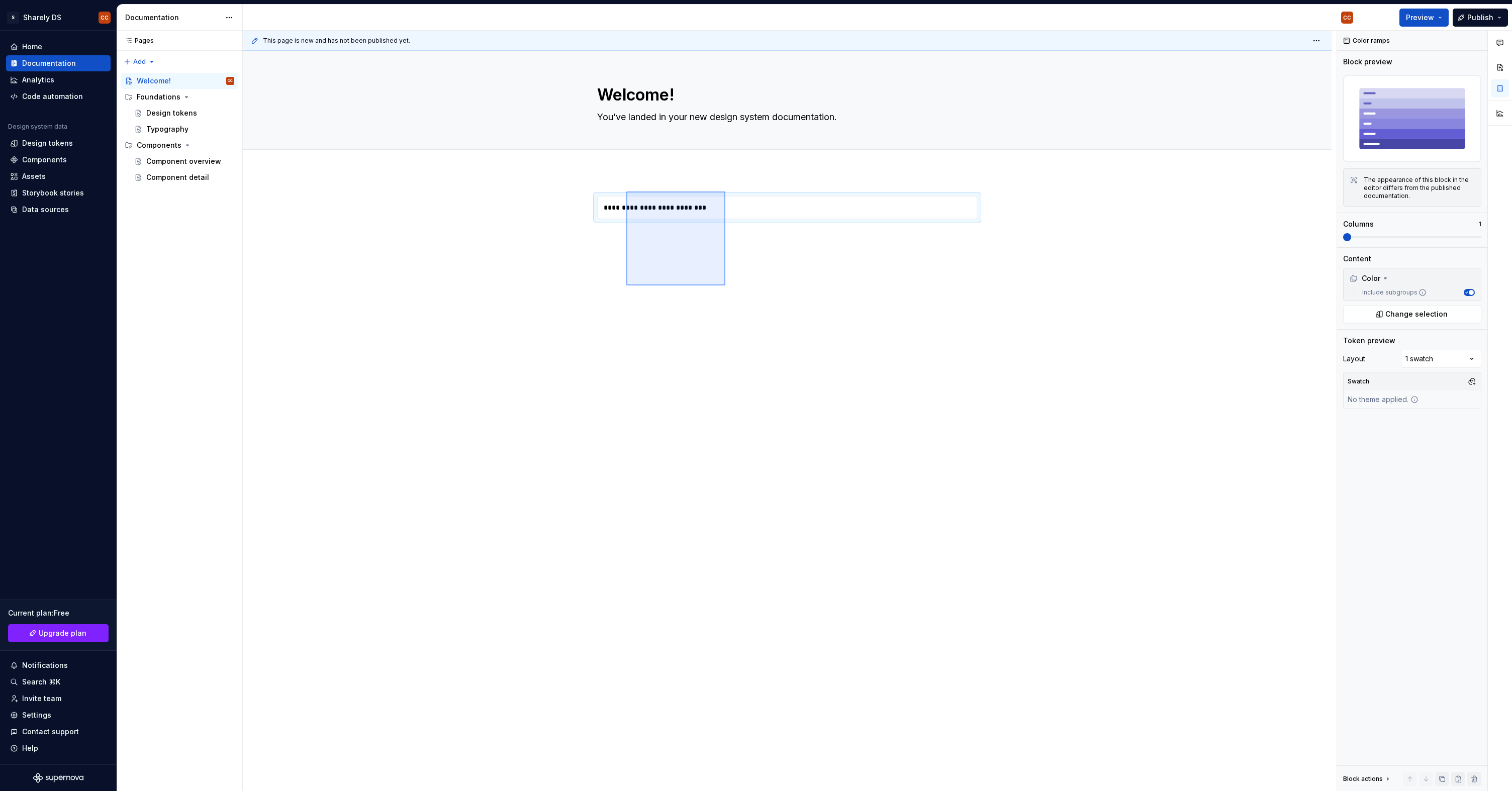
drag, startPoint x: 725, startPoint y: 285, endPoint x: 626, endPoint y: 192, distance: 135.8
click at [626, 192] on div "**********" at bounding box center [790, 411] width 1094 height 761
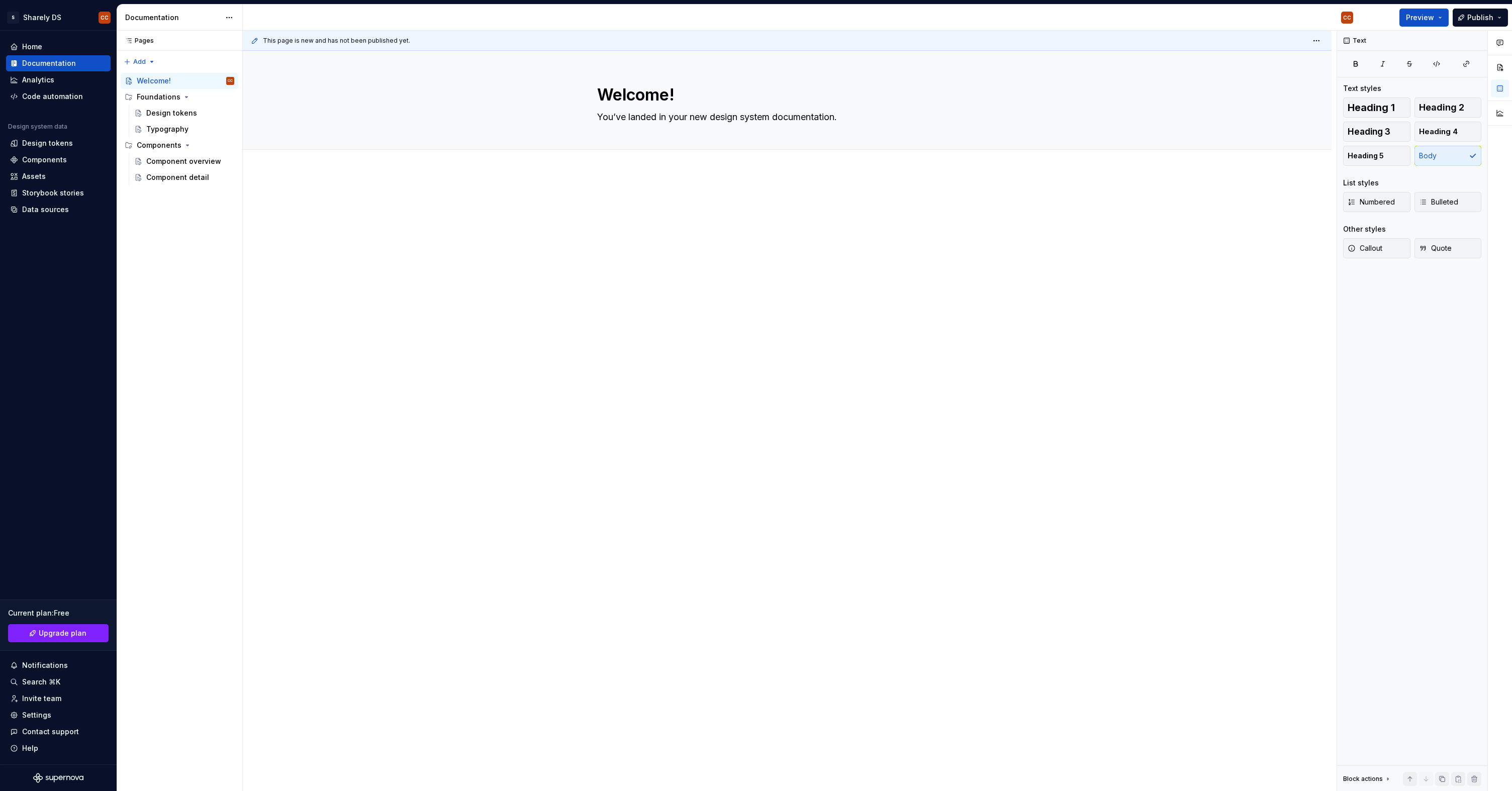
click at [630, 190] on div at bounding box center [787, 328] width 1089 height 312
click at [182, 120] on div "Design tokens" at bounding box center [185, 113] width 108 height 16
click at [181, 129] on div "Typography" at bounding box center [167, 129] width 42 height 10
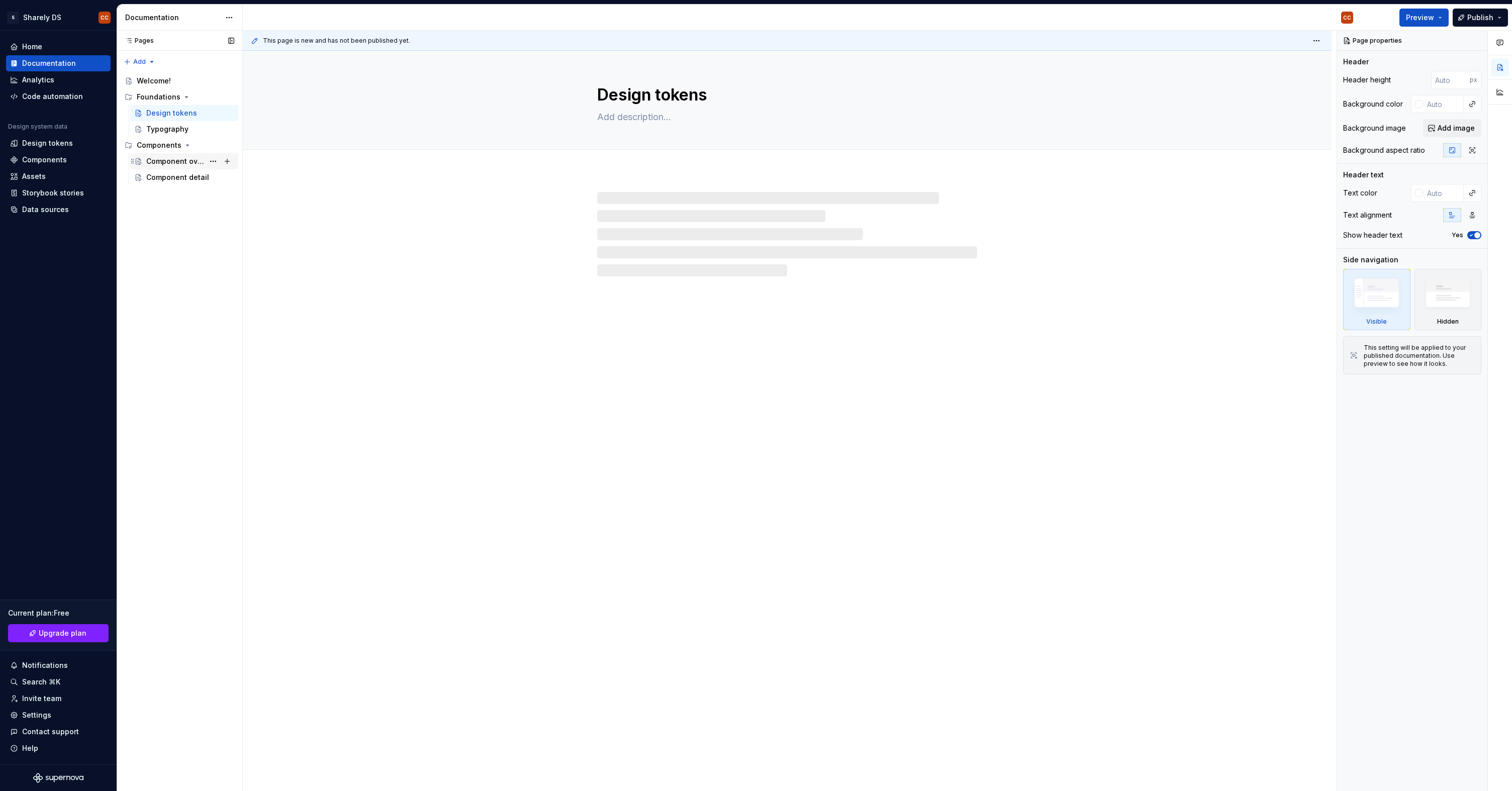
click at [175, 166] on div "Component overview" at bounding box center [175, 161] width 58 height 10
click at [1427, 22] on span "Preview" at bounding box center [1420, 17] width 28 height 10
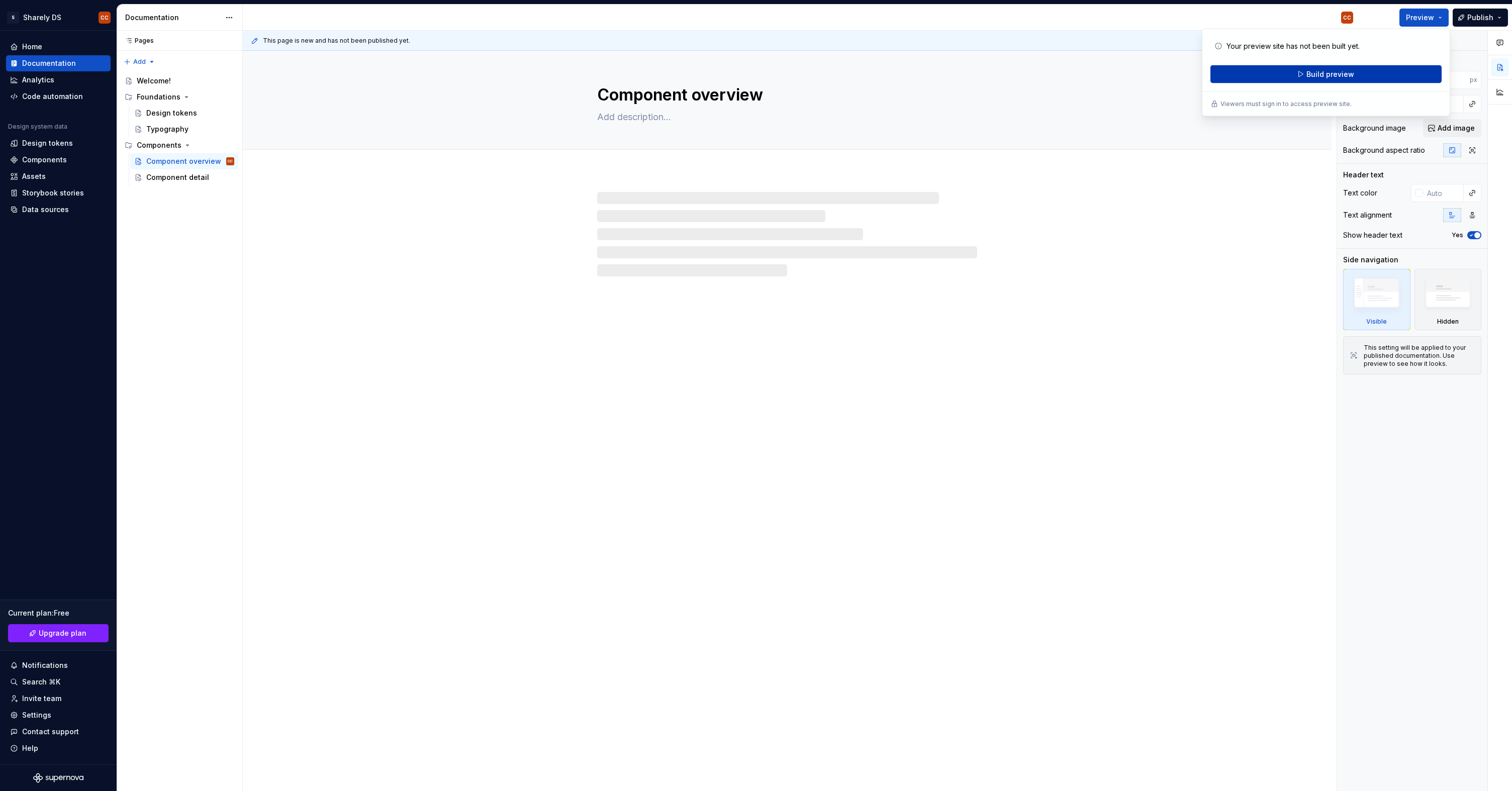
click at [1374, 69] on button "Build preview" at bounding box center [1326, 74] width 231 height 18
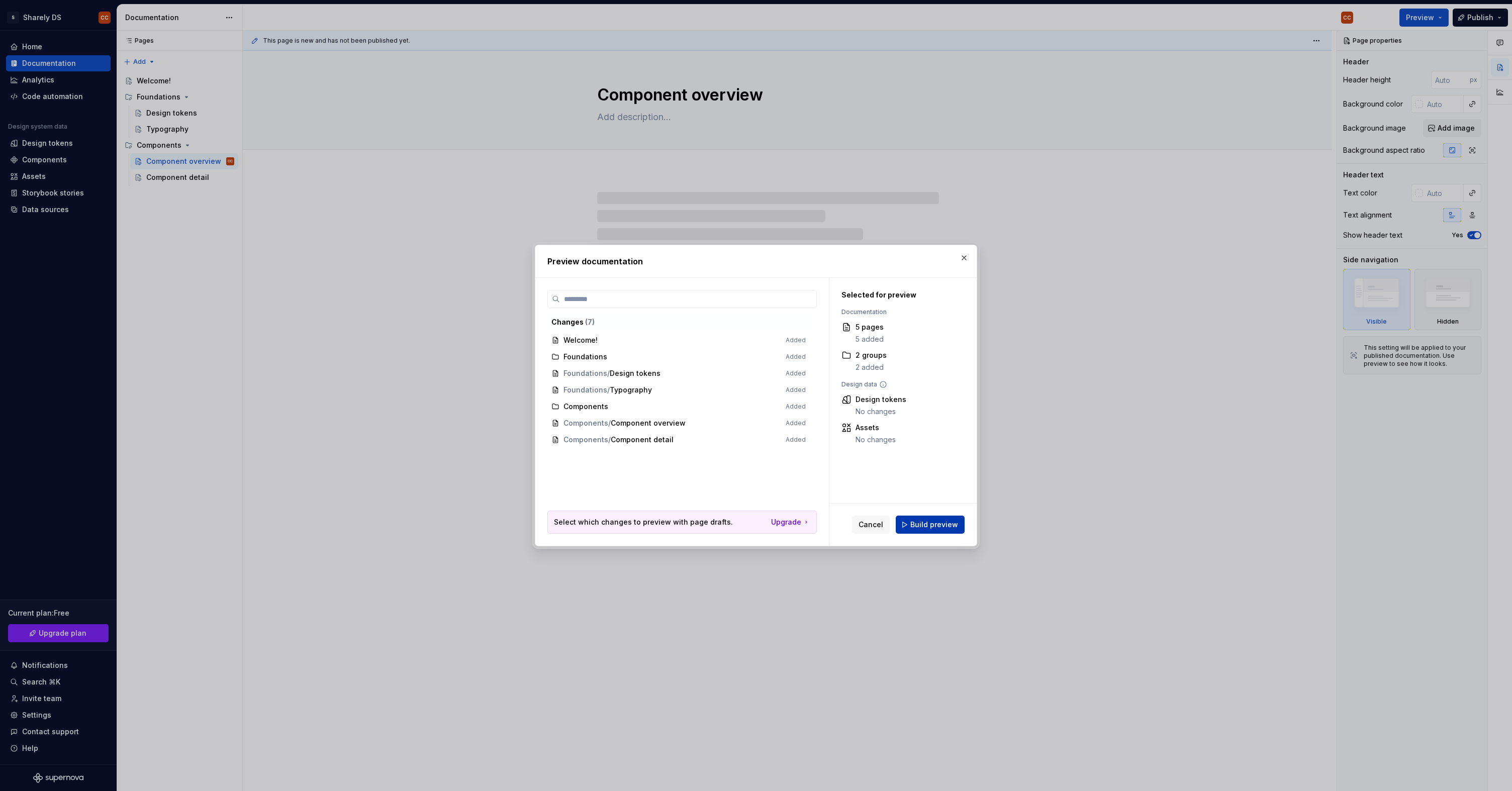
click at [928, 525] on span "Build preview" at bounding box center [934, 524] width 48 height 10
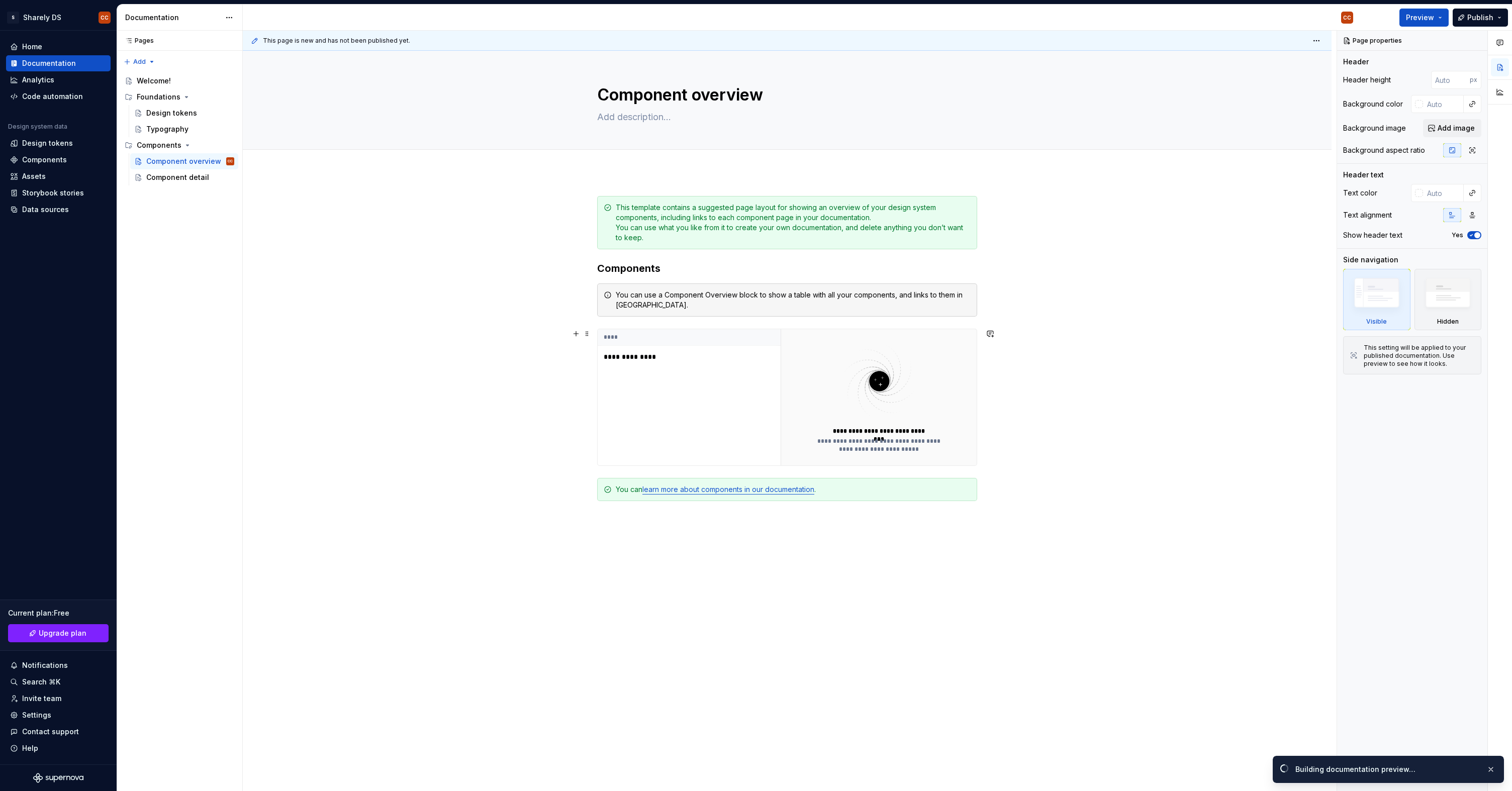
click at [618, 354] on p "**********" at bounding box center [666, 357] width 126 height 10
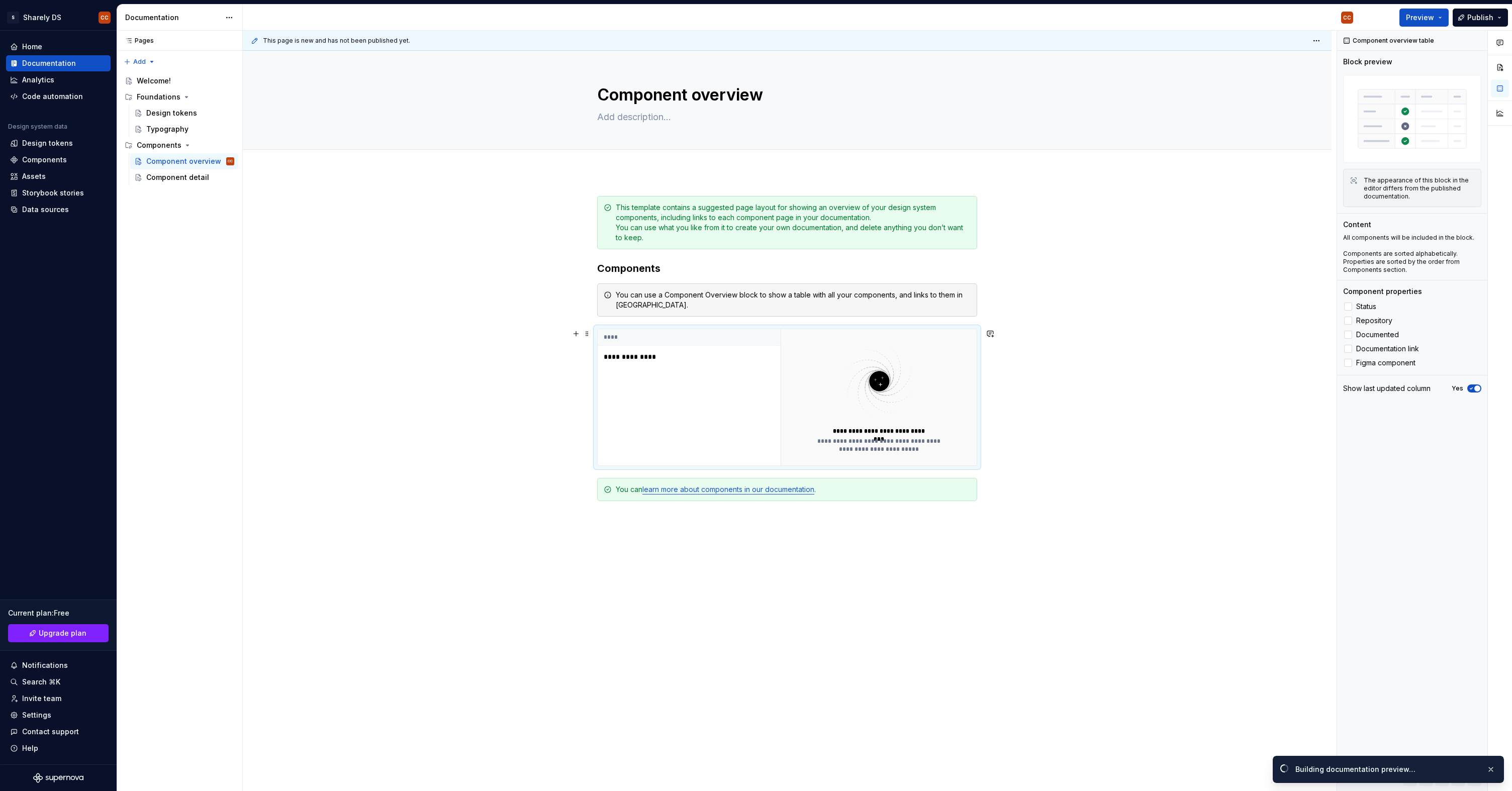
click at [618, 354] on p "**********" at bounding box center [666, 357] width 126 height 10
click at [626, 372] on div "**********" at bounding box center [689, 397] width 183 height 136
click at [173, 182] on div "Component detail" at bounding box center [175, 177] width 58 height 10
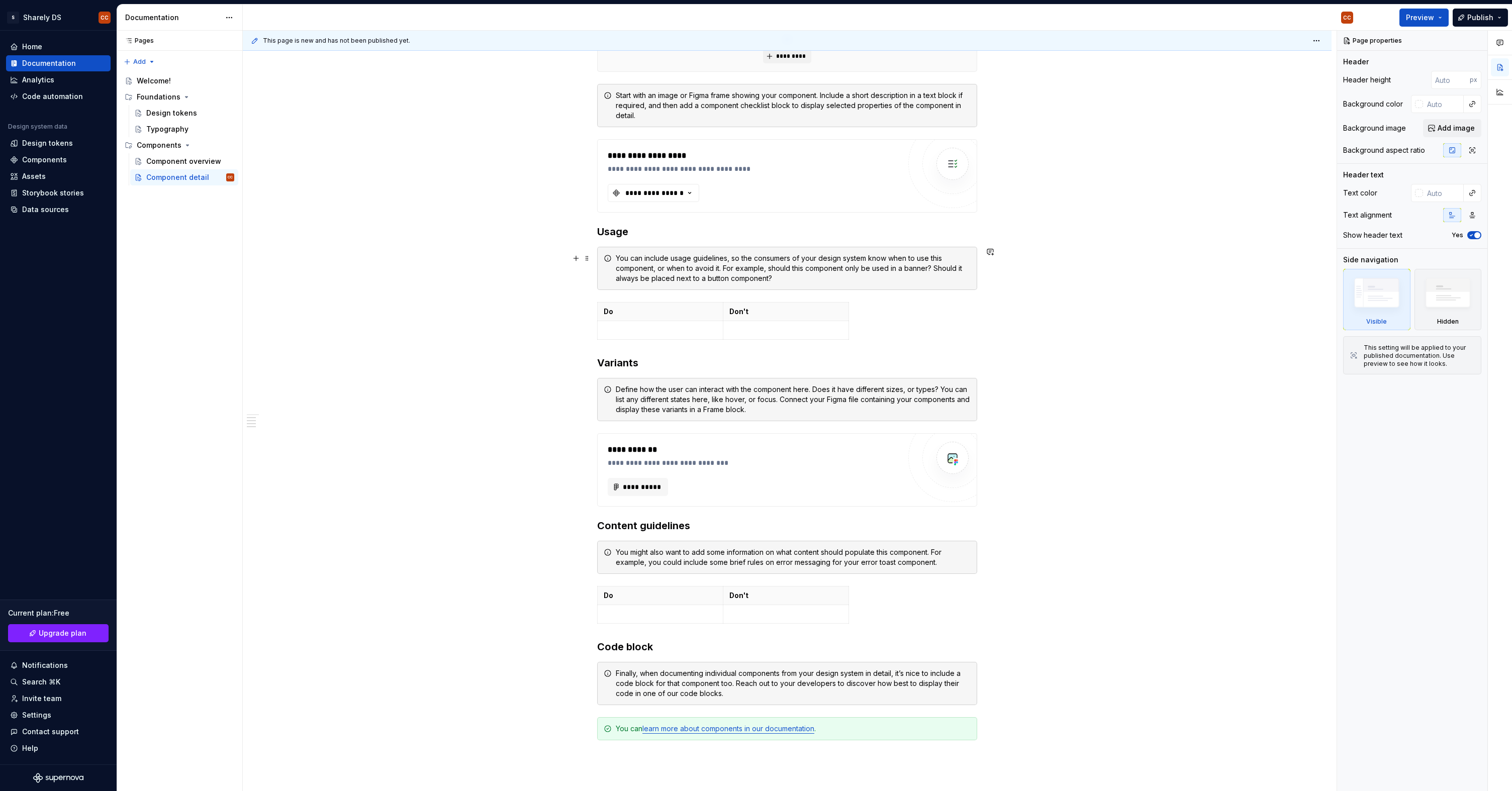
scroll to position [350, 0]
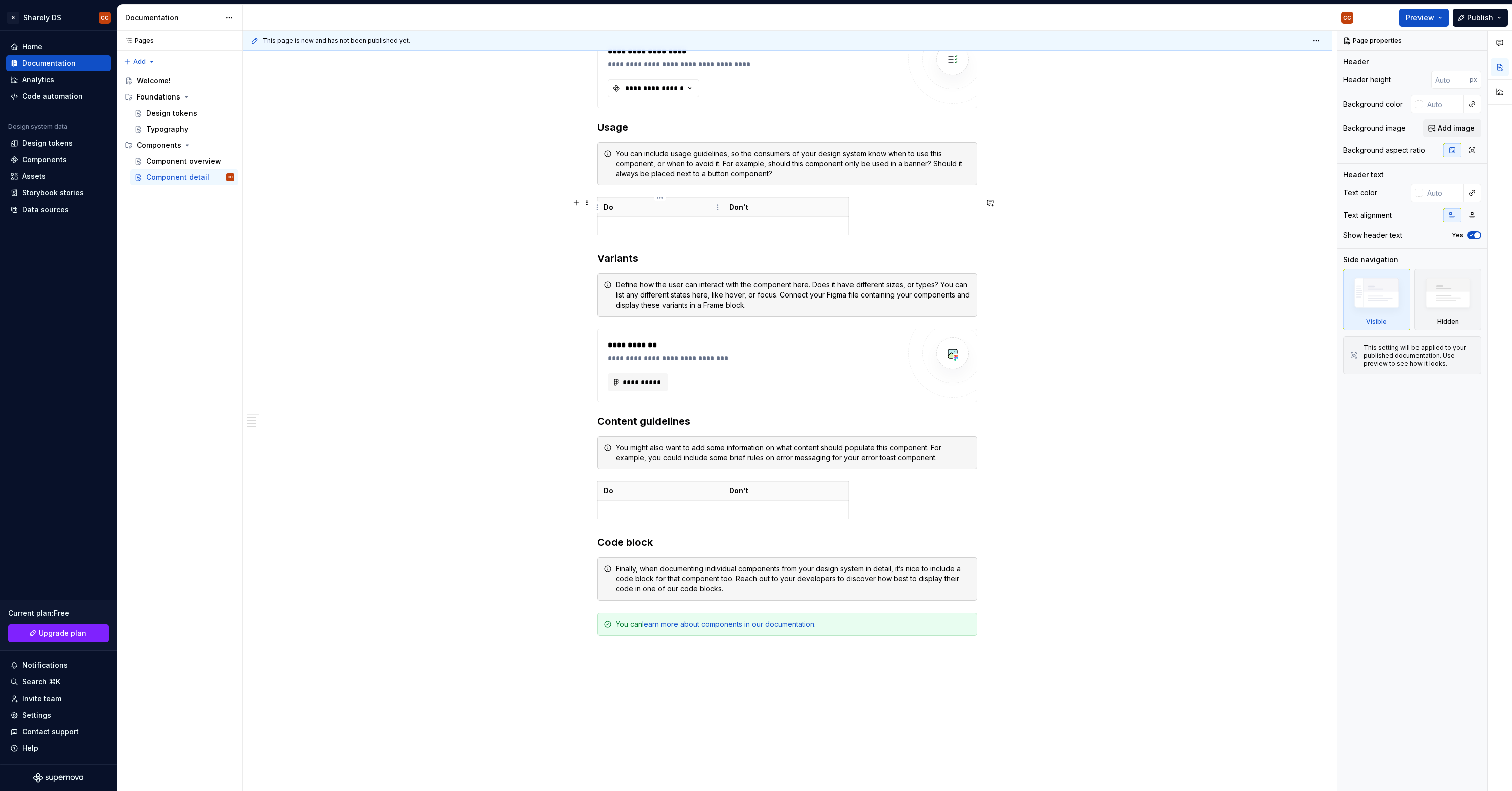
click at [644, 207] on p "Do" at bounding box center [660, 207] width 113 height 10
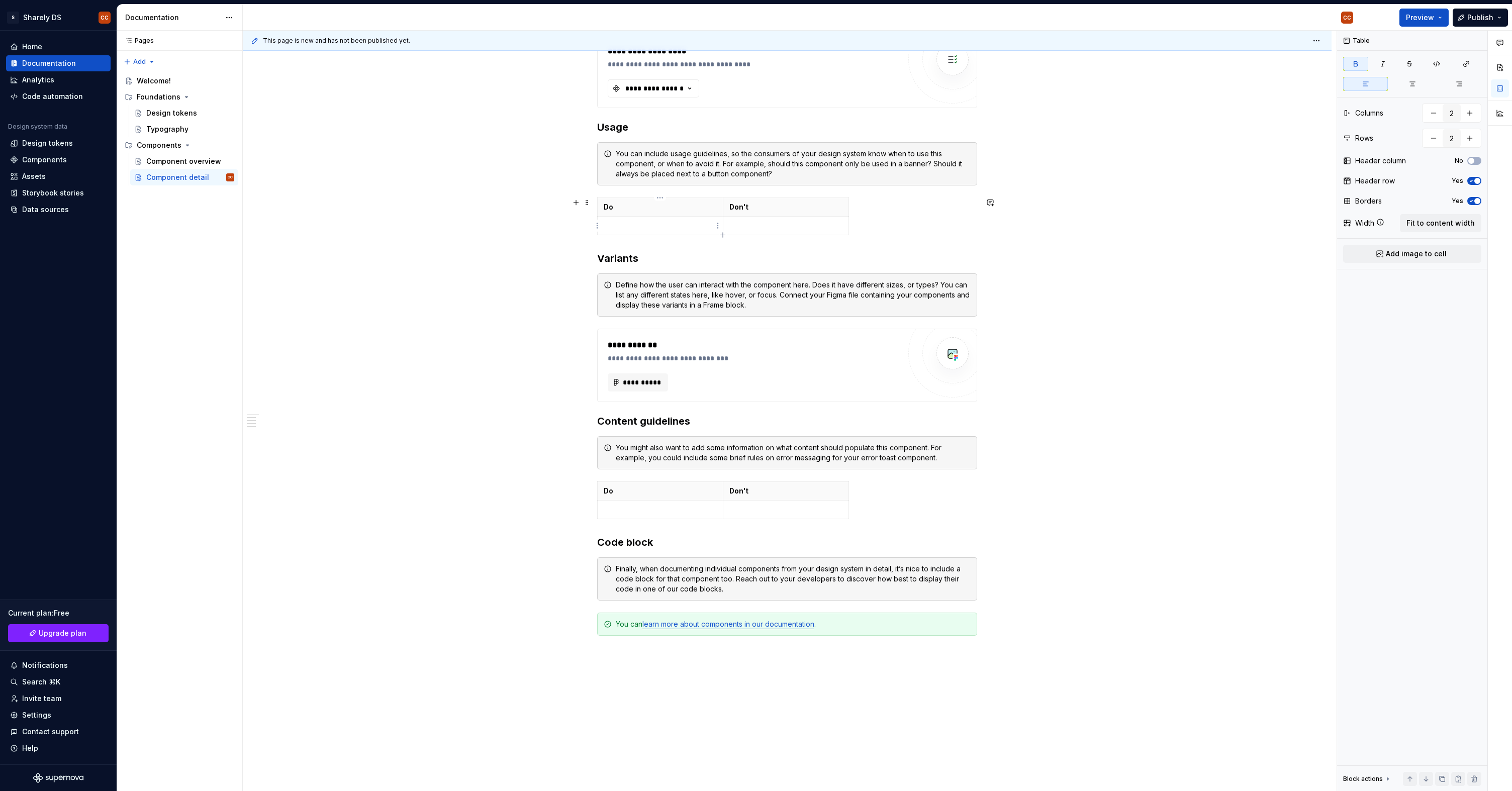
click at [644, 221] on p at bounding box center [660, 225] width 113 height 10
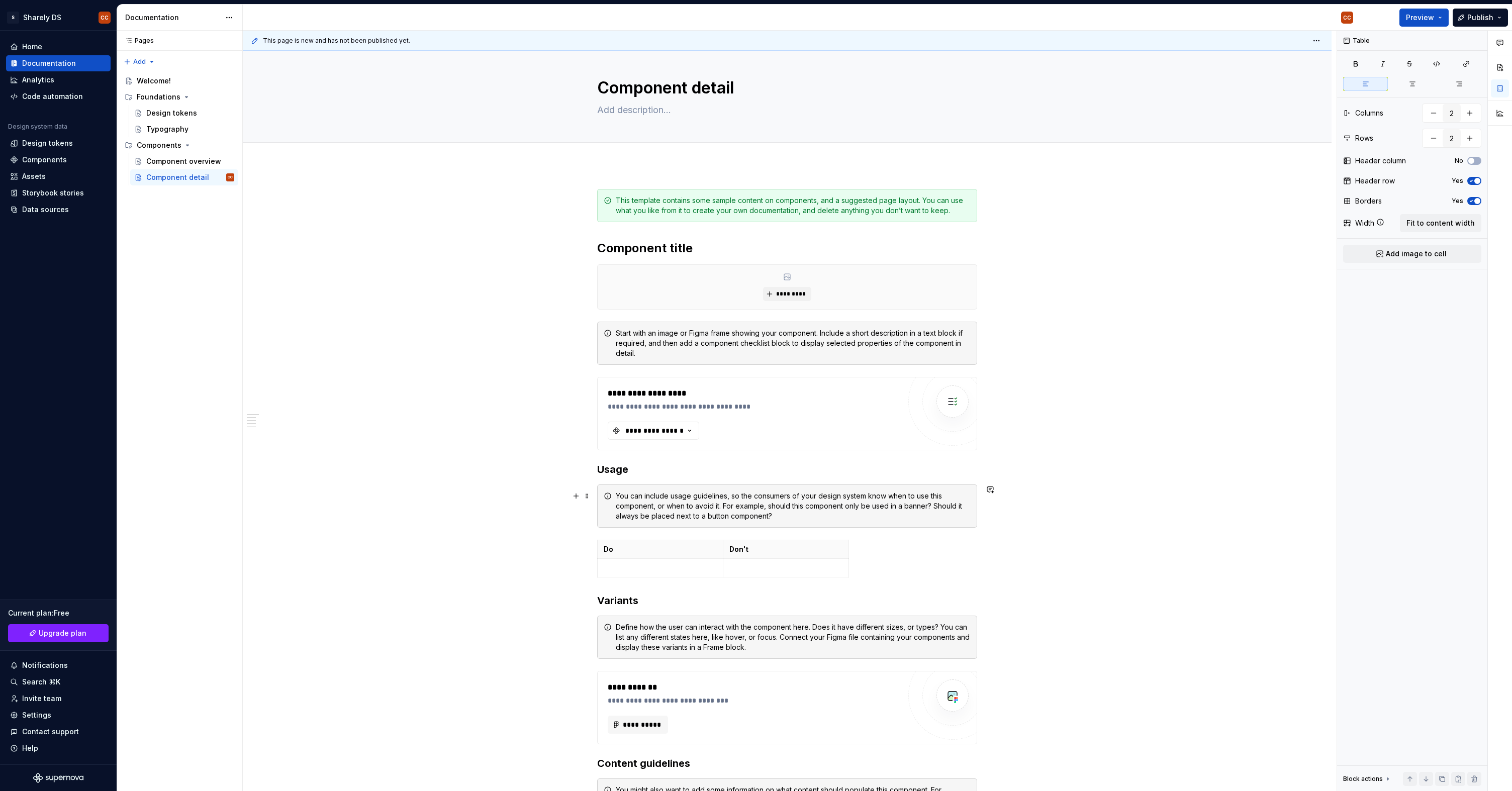
scroll to position [0, 0]
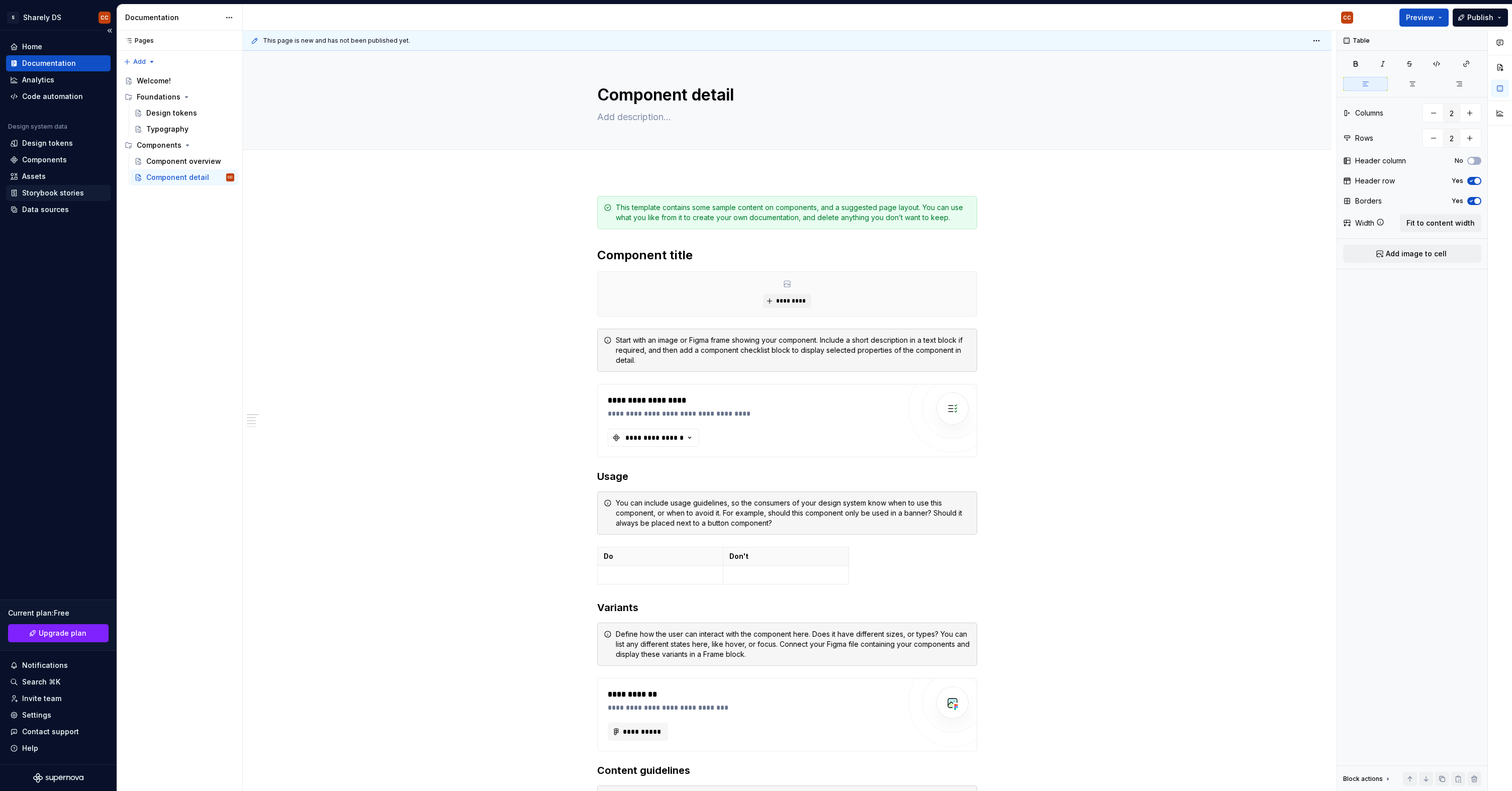
click at [66, 195] on div "Storybook stories" at bounding box center [53, 192] width 62 height 10
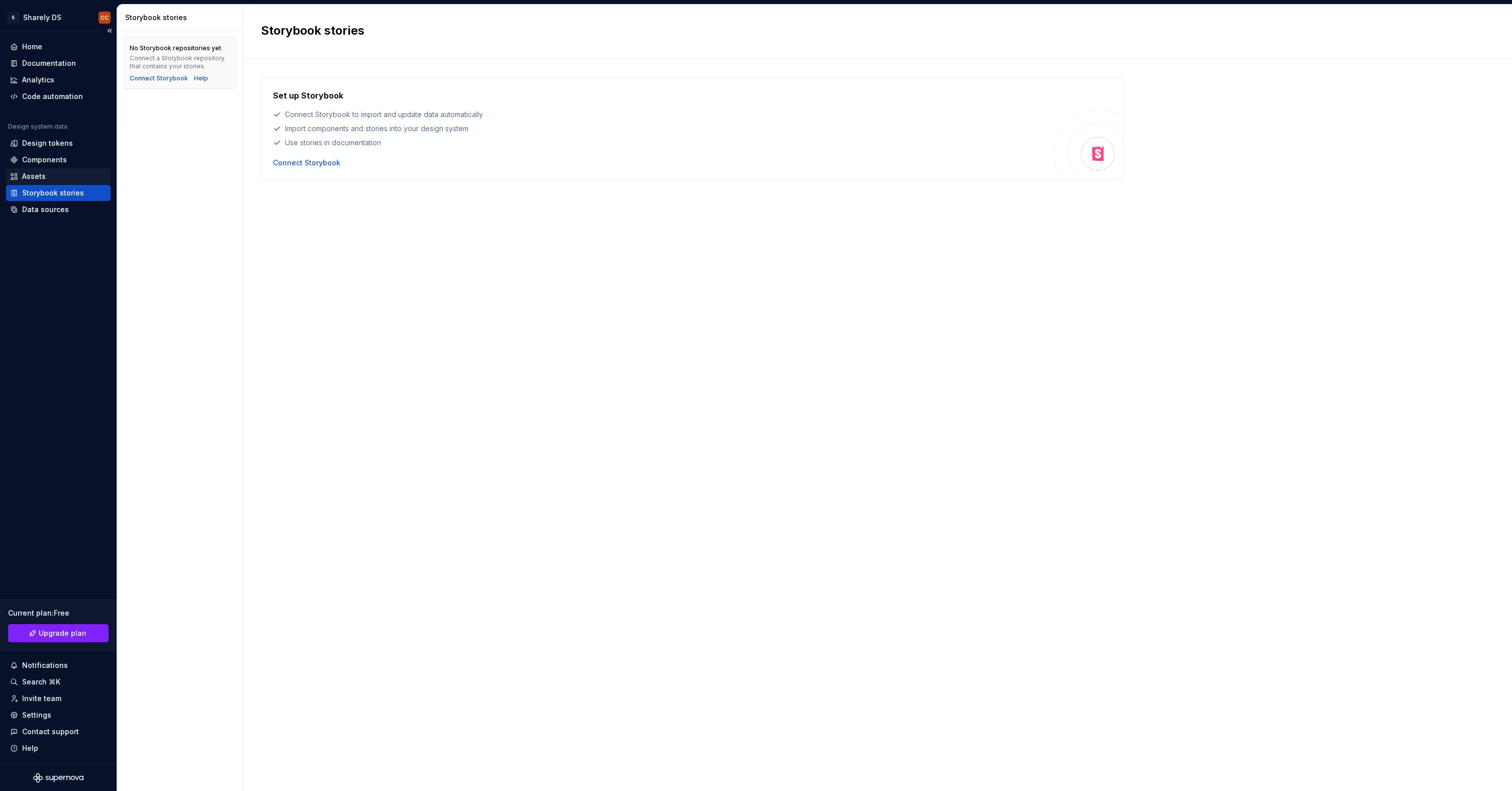
click at [59, 182] on div "Assets" at bounding box center [58, 176] width 105 height 16
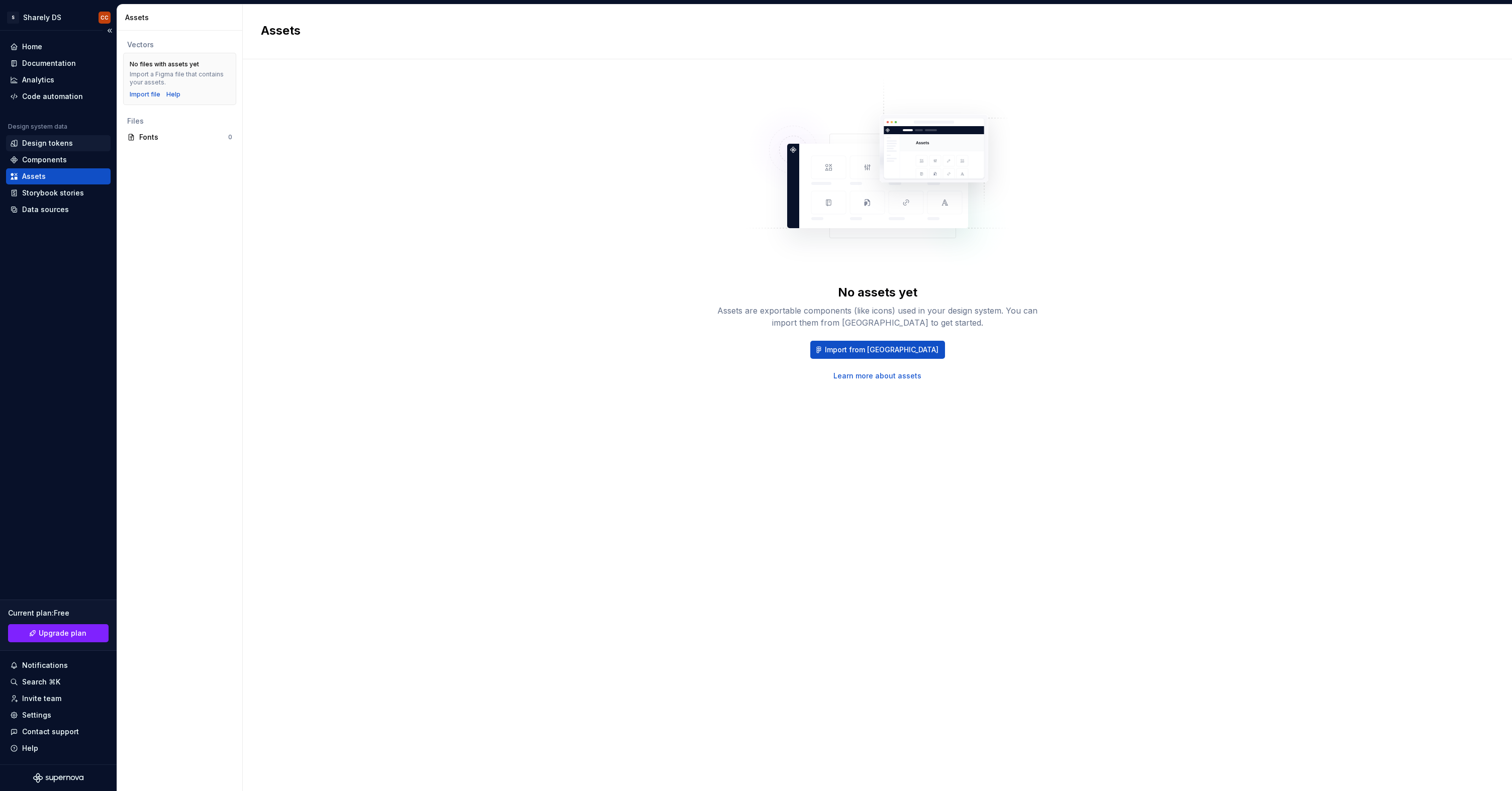
click at [86, 145] on div "Design tokens" at bounding box center [58, 143] width 97 height 10
click at [156, 142] on div "Fonts 0" at bounding box center [180, 137] width 113 height 16
click at [71, 150] on div "Design tokens" at bounding box center [58, 143] width 105 height 16
click at [66, 159] on div "Components" at bounding box center [58, 159] width 97 height 10
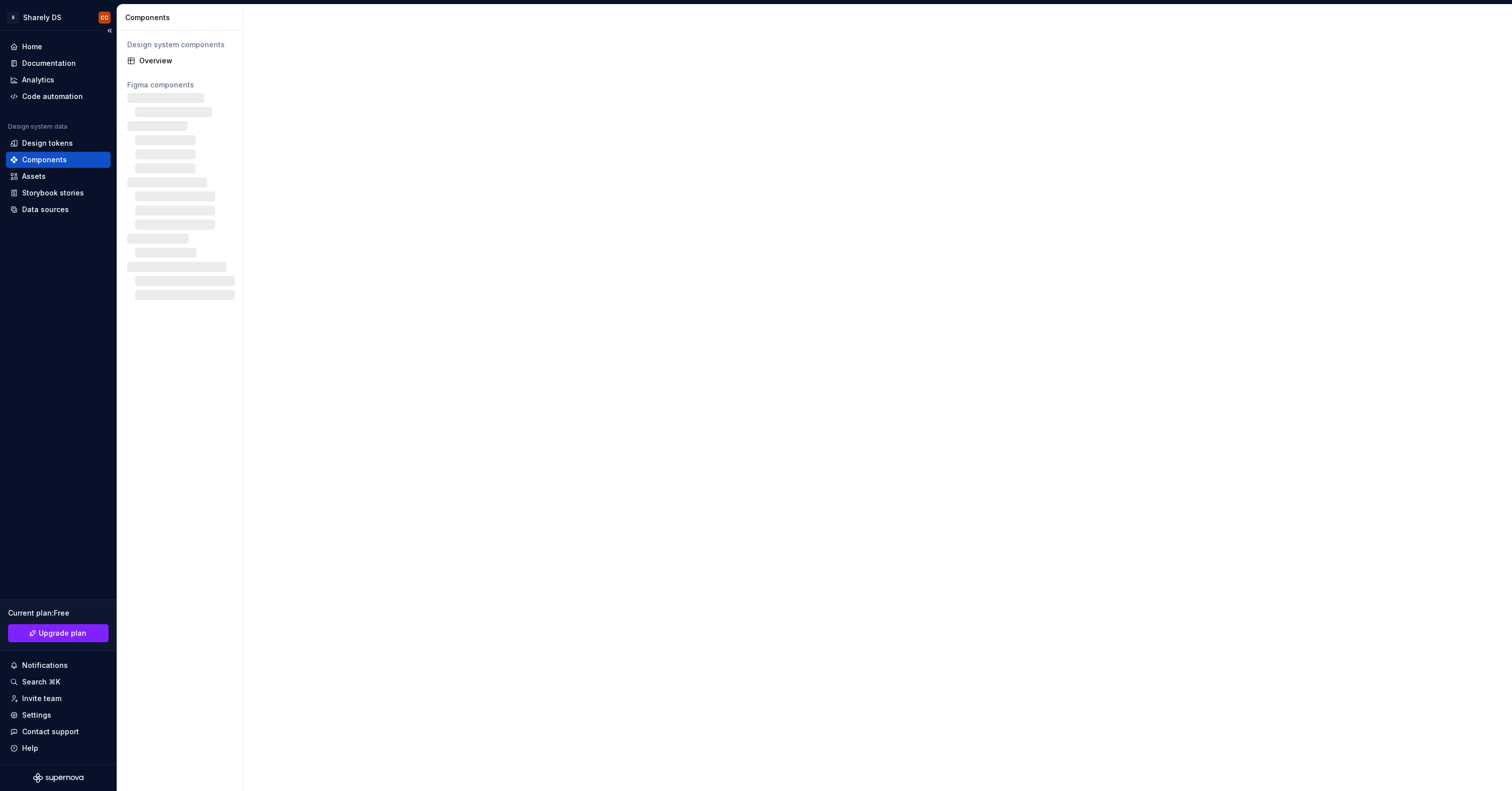
click at [66, 159] on div "Components" at bounding box center [58, 159] width 97 height 10
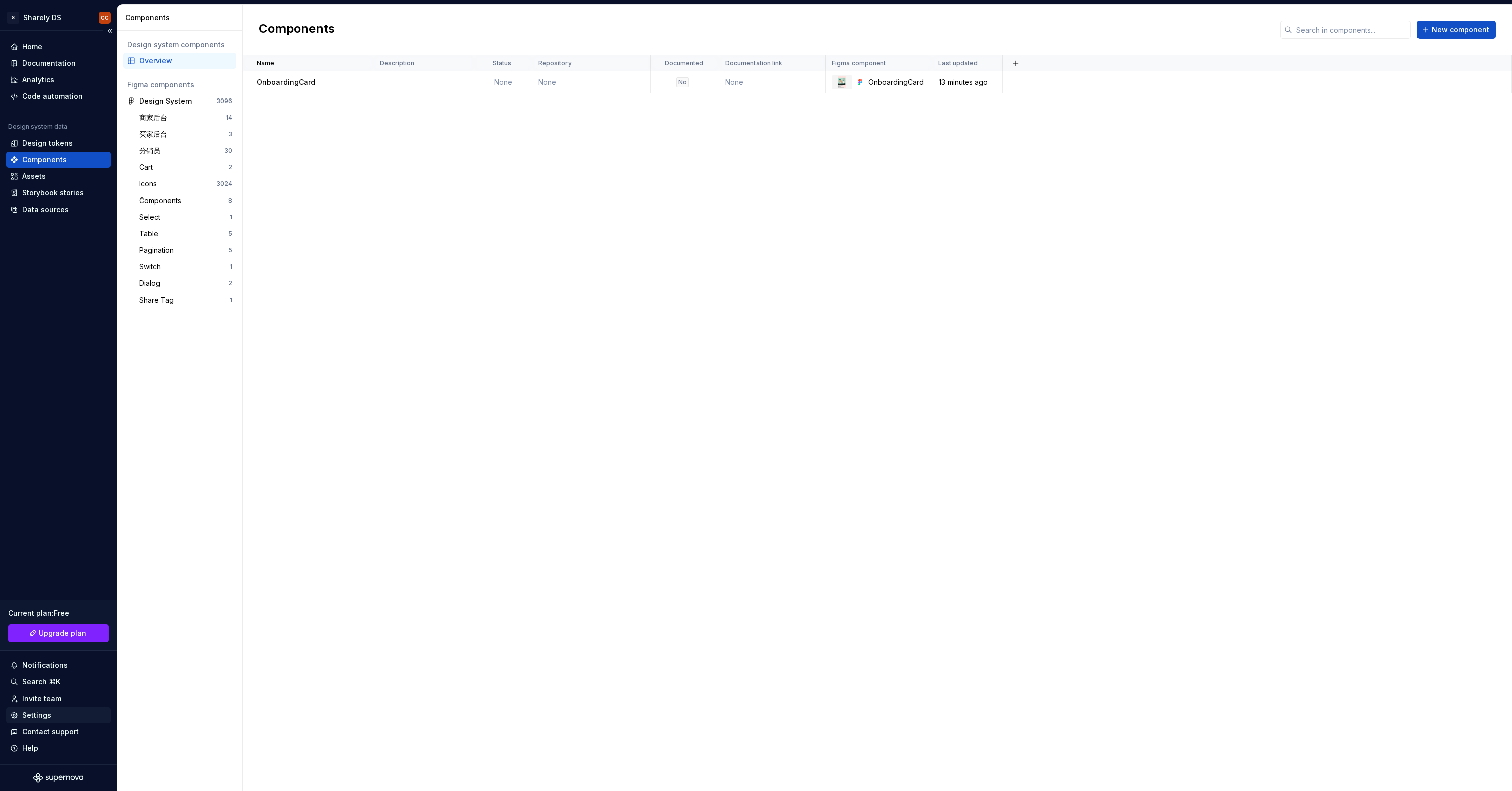
click at [40, 722] on div "Settings" at bounding box center [58, 715] width 105 height 16
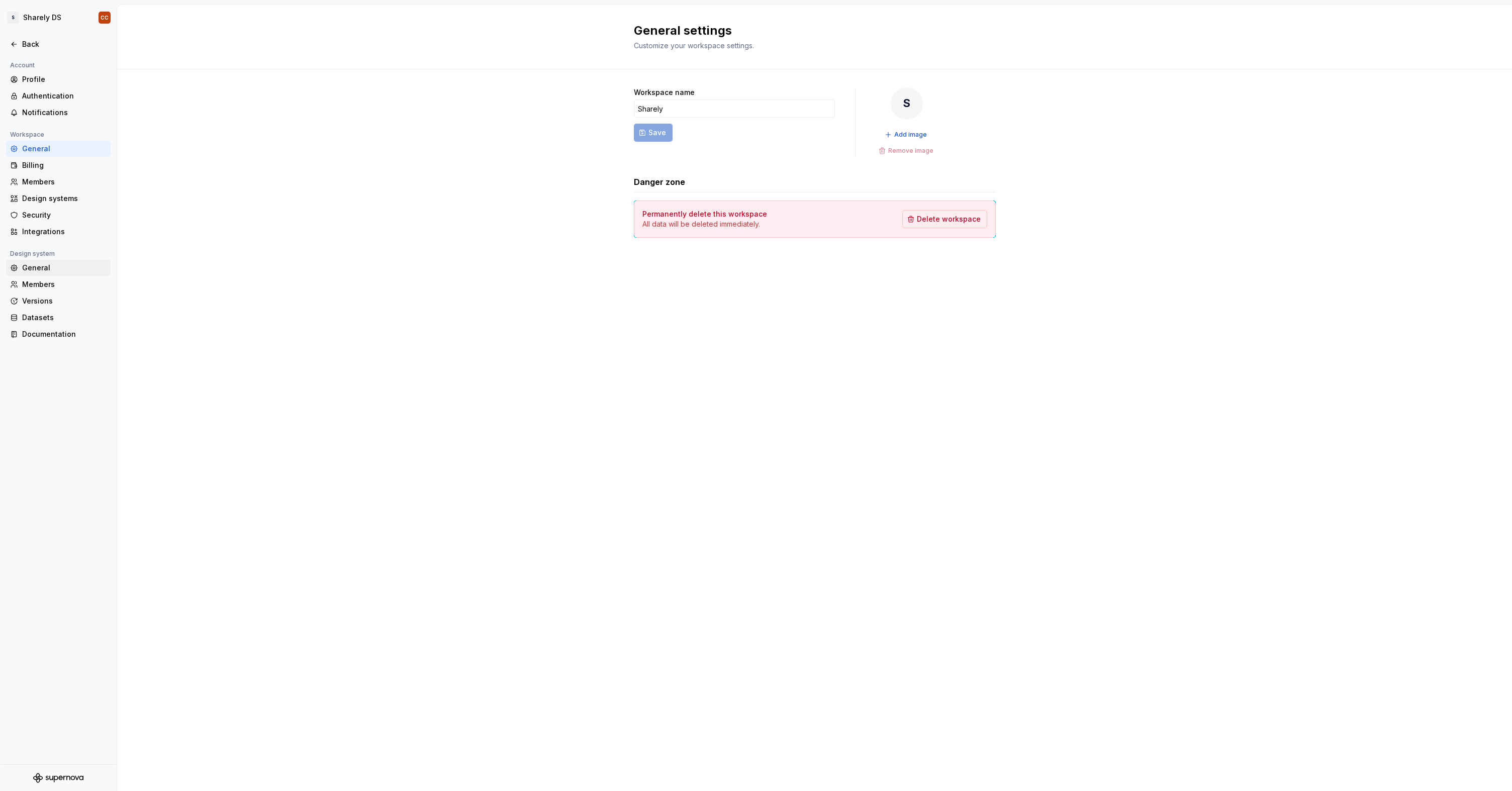
click at [59, 273] on div "General" at bounding box center [58, 268] width 105 height 16
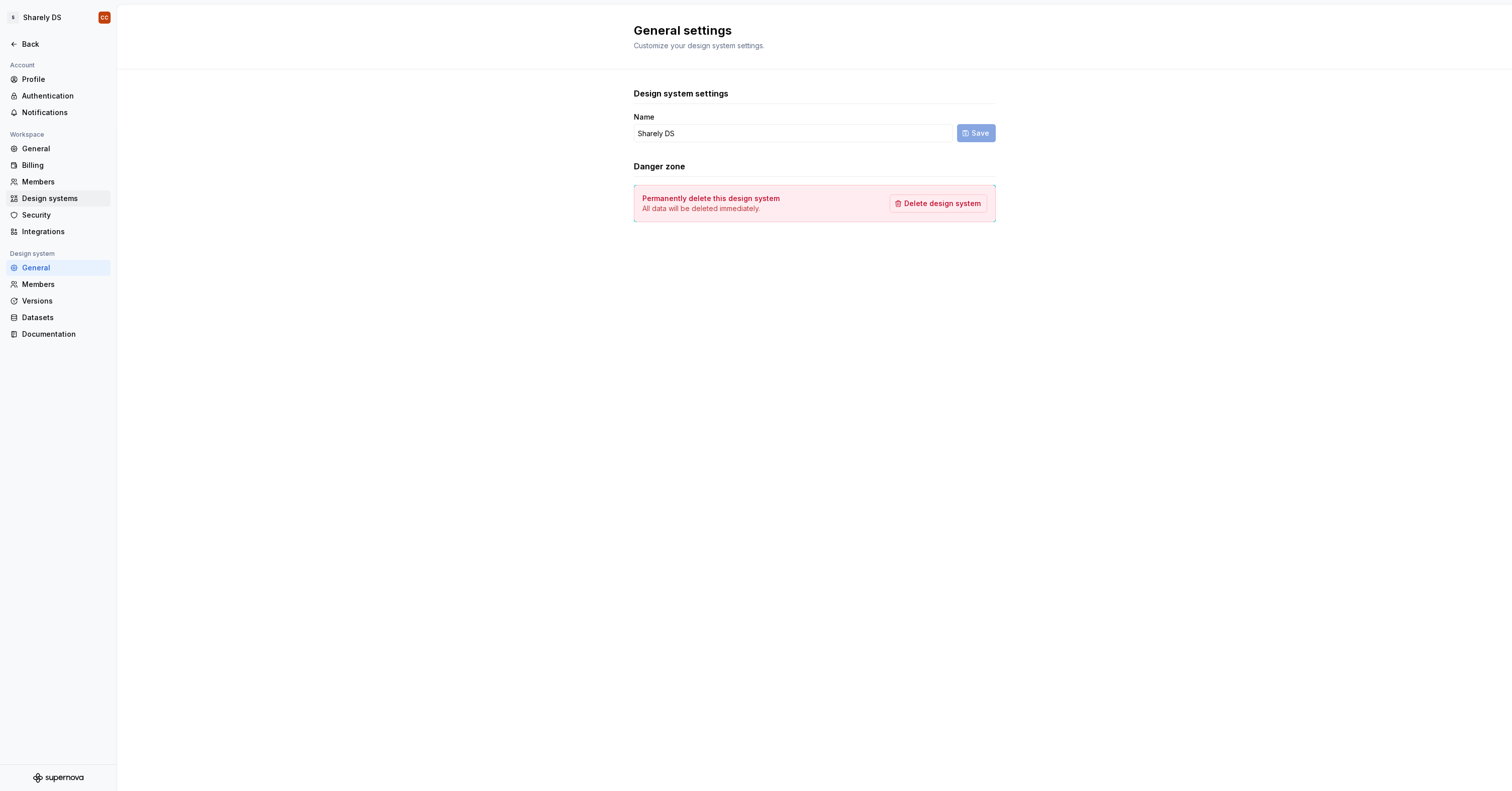
click at [73, 200] on div "Design systems" at bounding box center [64, 198] width 84 height 10
click at [64, 112] on div "Notifications" at bounding box center [64, 112] width 84 height 10
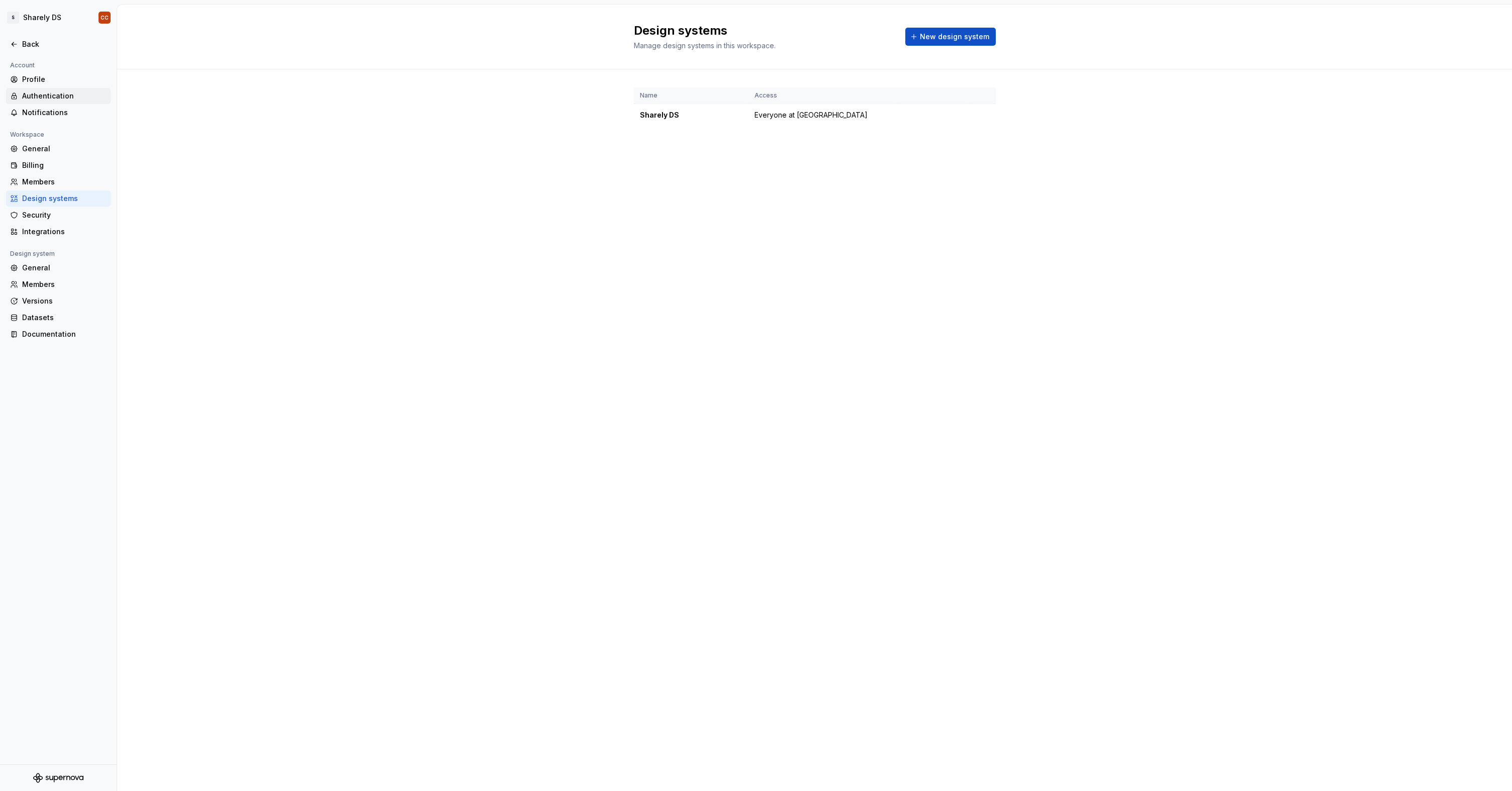
click at [67, 93] on div "Authentication" at bounding box center [64, 96] width 84 height 10
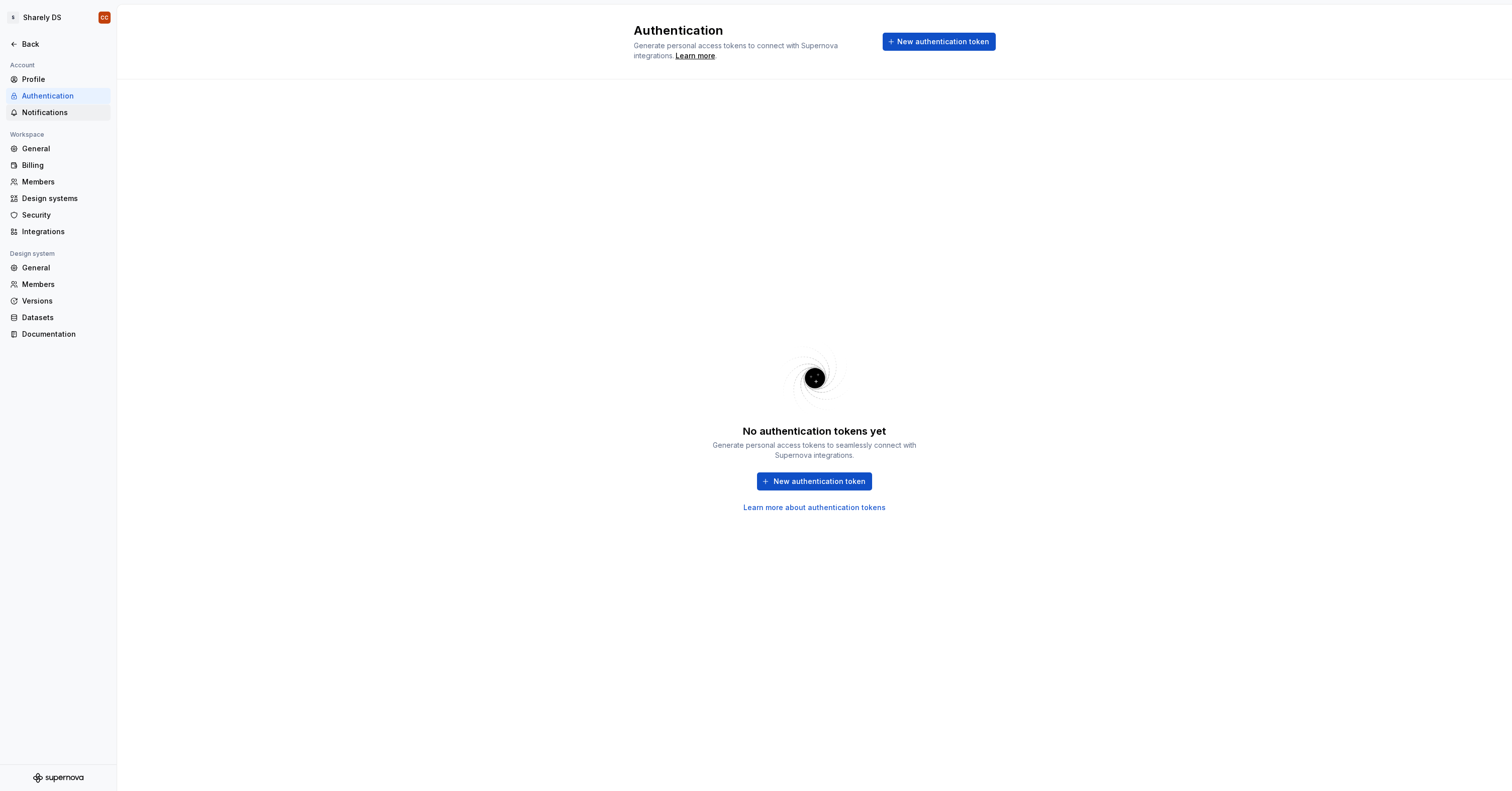
click at [70, 107] on div "Notifications" at bounding box center [58, 112] width 105 height 16
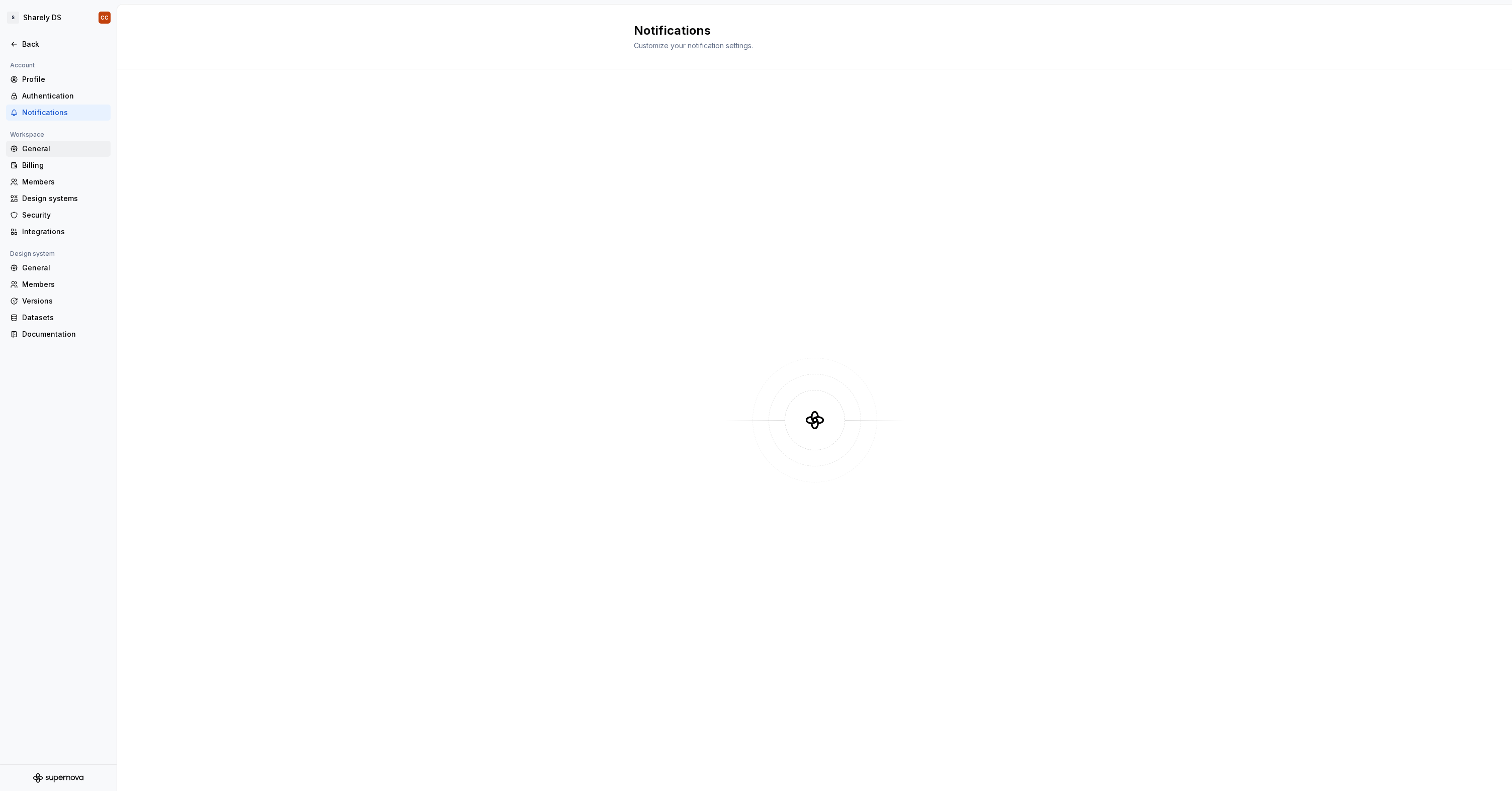
click at [55, 152] on div "General" at bounding box center [64, 148] width 84 height 10
click at [53, 164] on div "Billing" at bounding box center [64, 165] width 84 height 10
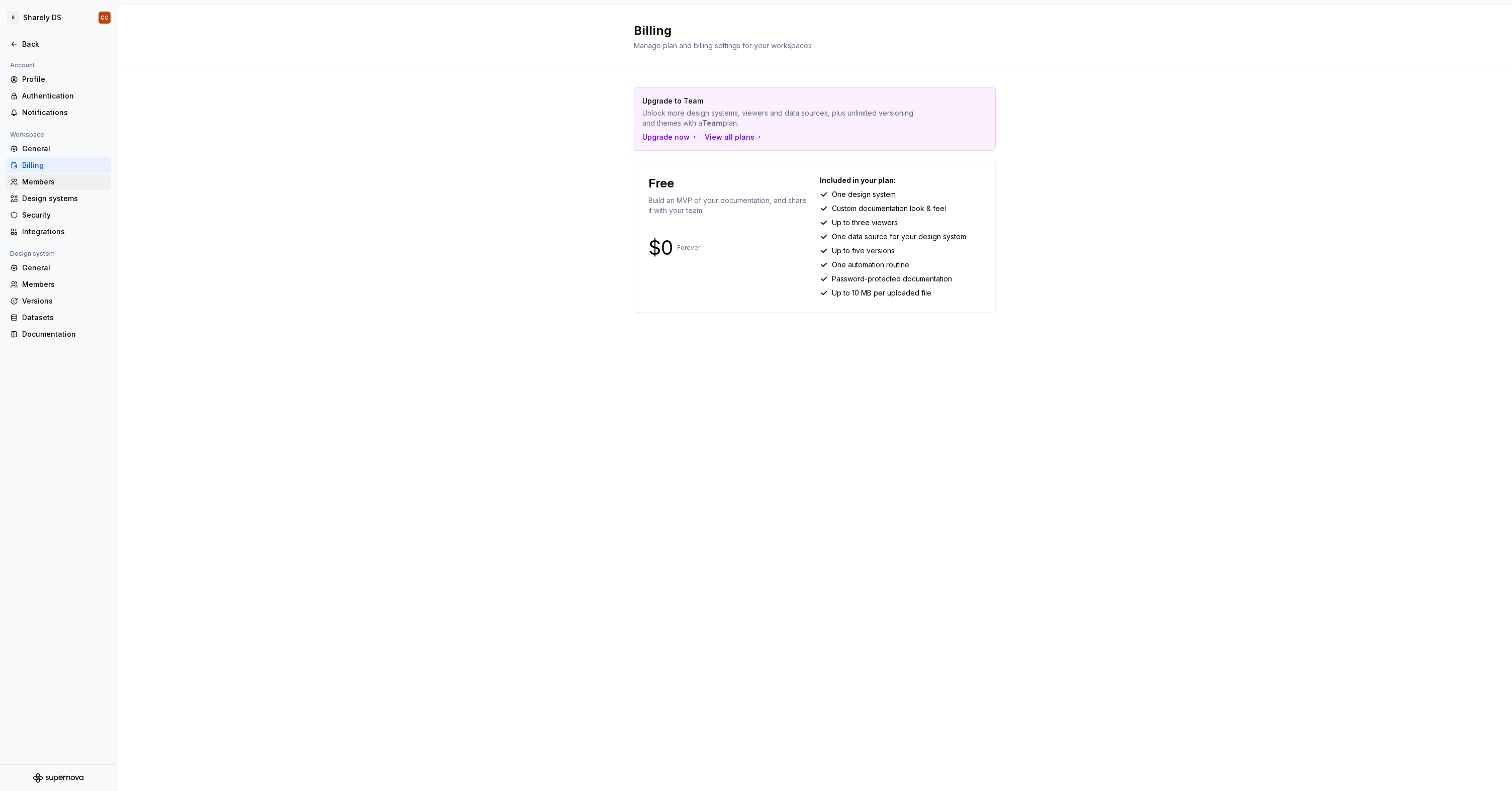
click at [61, 185] on div "Members" at bounding box center [64, 181] width 84 height 10
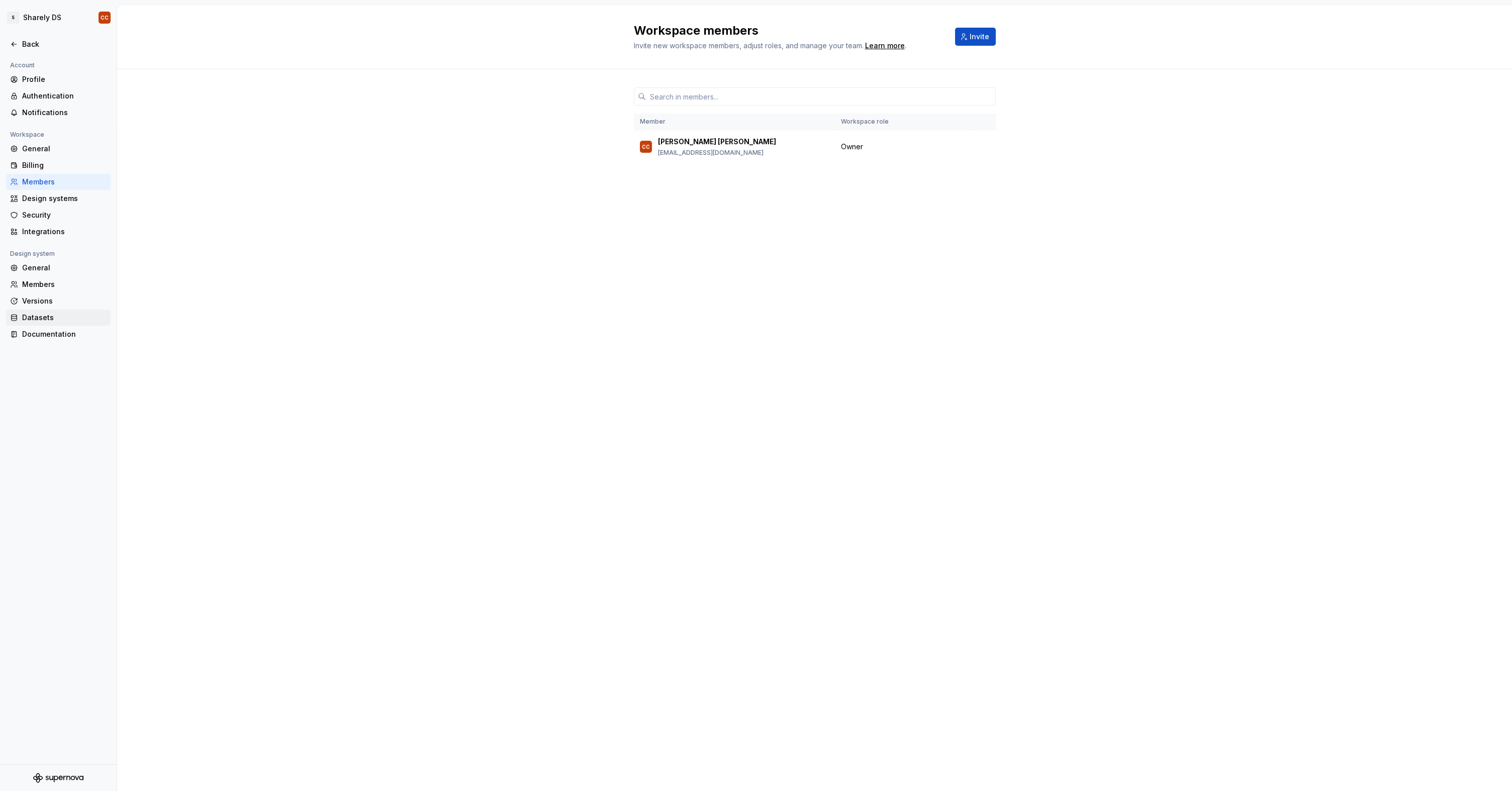
click at [39, 313] on div "Datasets" at bounding box center [64, 317] width 84 height 10
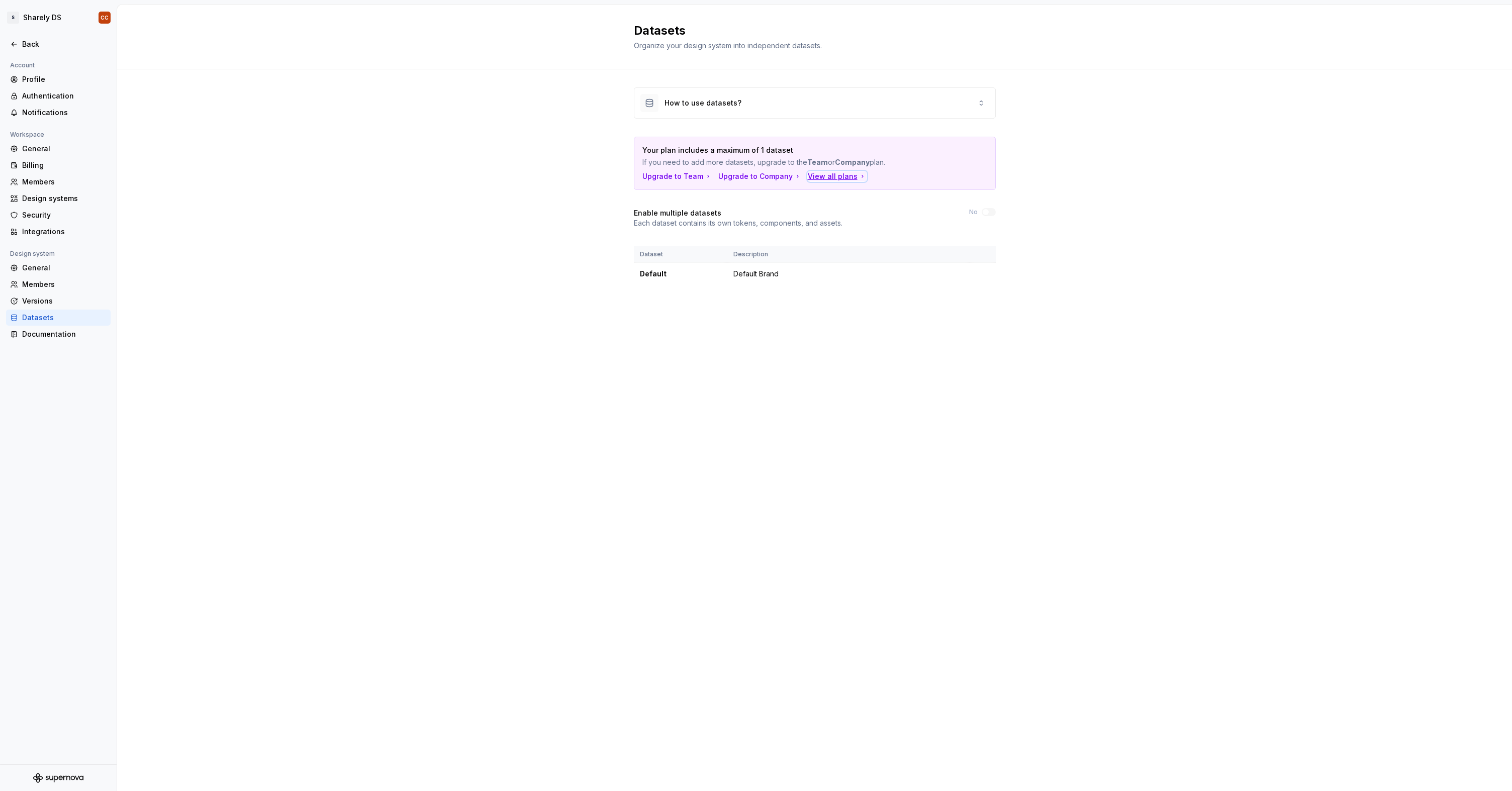
click at [820, 178] on div "View all plans" at bounding box center [837, 176] width 59 height 10
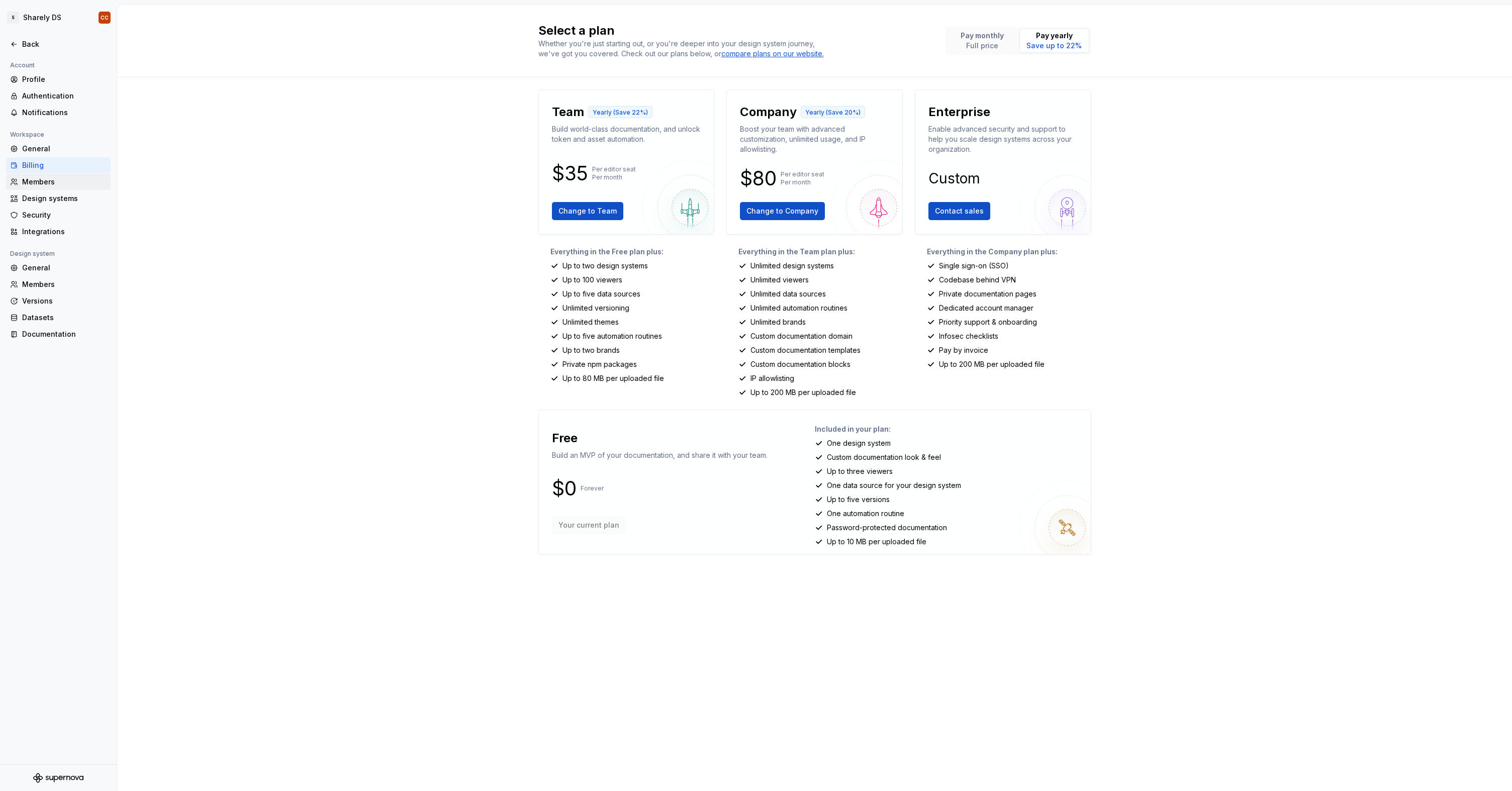
click at [41, 178] on div "Members" at bounding box center [64, 181] width 84 height 10
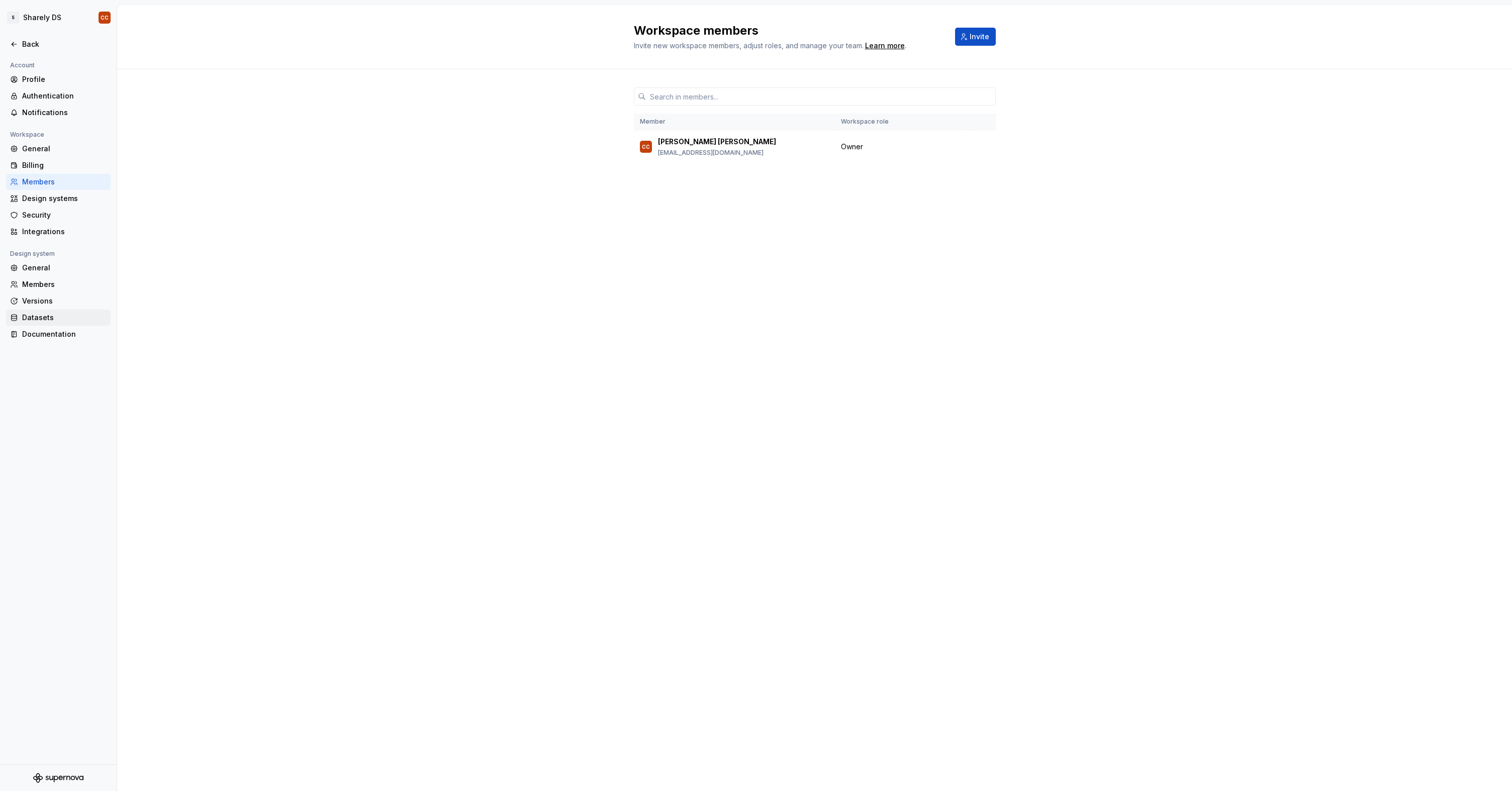
click at [46, 321] on div "Datasets" at bounding box center [64, 317] width 84 height 10
click at [54, 299] on div "Versions" at bounding box center [64, 301] width 84 height 10
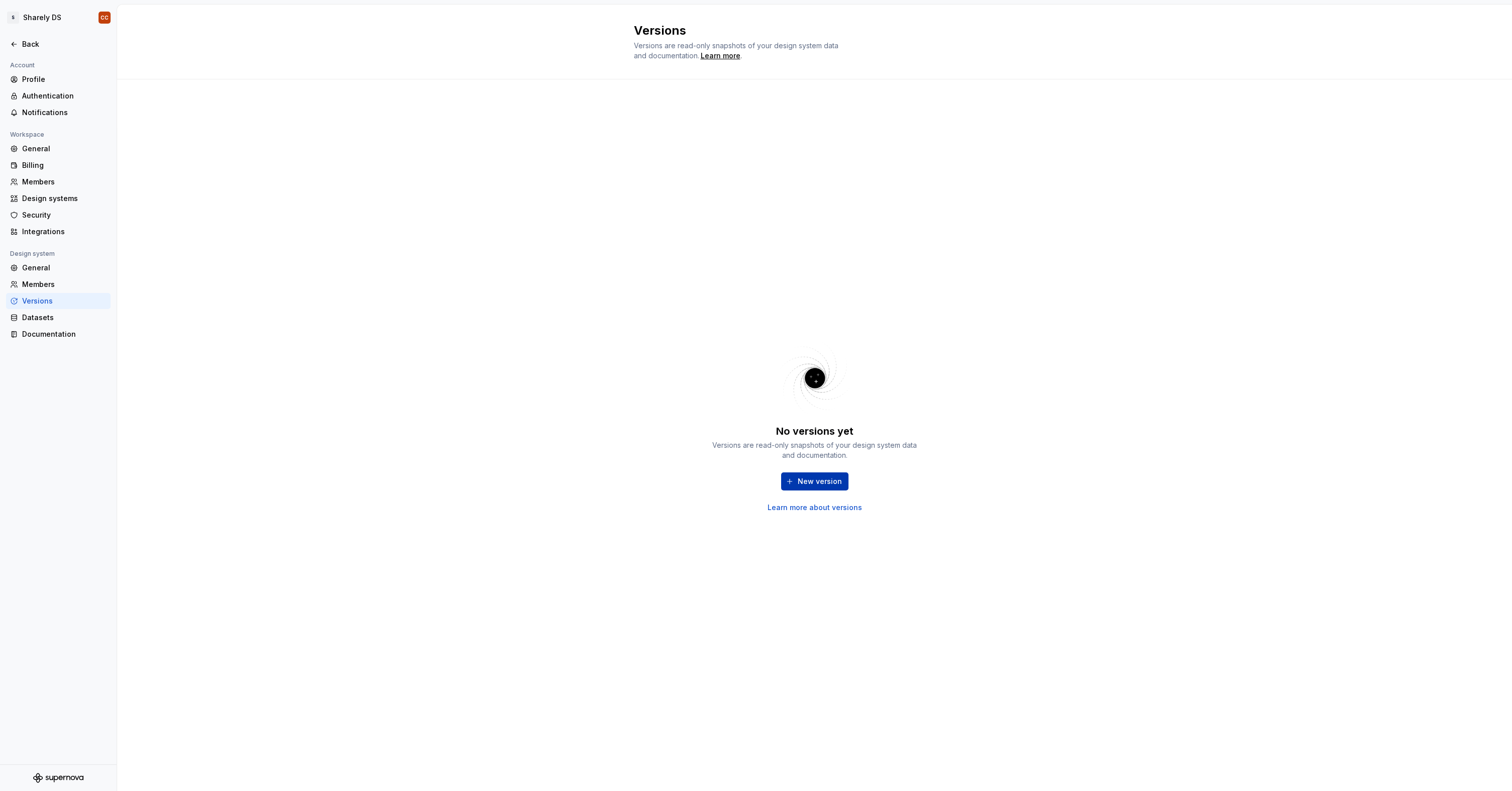
click at [788, 478] on button "New version" at bounding box center [815, 481] width 68 height 18
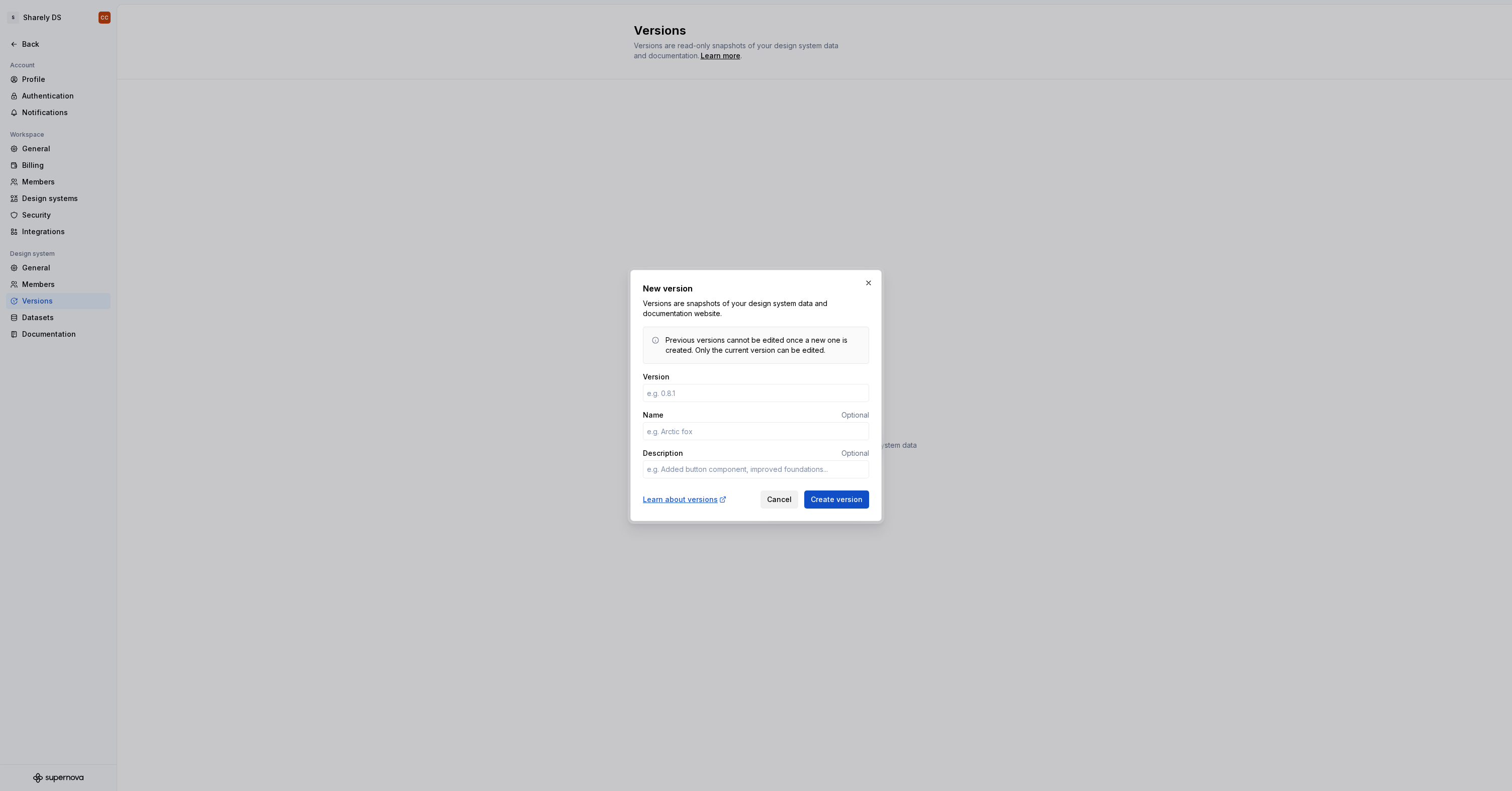
type textarea "*"
click at [792, 507] on button "Cancel" at bounding box center [780, 499] width 38 height 18
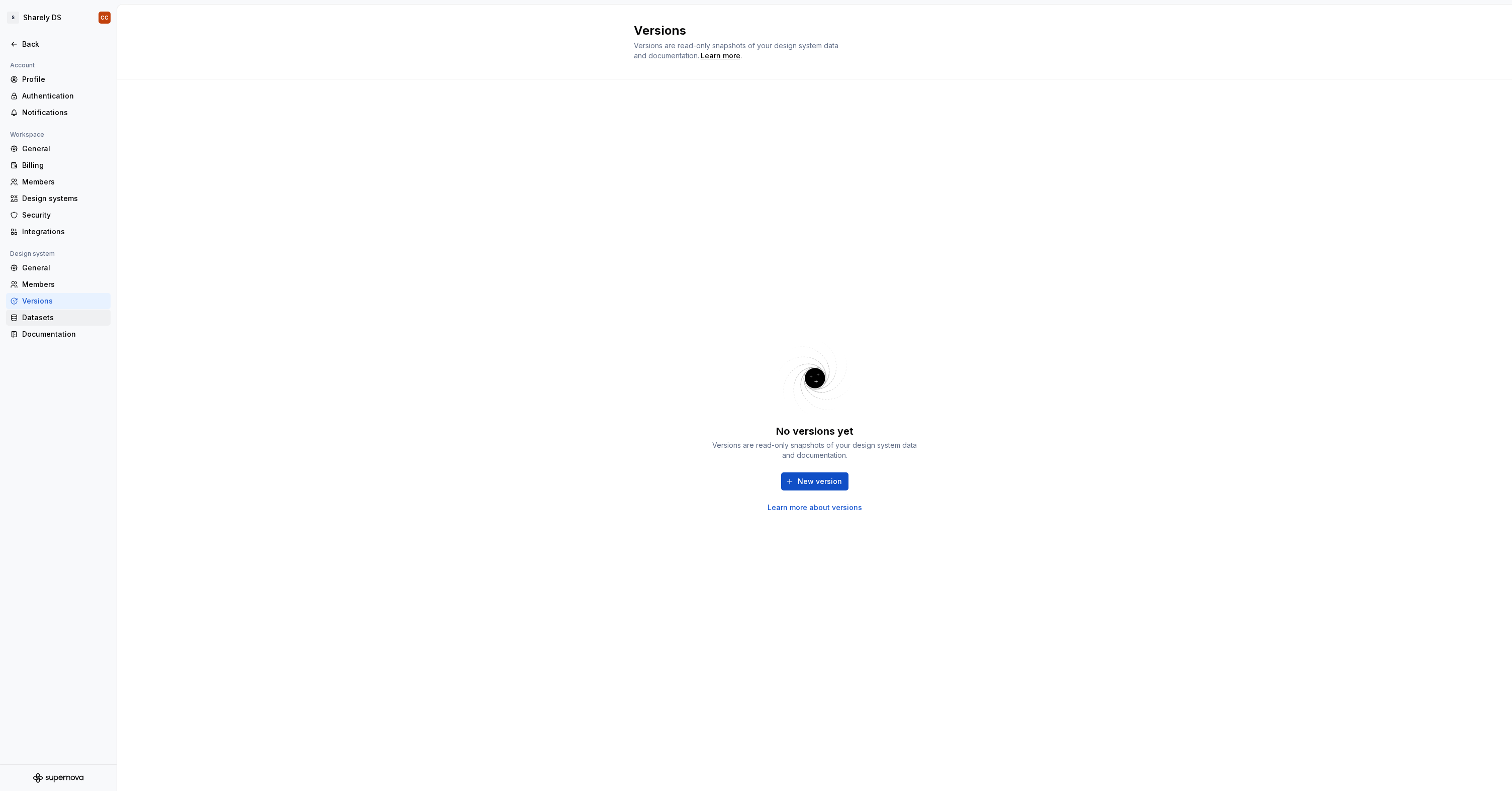
click at [65, 315] on div "Datasets" at bounding box center [64, 317] width 84 height 10
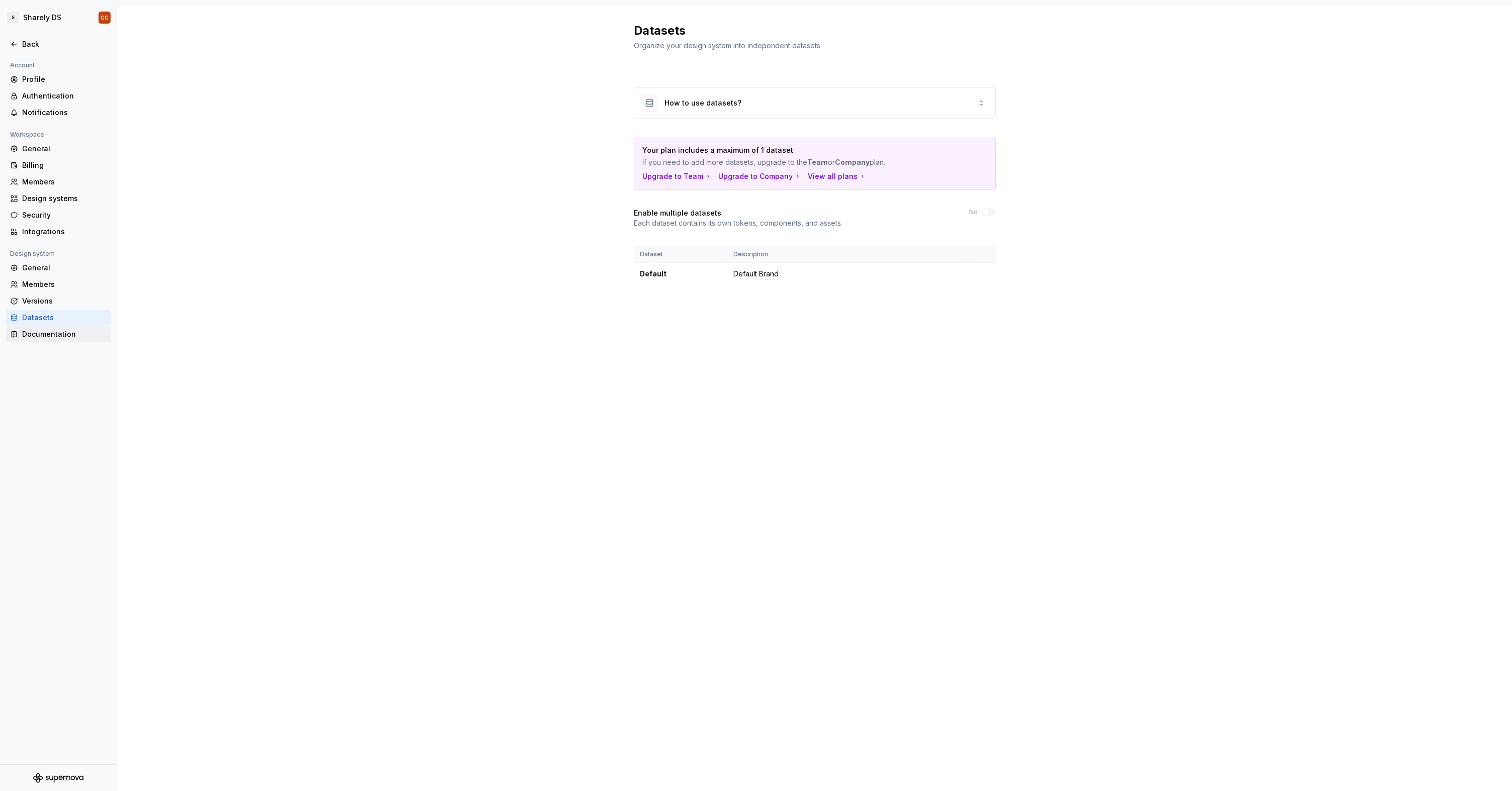
click at [60, 332] on div "Documentation" at bounding box center [64, 334] width 84 height 10
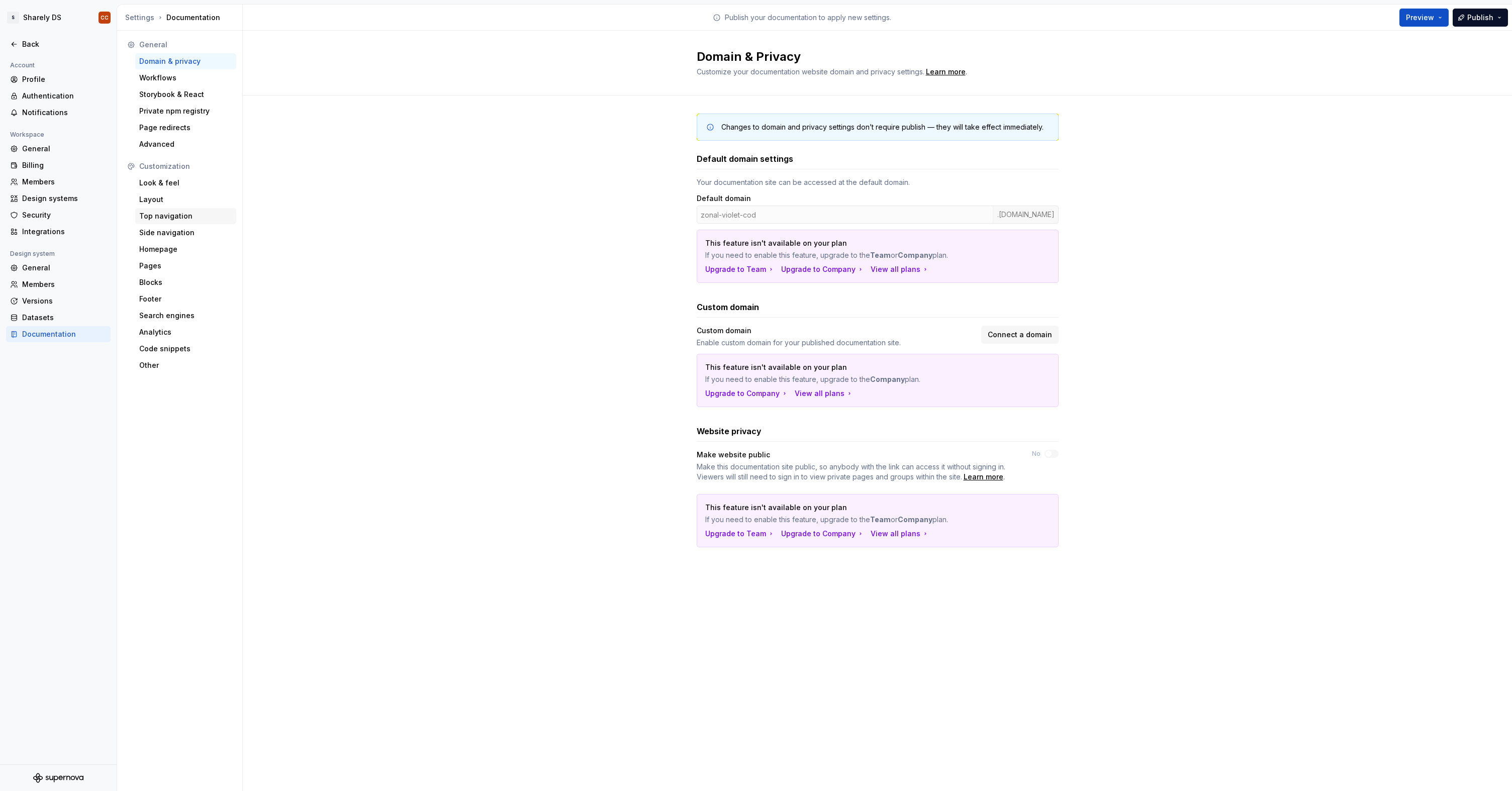
click at [164, 220] on div "Top navigation" at bounding box center [185, 216] width 93 height 10
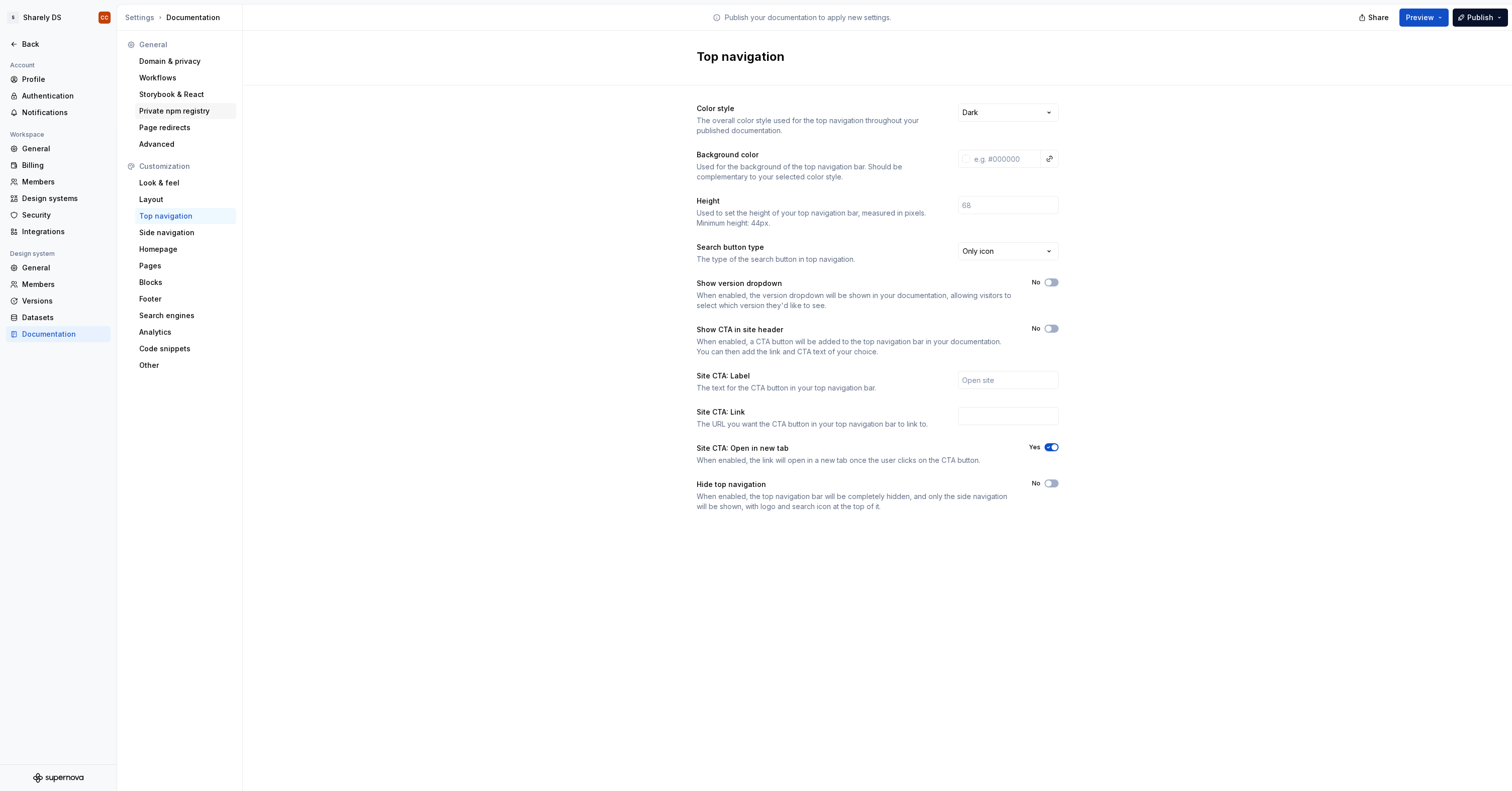
click at [159, 114] on div "Private npm registry" at bounding box center [185, 111] width 93 height 10
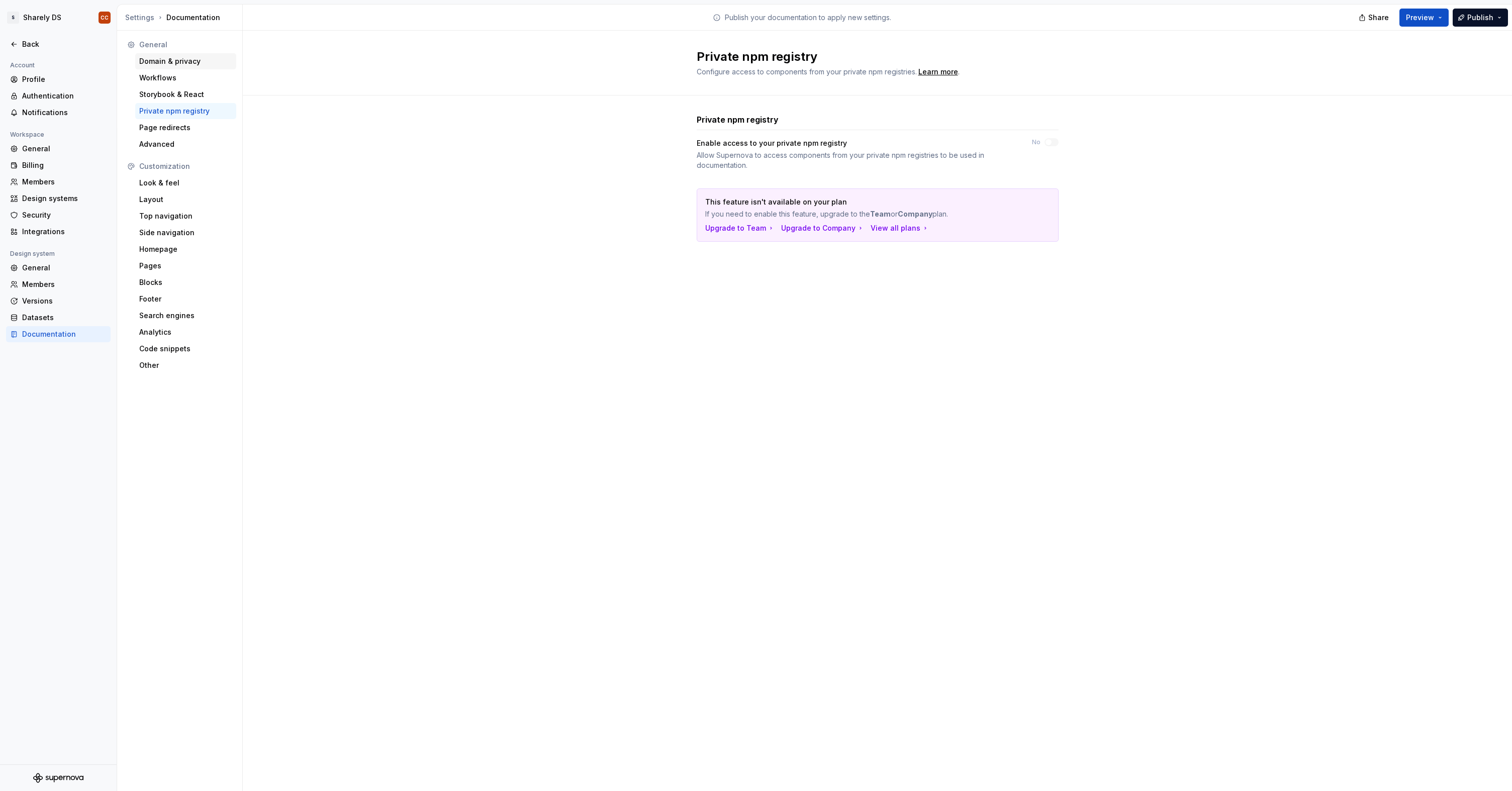
click at [152, 68] on div "Domain & privacy" at bounding box center [185, 61] width 101 height 16
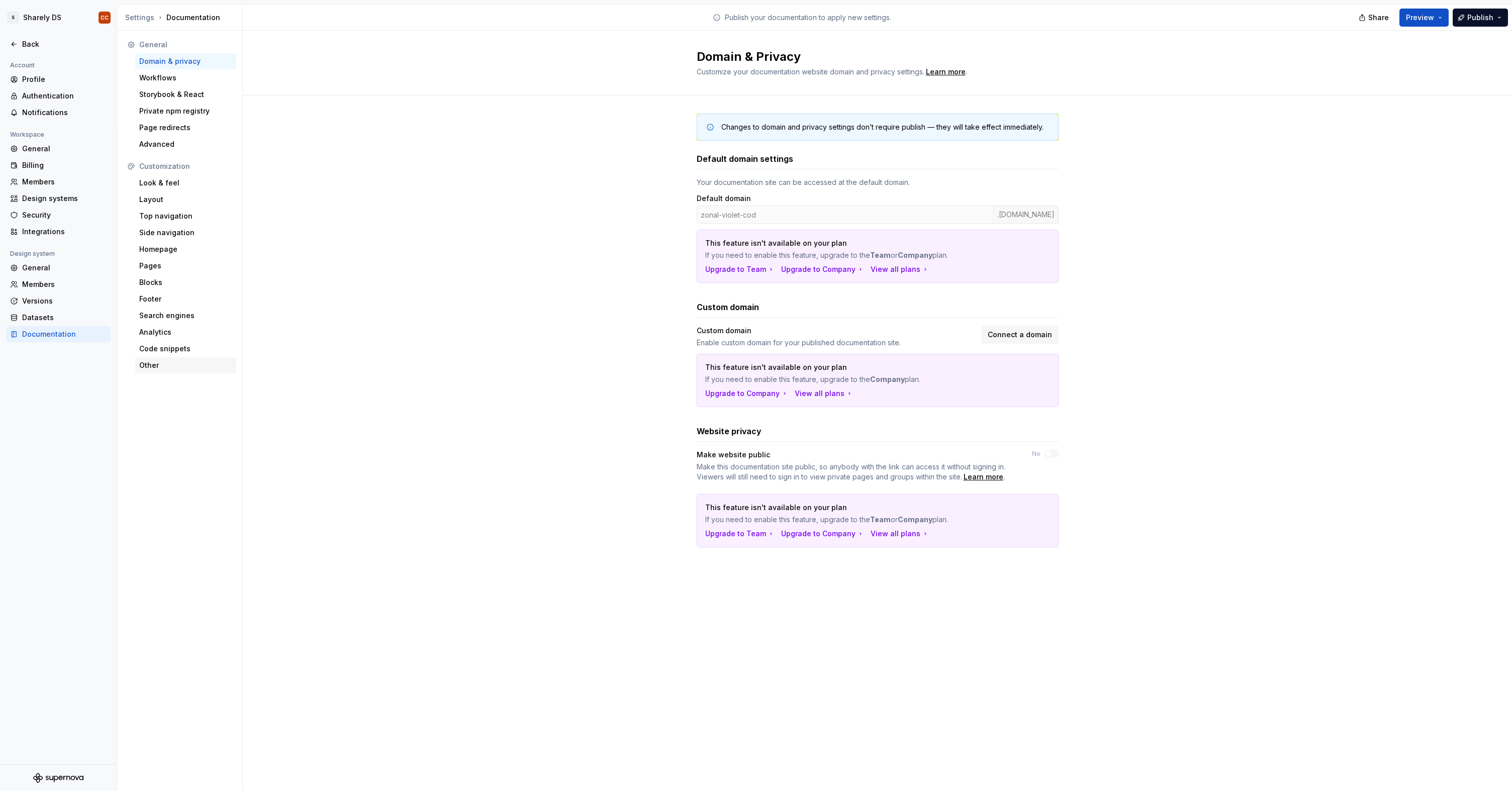
click at [172, 357] on div "Other" at bounding box center [185, 365] width 101 height 16
click at [172, 333] on div "Analytics" at bounding box center [185, 331] width 93 height 10
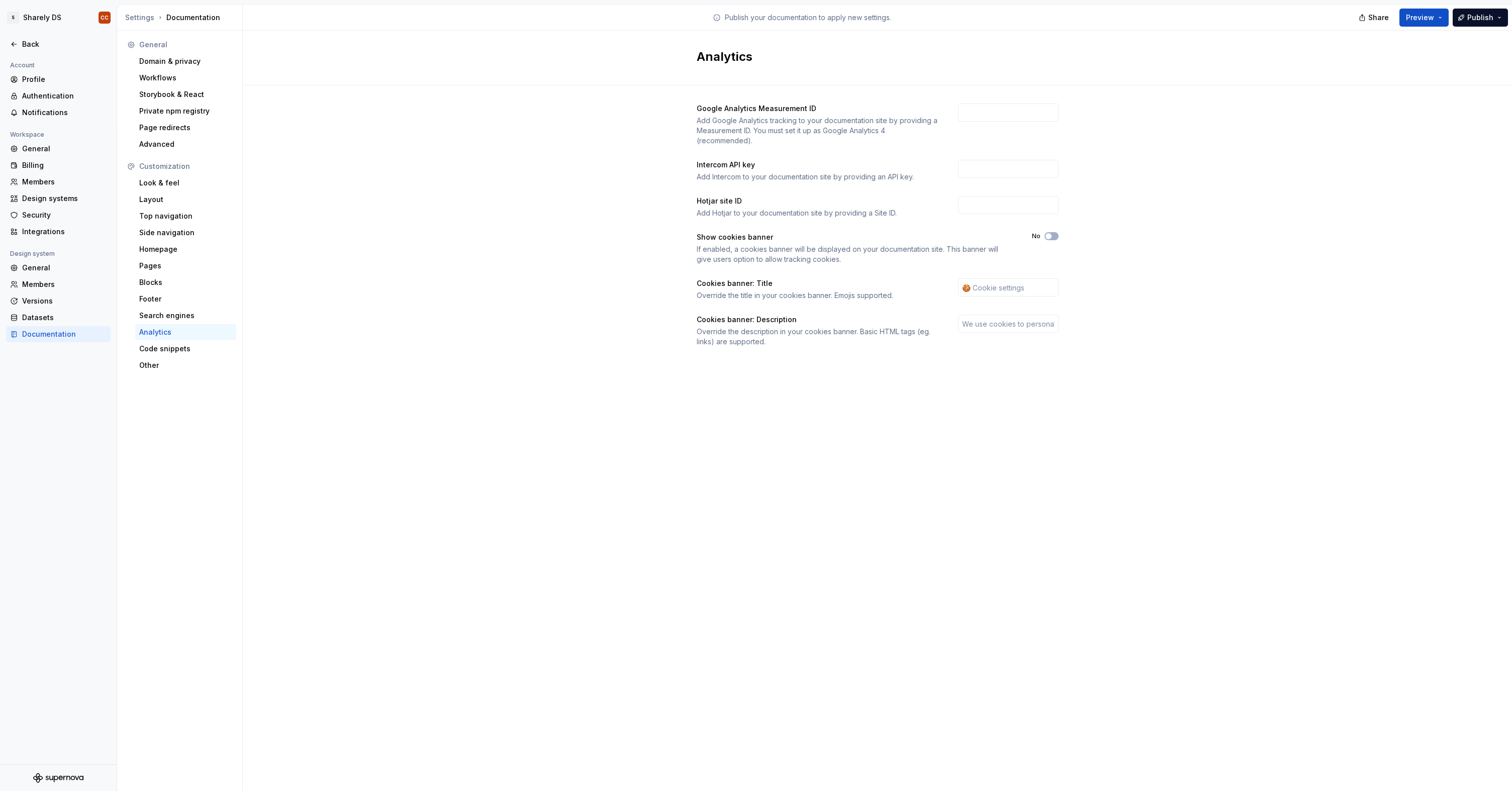
click at [22, 53] on div at bounding box center [58, 56] width 116 height 7
click at [23, 50] on div "Back" at bounding box center [58, 44] width 105 height 16
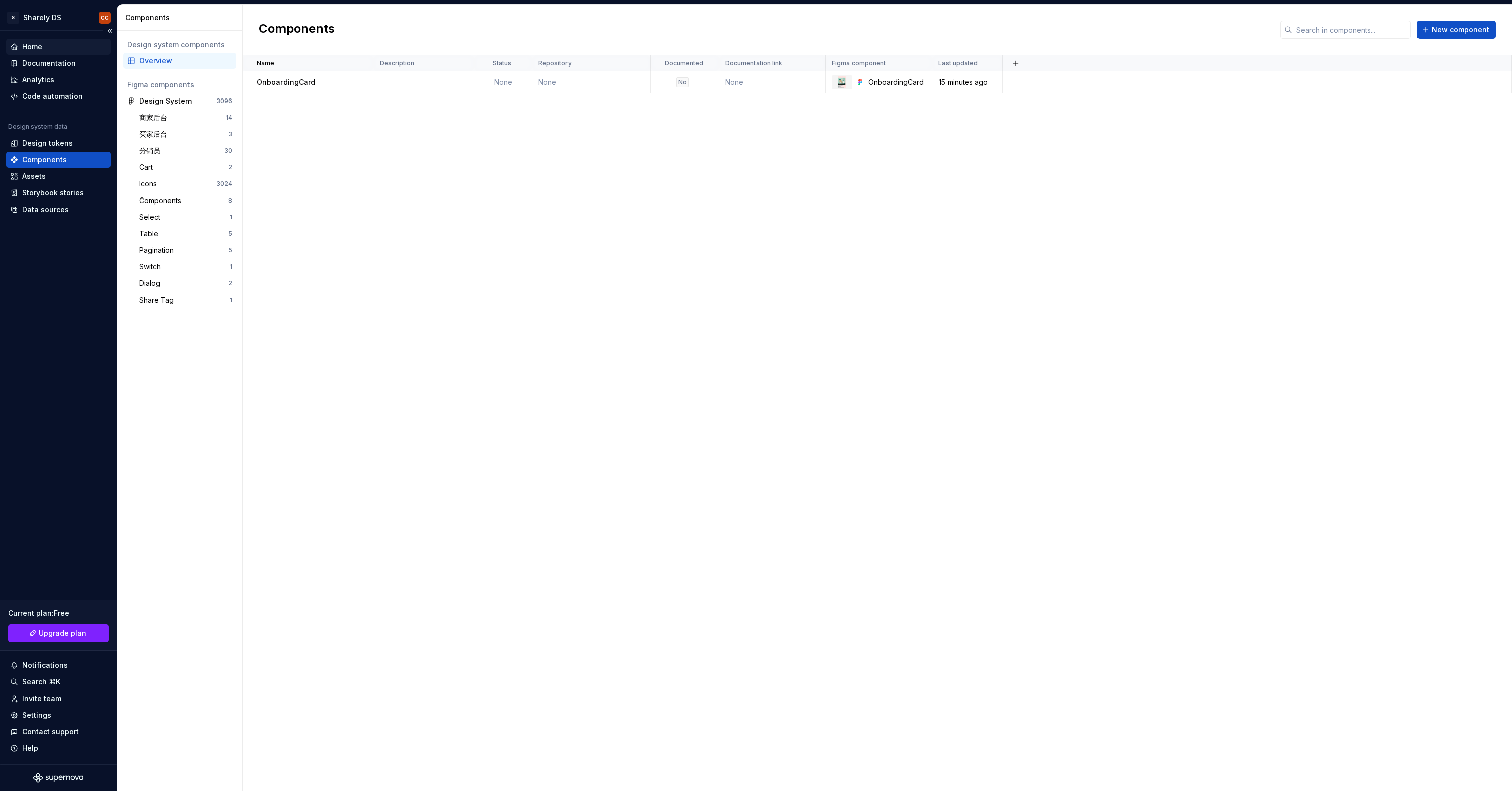
click at [71, 50] on div "Home" at bounding box center [58, 46] width 97 height 10
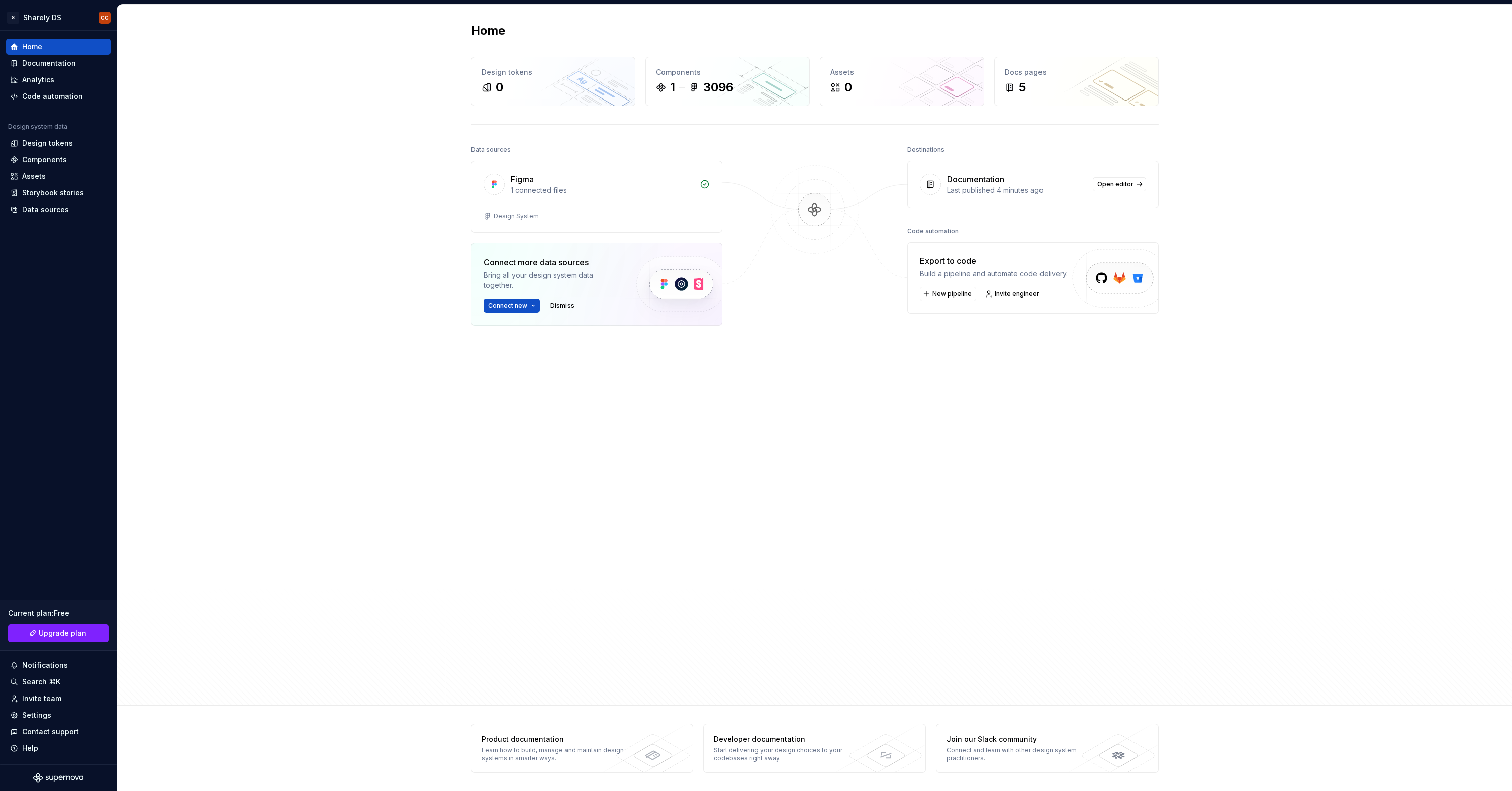
click at [653, 275] on img at bounding box center [681, 284] width 123 height 82
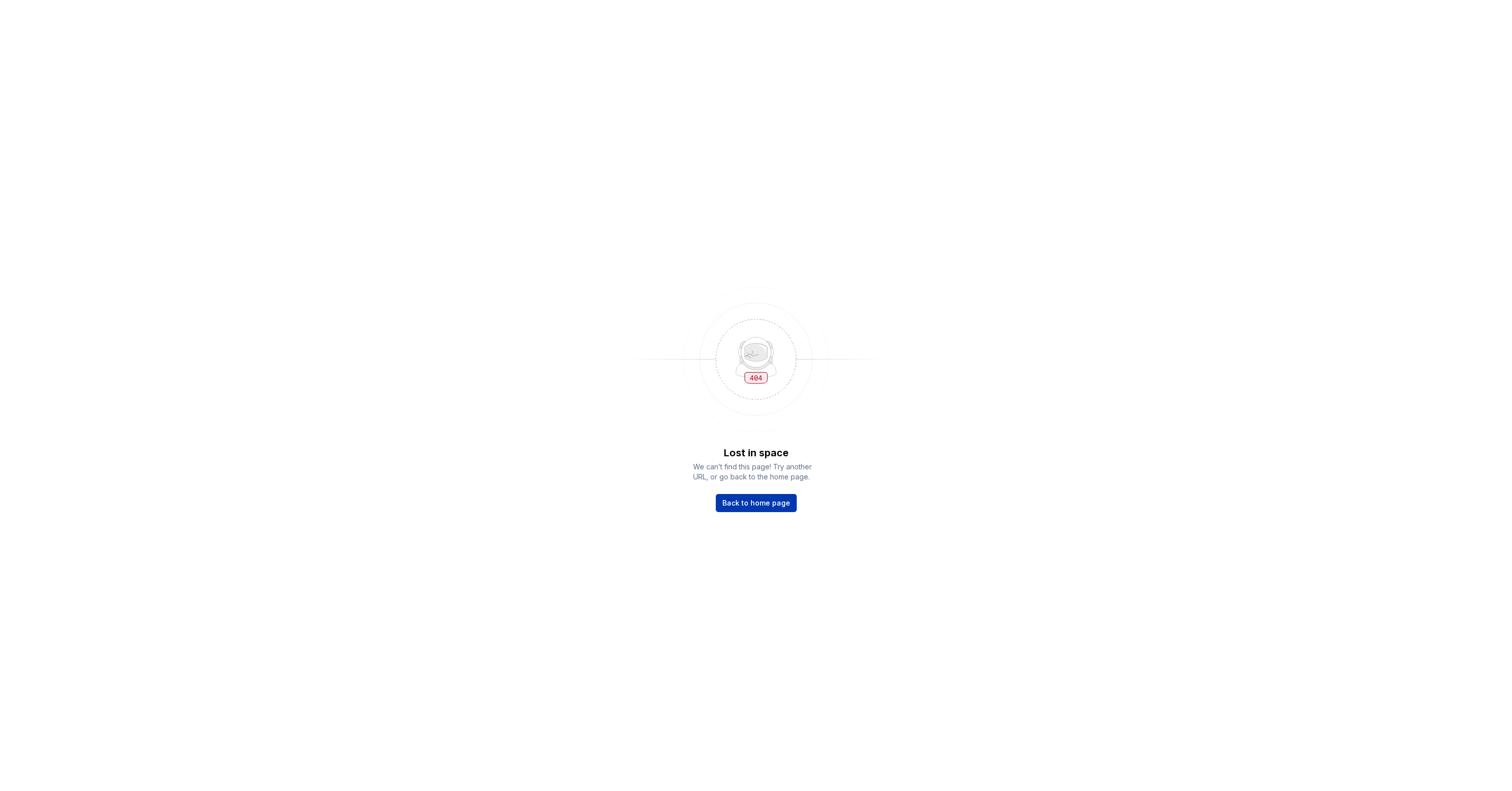
click at [750, 496] on link "Back to home page" at bounding box center [756, 503] width 81 height 18
